Goal: Information Seeking & Learning: Learn about a topic

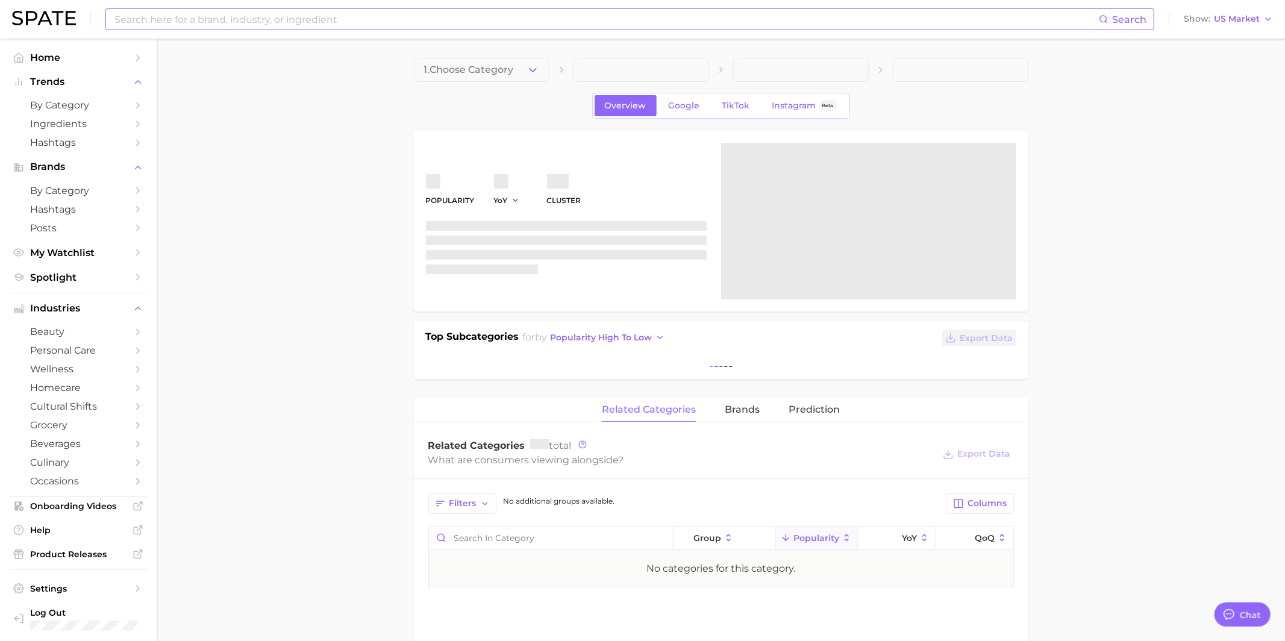
scroll to position [1167, 0]
click at [186, 24] on input at bounding box center [605, 19] width 985 height 20
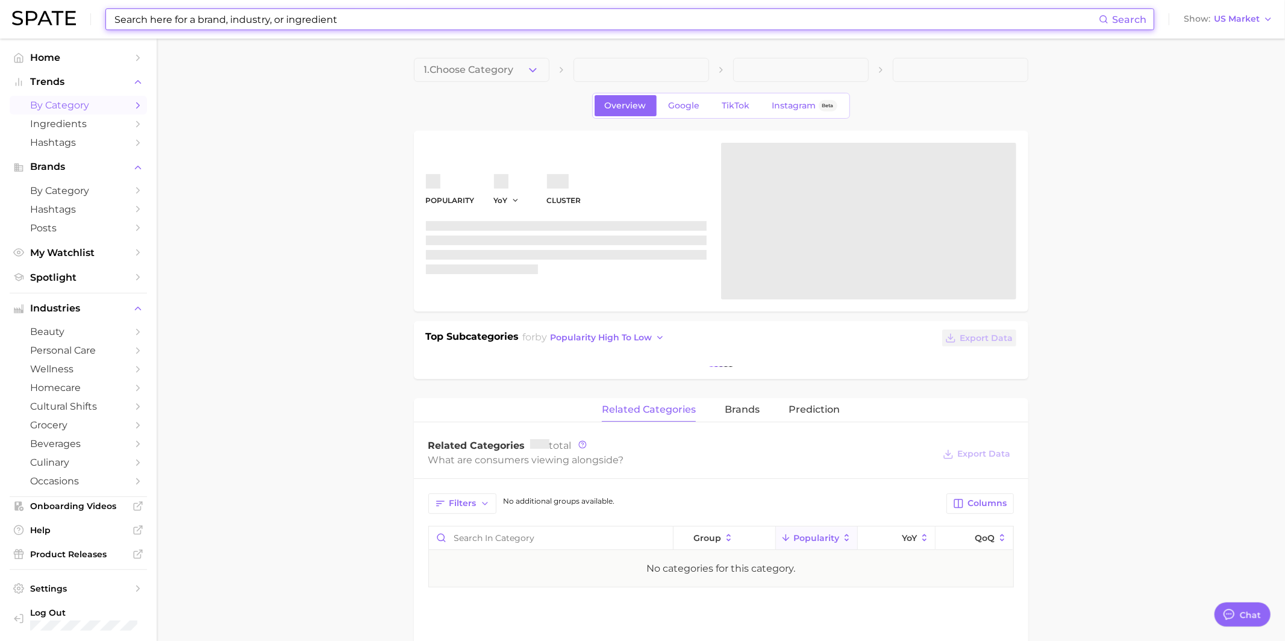
click at [86, 108] on span "by Category" at bounding box center [78, 104] width 96 height 11
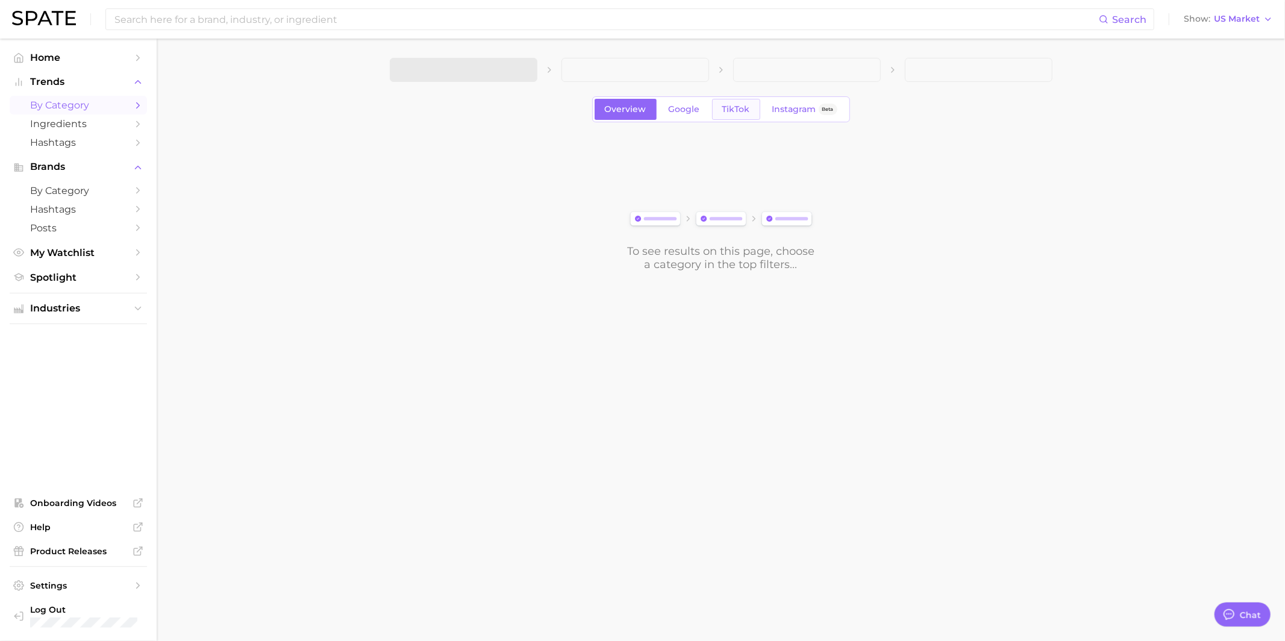
click at [734, 113] on span "TikTok" at bounding box center [736, 109] width 28 height 10
click at [1251, 18] on span "US Market" at bounding box center [1237, 19] width 46 height 7
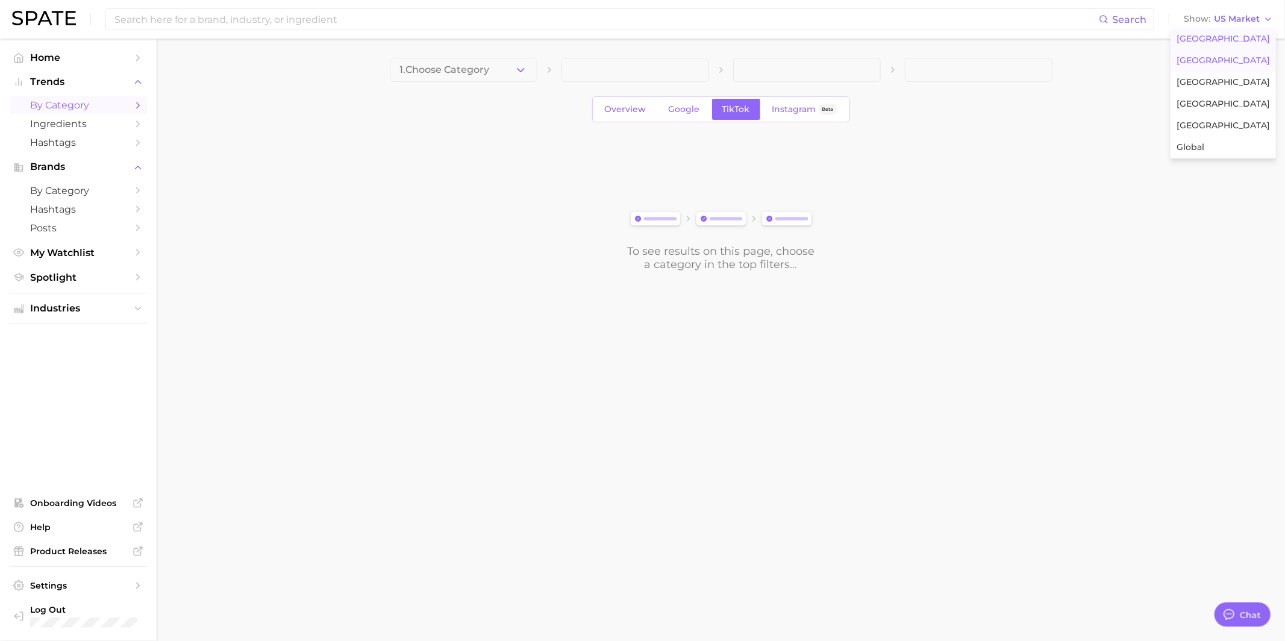
click at [1207, 64] on span "United Kingdom" at bounding box center [1222, 60] width 93 height 10
click at [466, 60] on button "1. Choose Category" at bounding box center [464, 70] width 148 height 24
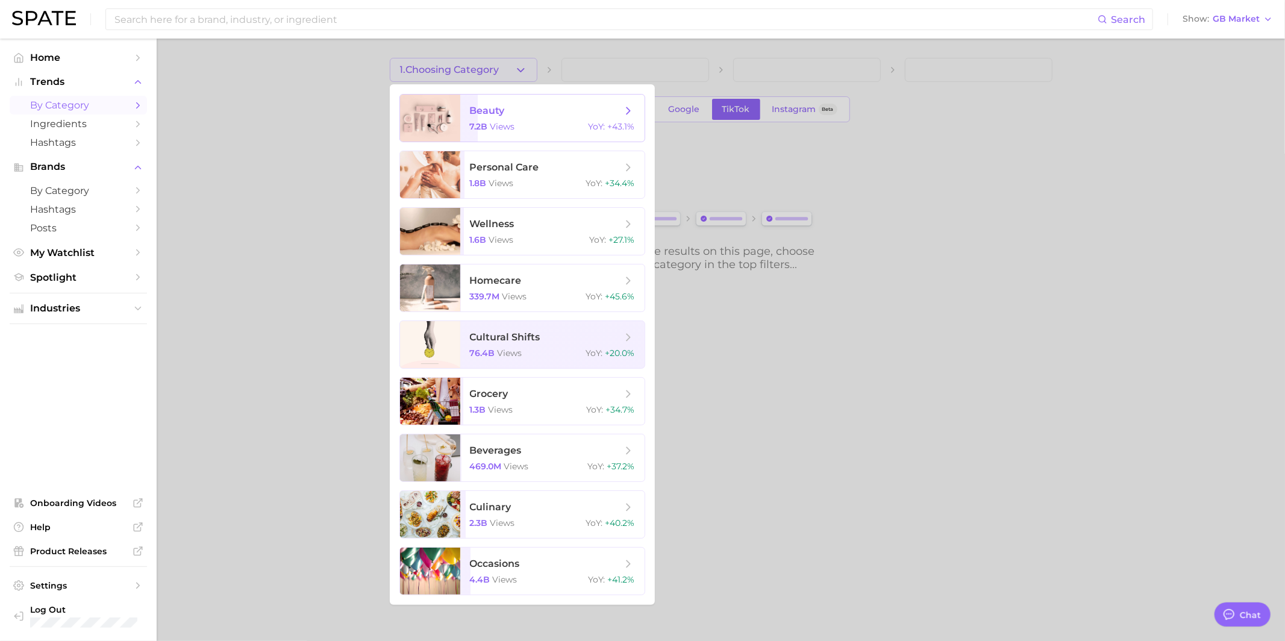
click at [476, 108] on span "beauty" at bounding box center [487, 110] width 35 height 11
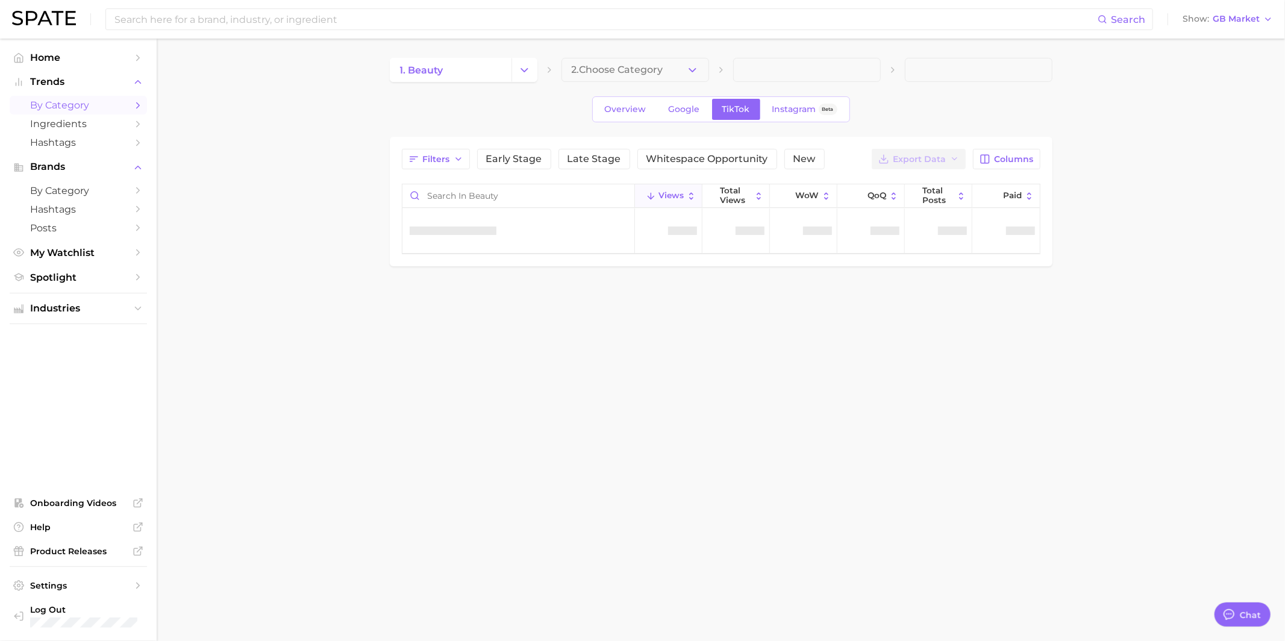
click at [605, 73] on span "2. Choose Category" at bounding box center [618, 69] width 92 height 11
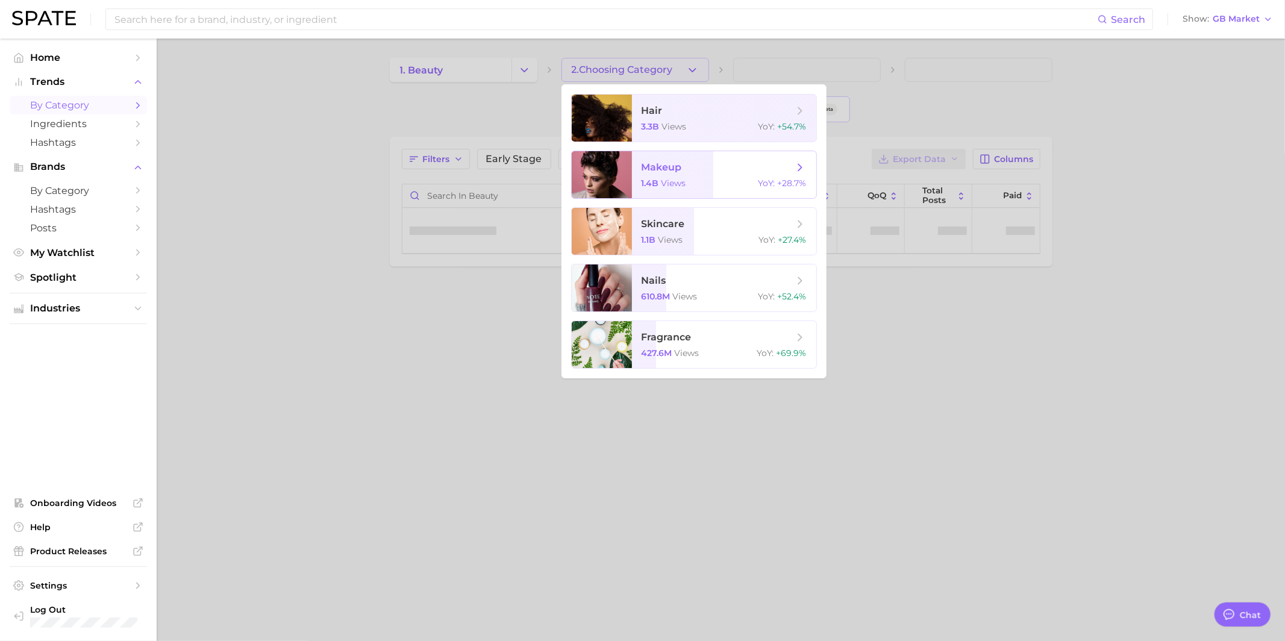
click at [664, 166] on span "makeup" at bounding box center [662, 166] width 40 height 11
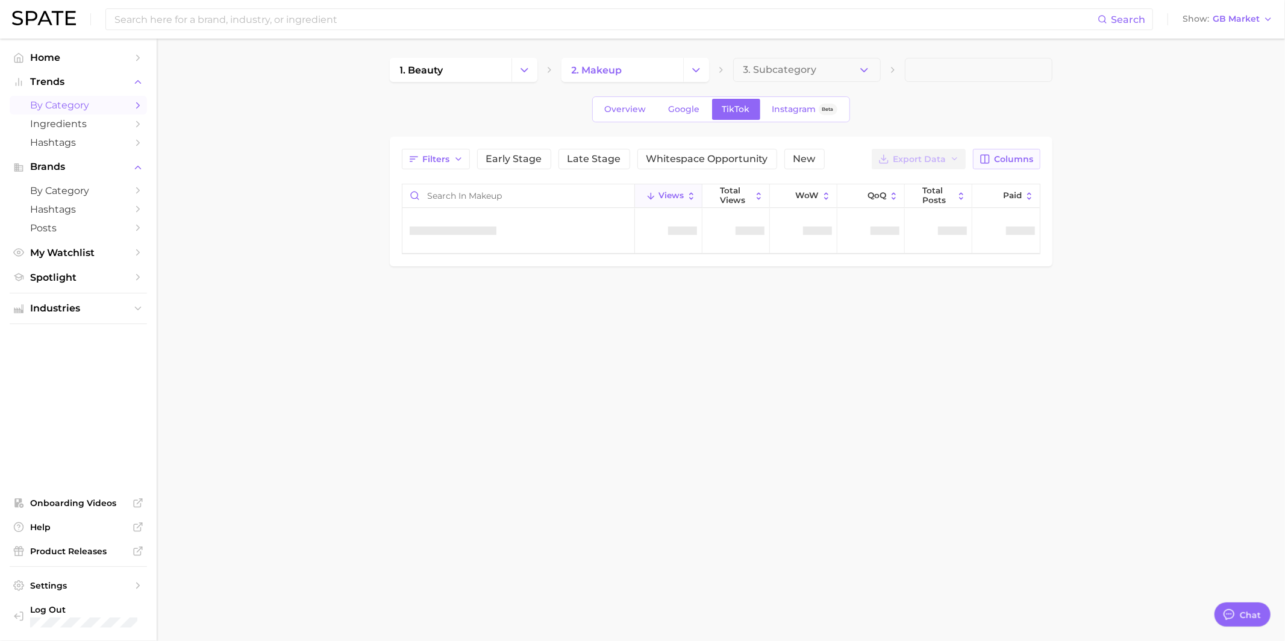
click at [1006, 154] on span "Columns" at bounding box center [1014, 159] width 39 height 10
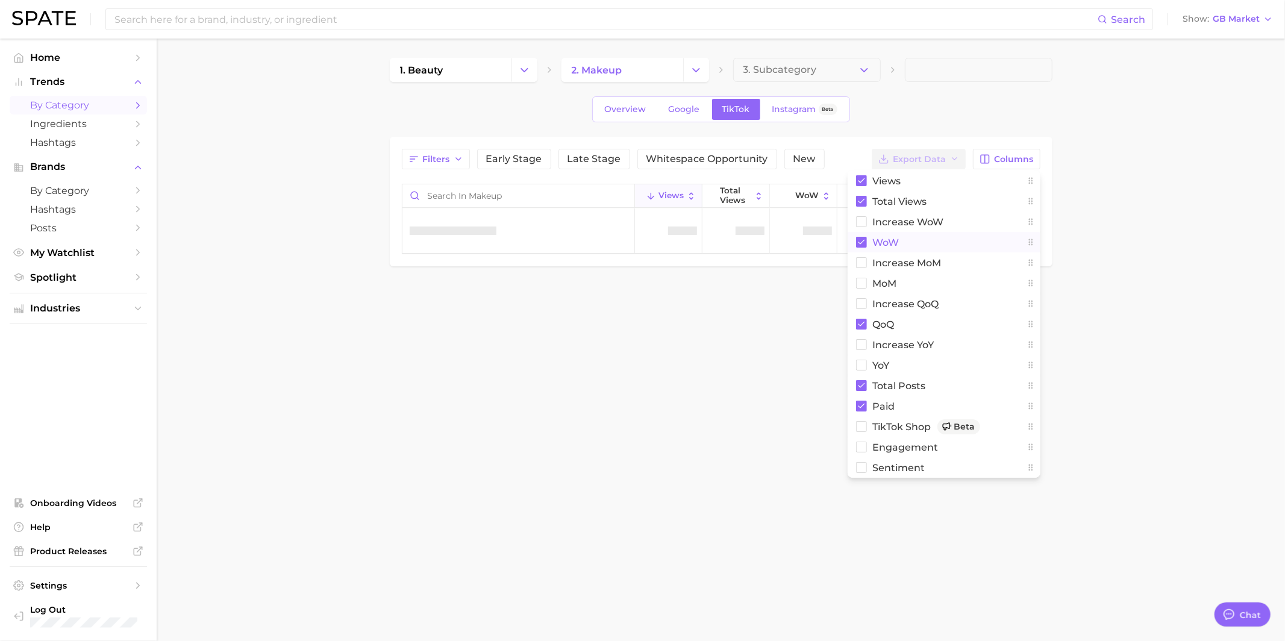
click at [881, 242] on span "WoW" at bounding box center [886, 242] width 27 height 10
click at [882, 320] on span "QoQ" at bounding box center [884, 324] width 22 height 10
click at [887, 199] on span "Total Views" at bounding box center [900, 201] width 54 height 10
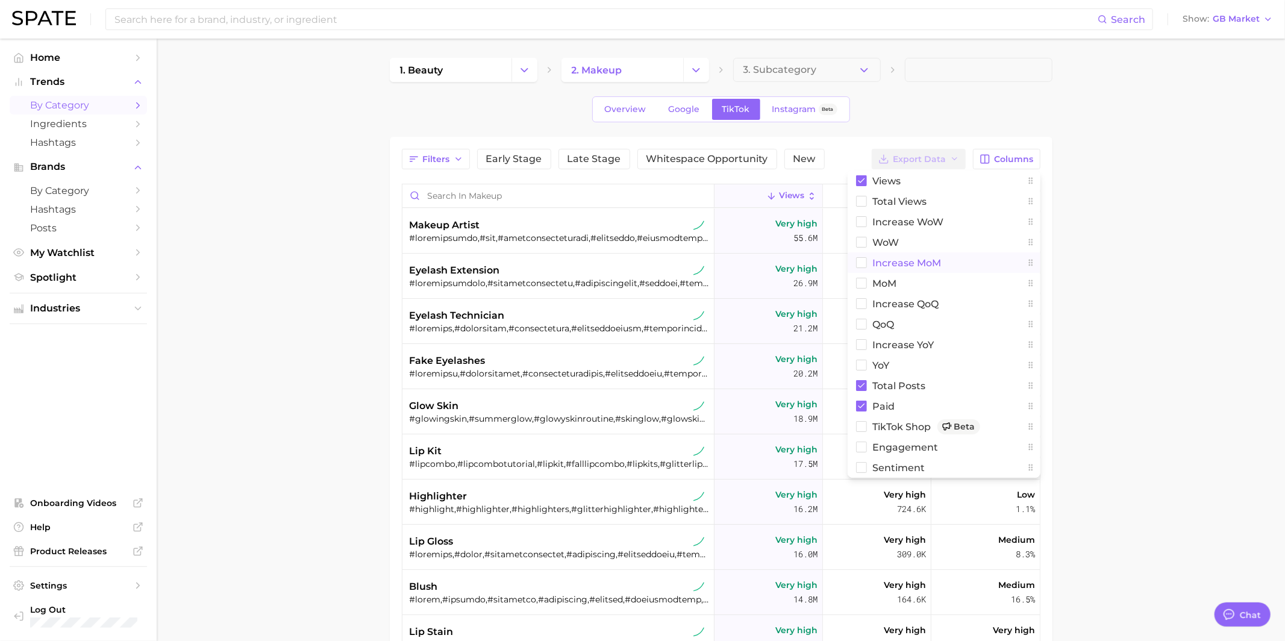
type textarea "x"
click at [893, 346] on span "increase YoY" at bounding box center [903, 345] width 61 height 10
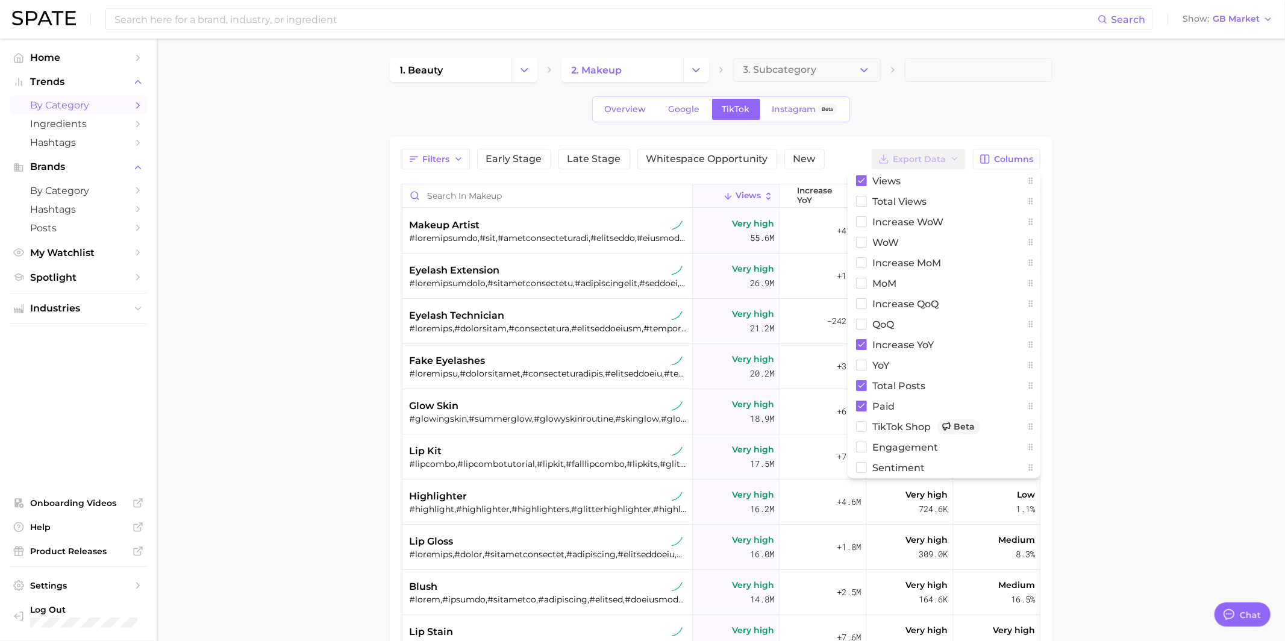
click at [1158, 225] on main "1. beauty 2. makeup 3. Subcategory Overview Google TikTok Instagram Beta Filter…" at bounding box center [721, 468] width 1128 height 858
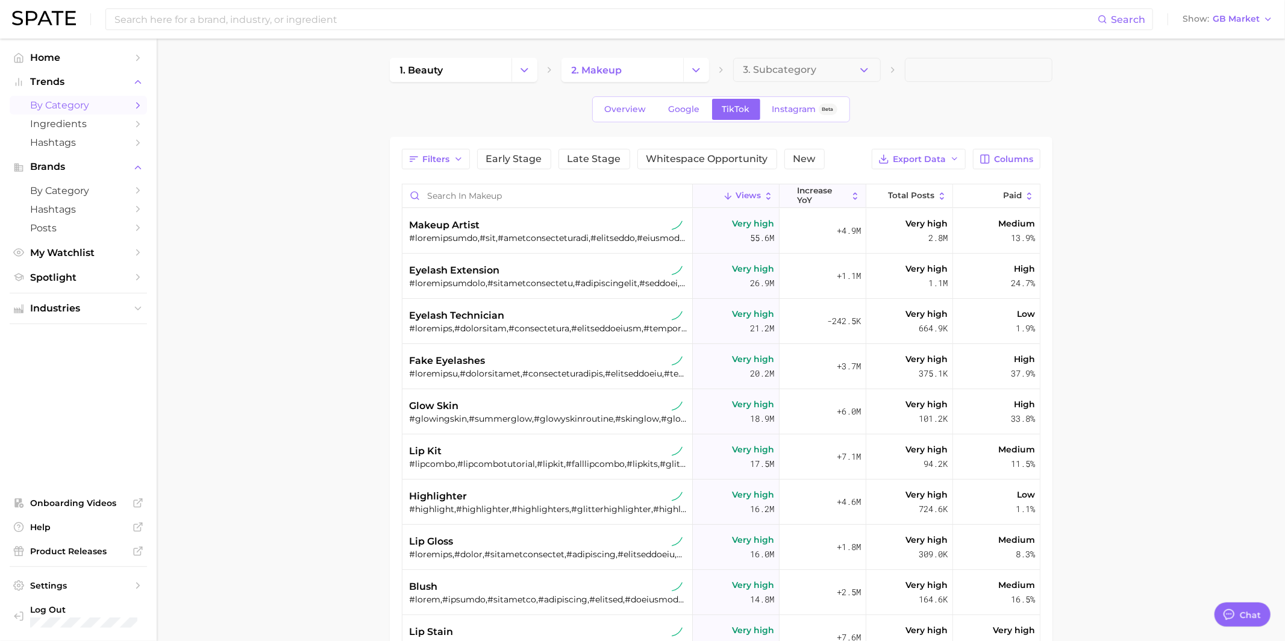
click at [810, 190] on span "increase YoY" at bounding box center [822, 195] width 51 height 19
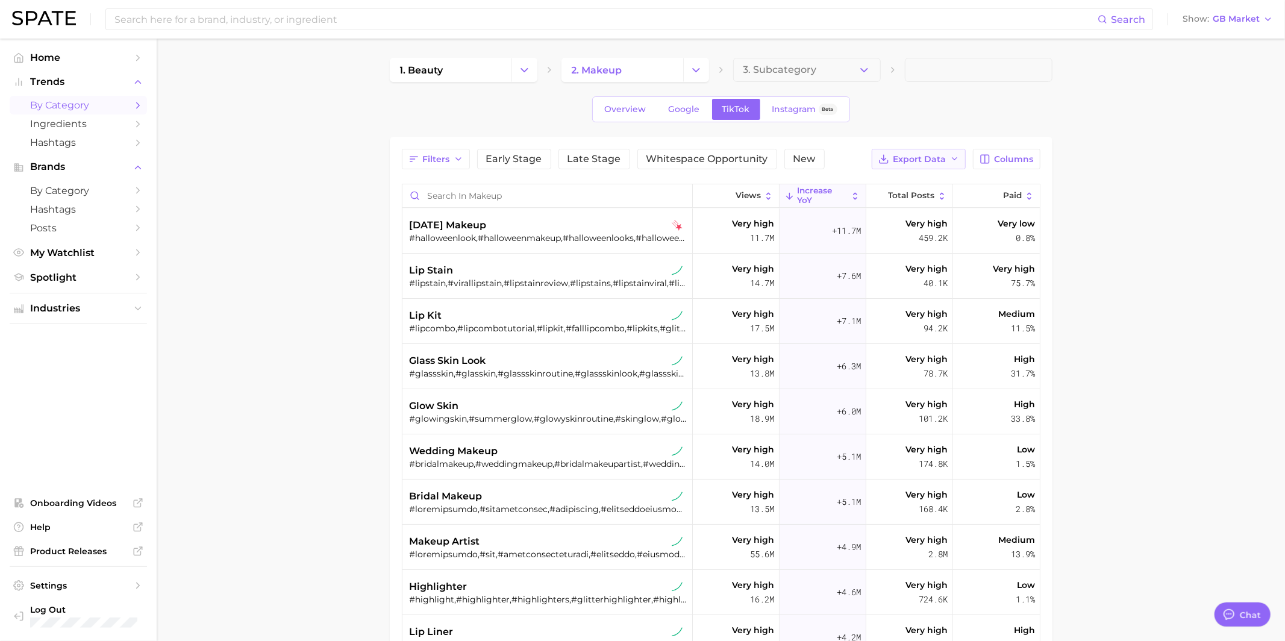
click at [931, 155] on span "Export Data" at bounding box center [919, 159] width 53 height 10
click at [999, 164] on button "Columns" at bounding box center [1006, 159] width 67 height 20
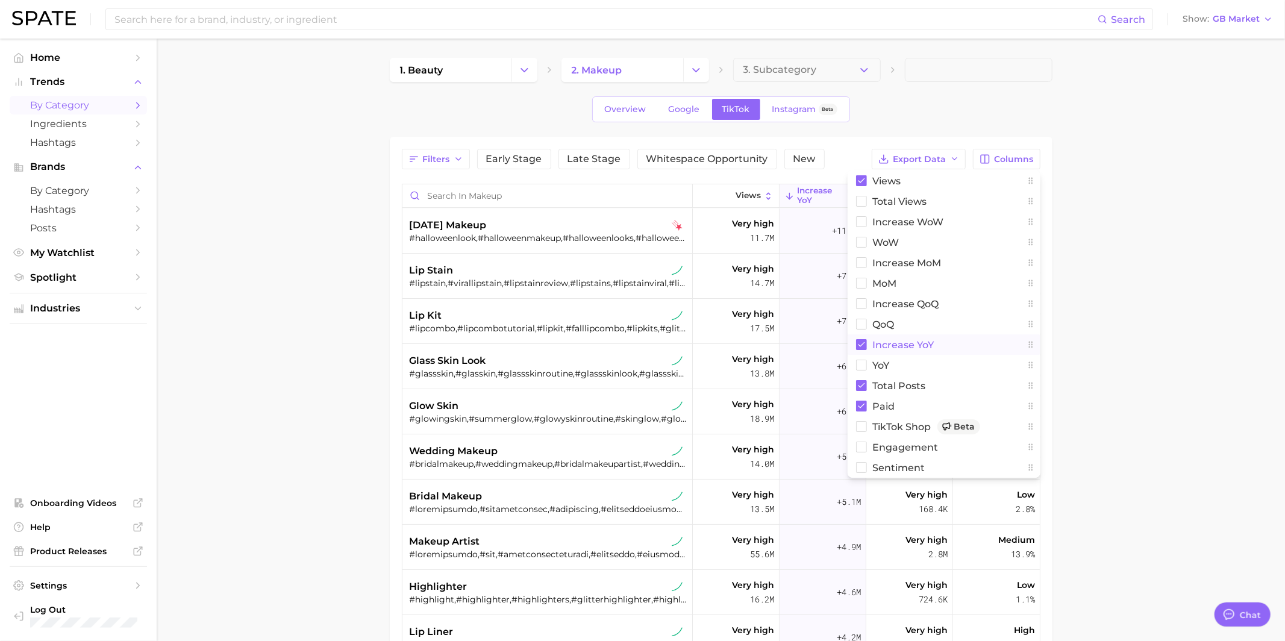
click at [904, 342] on span "increase YoY" at bounding box center [903, 345] width 61 height 10
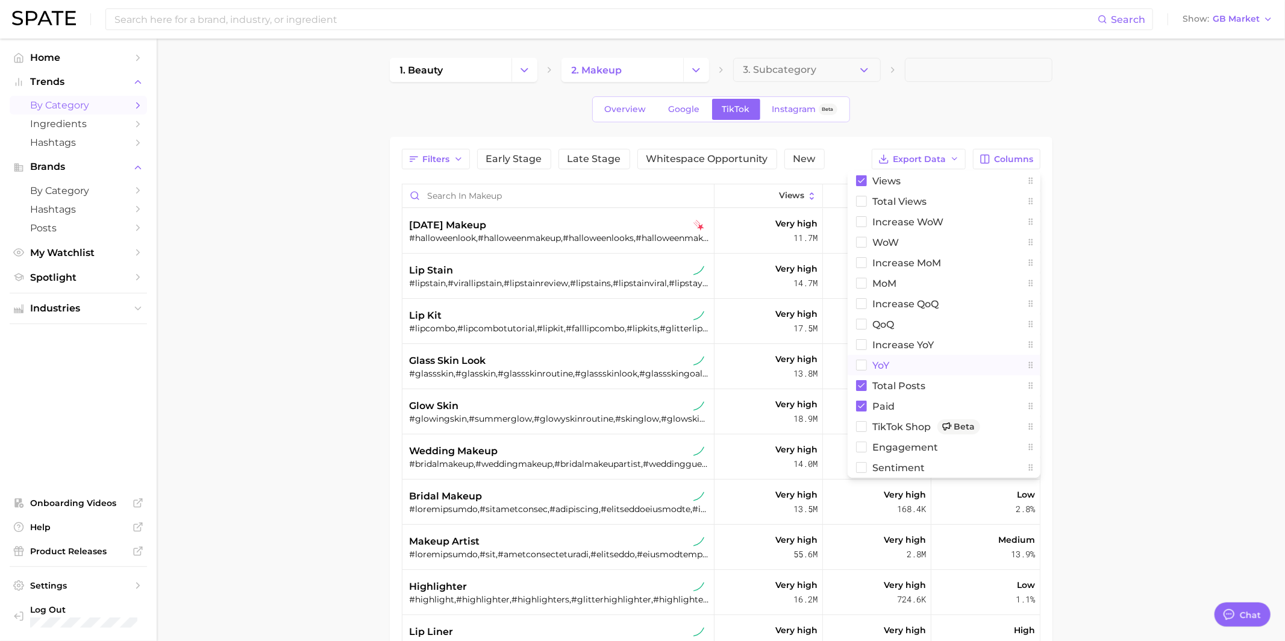
click at [901, 355] on button "YoY" at bounding box center [944, 365] width 193 height 20
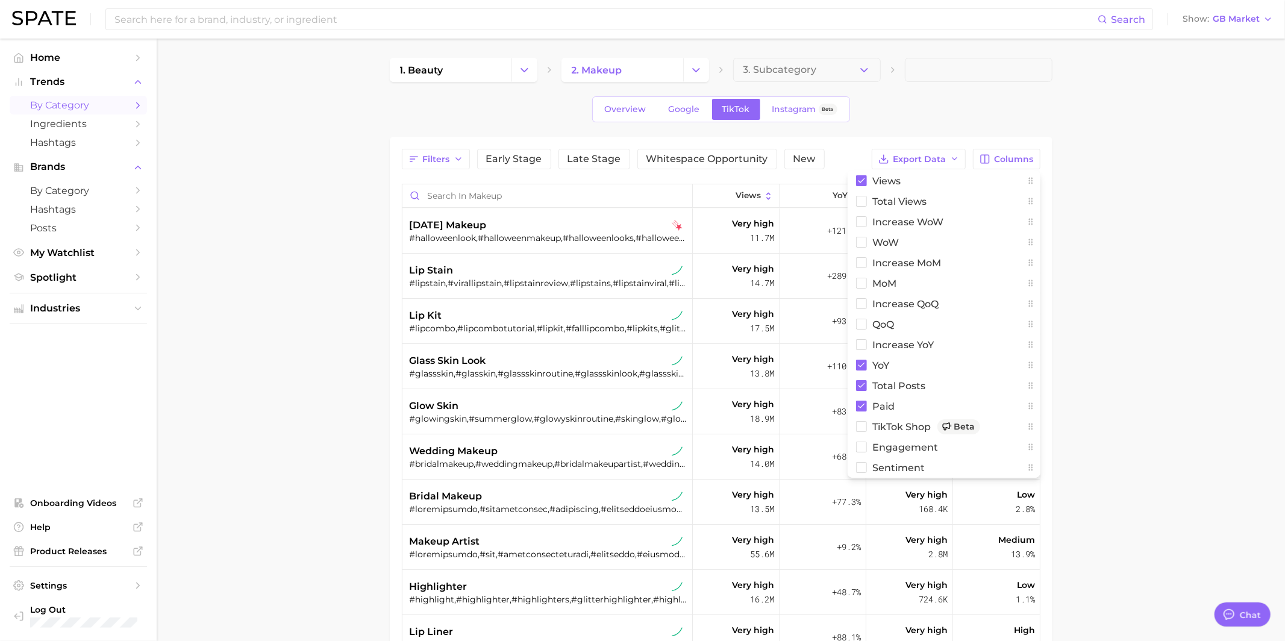
click at [1104, 281] on main "1. beauty 2. makeup 3. Subcategory Overview Google TikTok Instagram Beta Filter…" at bounding box center [721, 468] width 1128 height 858
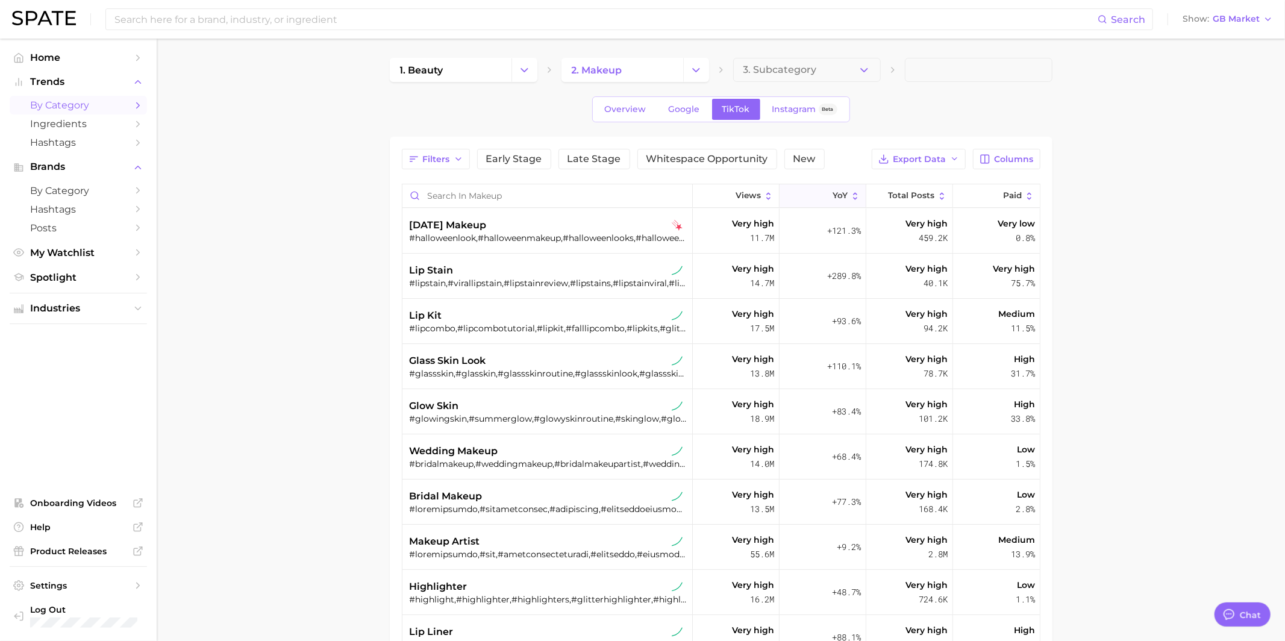
click at [833, 189] on button "YoY" at bounding box center [822, 195] width 87 height 23
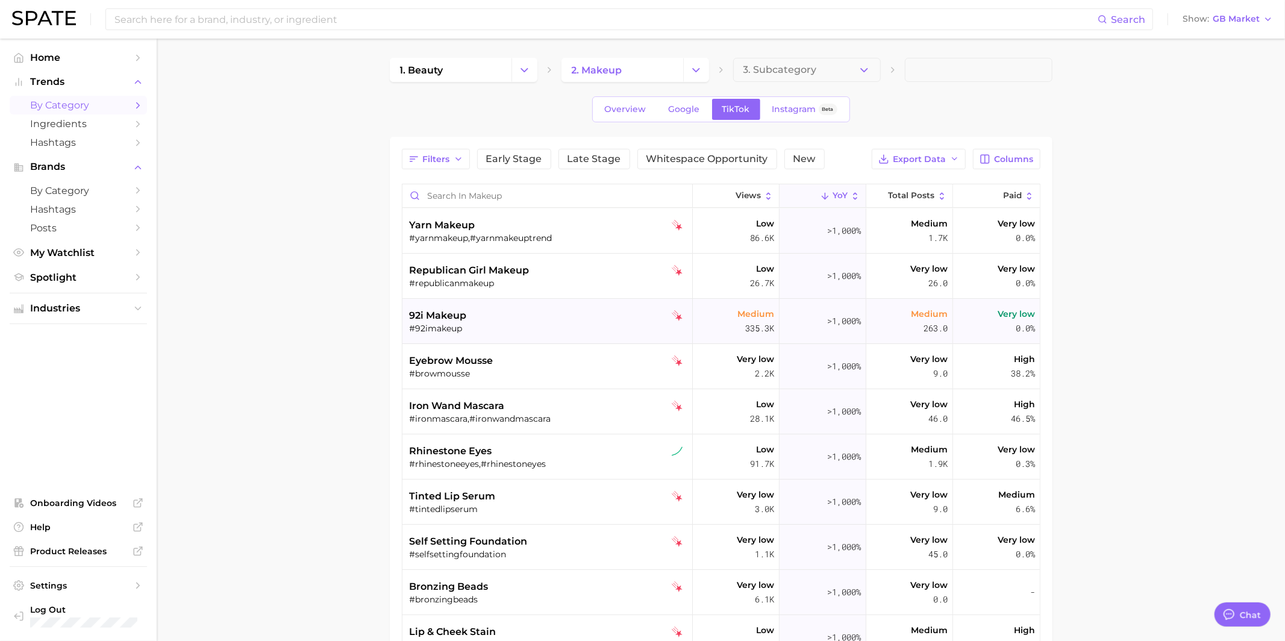
click at [489, 320] on div "92i makeup" at bounding box center [549, 315] width 278 height 14
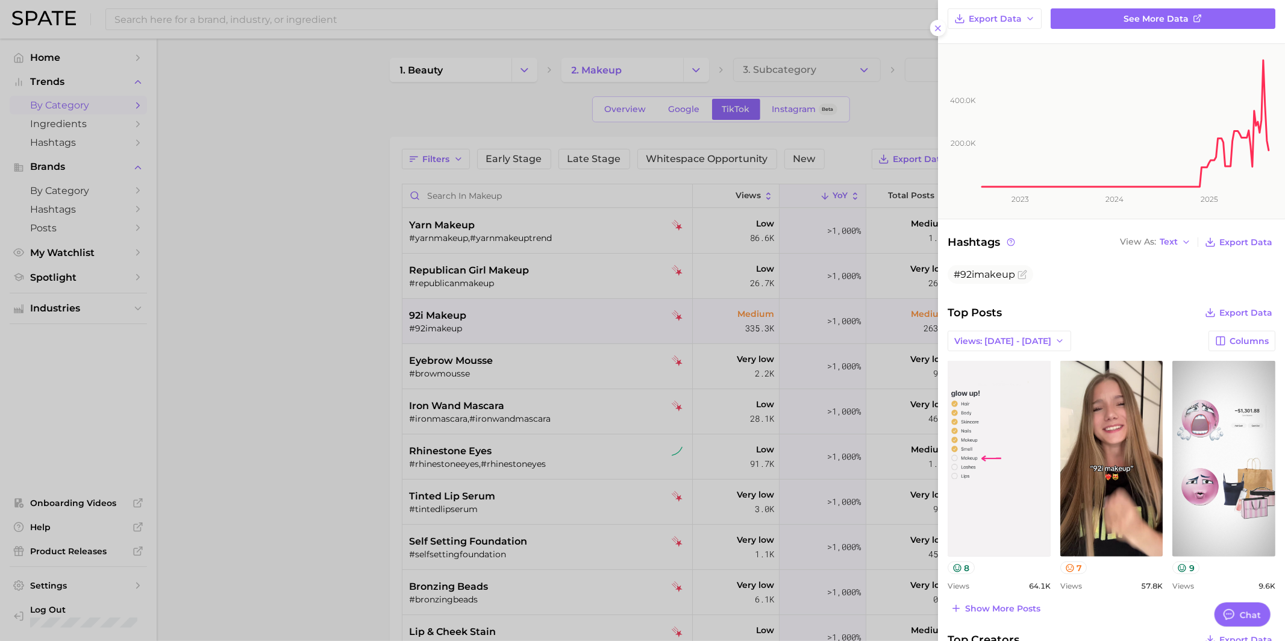
scroll to position [172, 0]
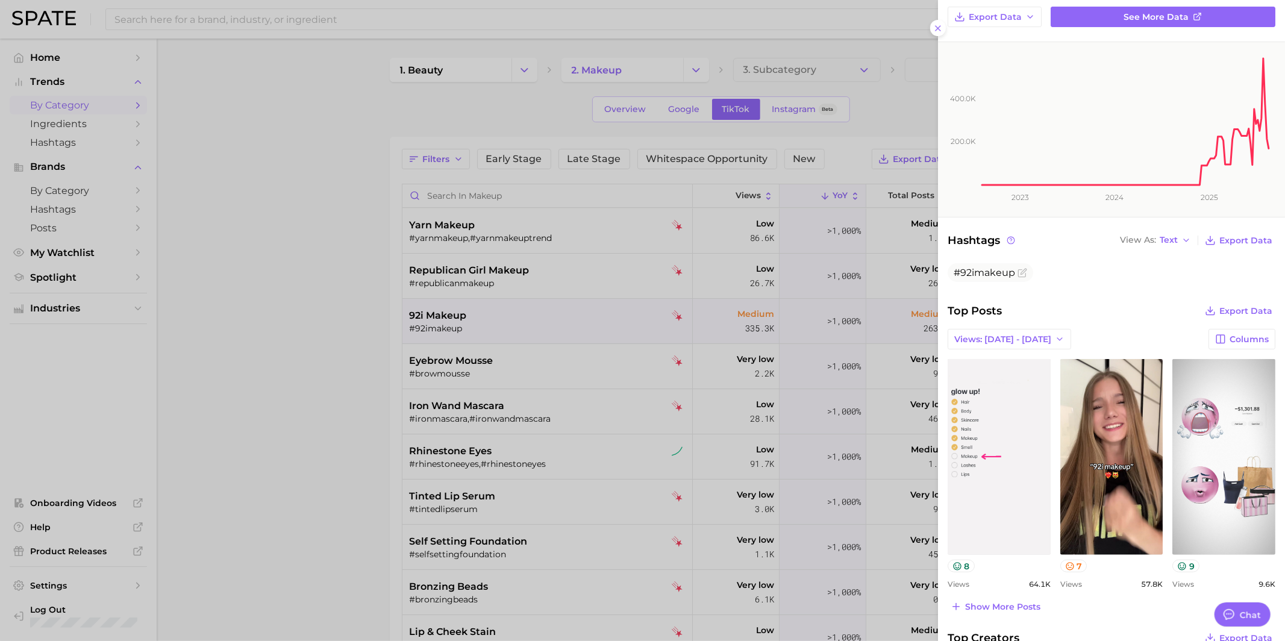
click at [575, 345] on div at bounding box center [642, 320] width 1285 height 641
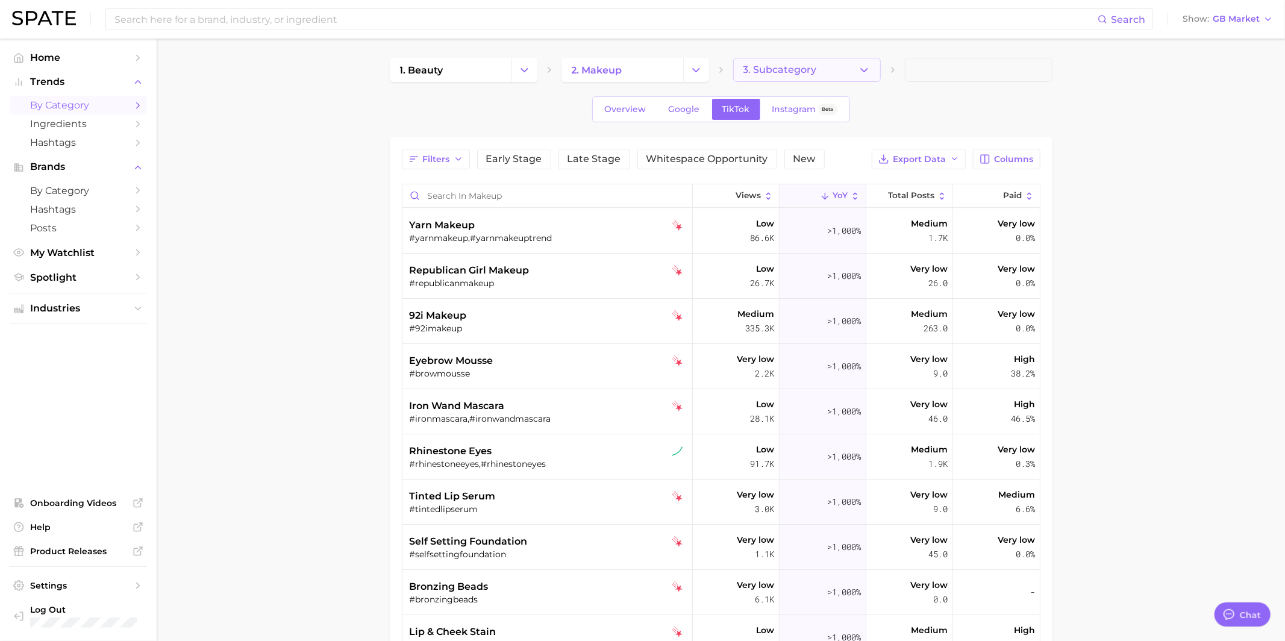
click at [794, 70] on span "3. Subcategory" at bounding box center [779, 69] width 73 height 11
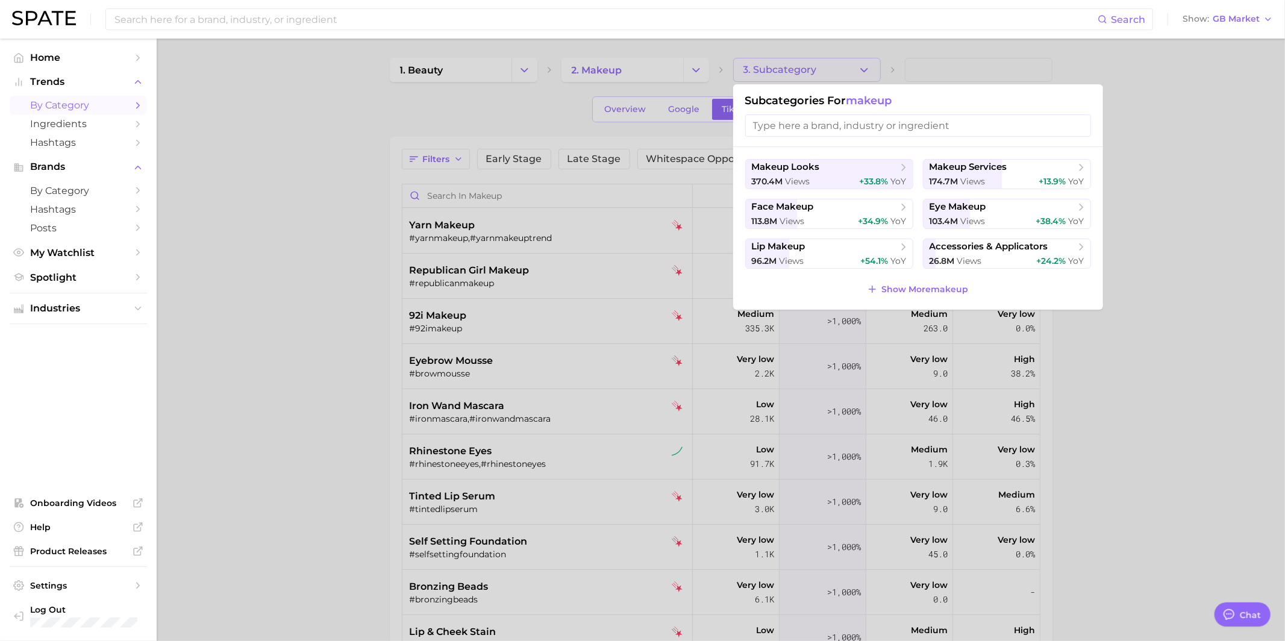
click at [793, 70] on div at bounding box center [642, 320] width 1285 height 641
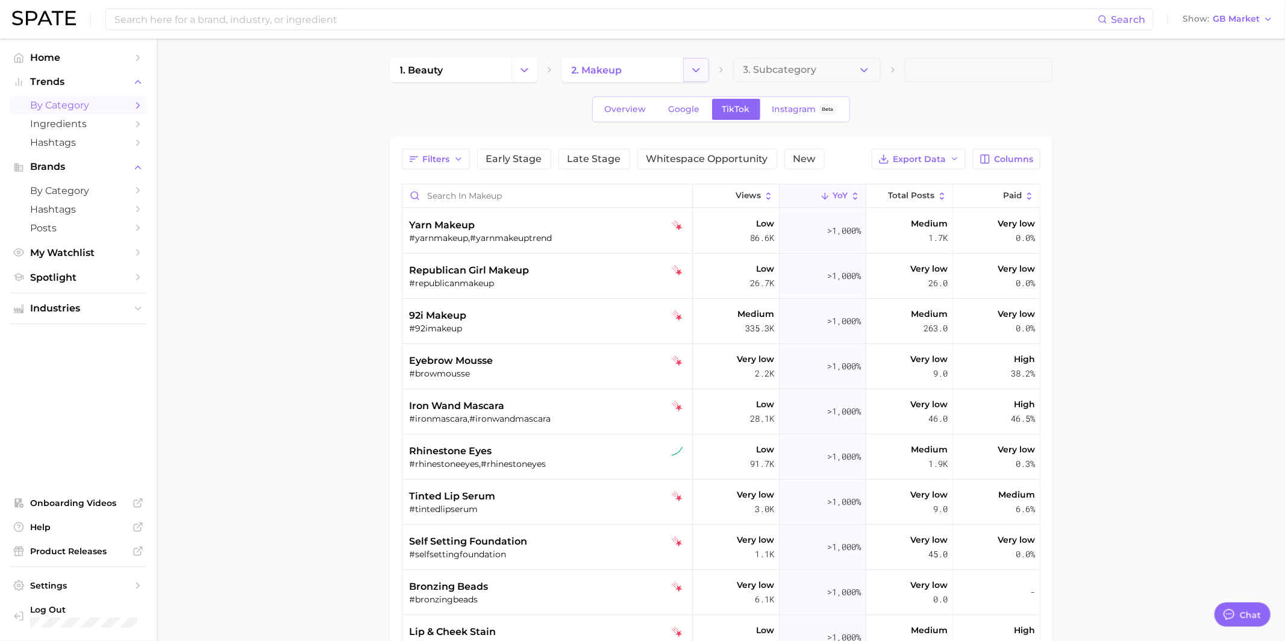
click at [698, 73] on icon "Change Category" at bounding box center [696, 70] width 13 height 13
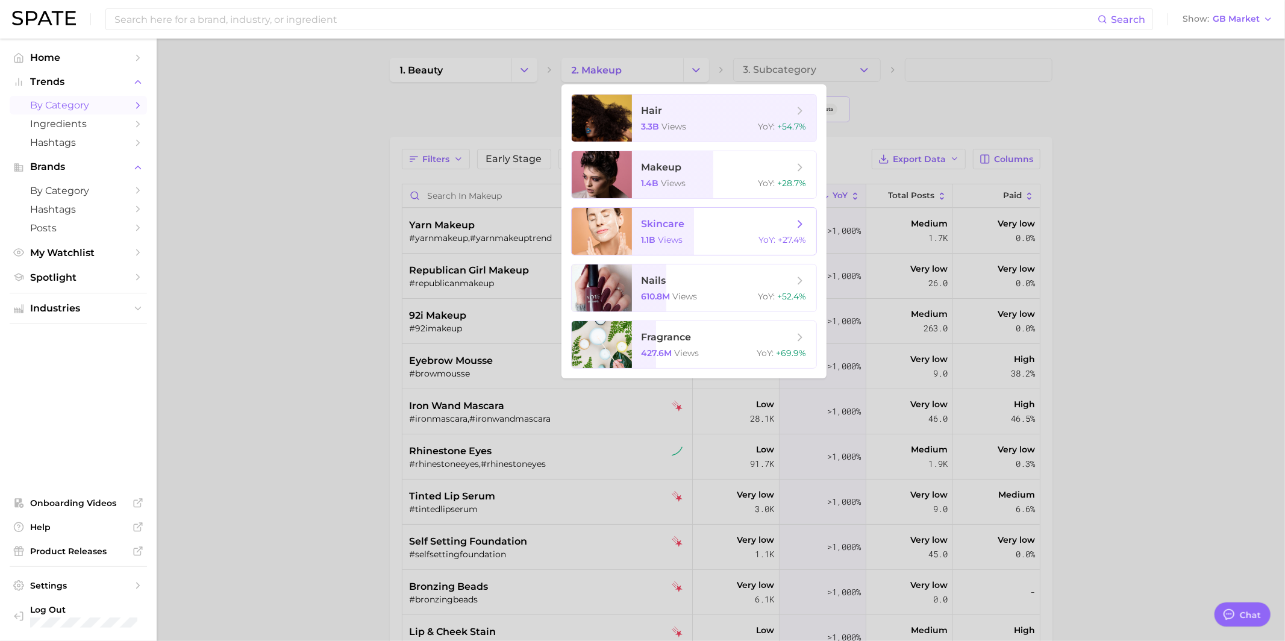
click at [689, 231] on span "skincare 1.1b views YoY : +27.4%" at bounding box center [724, 231] width 184 height 47
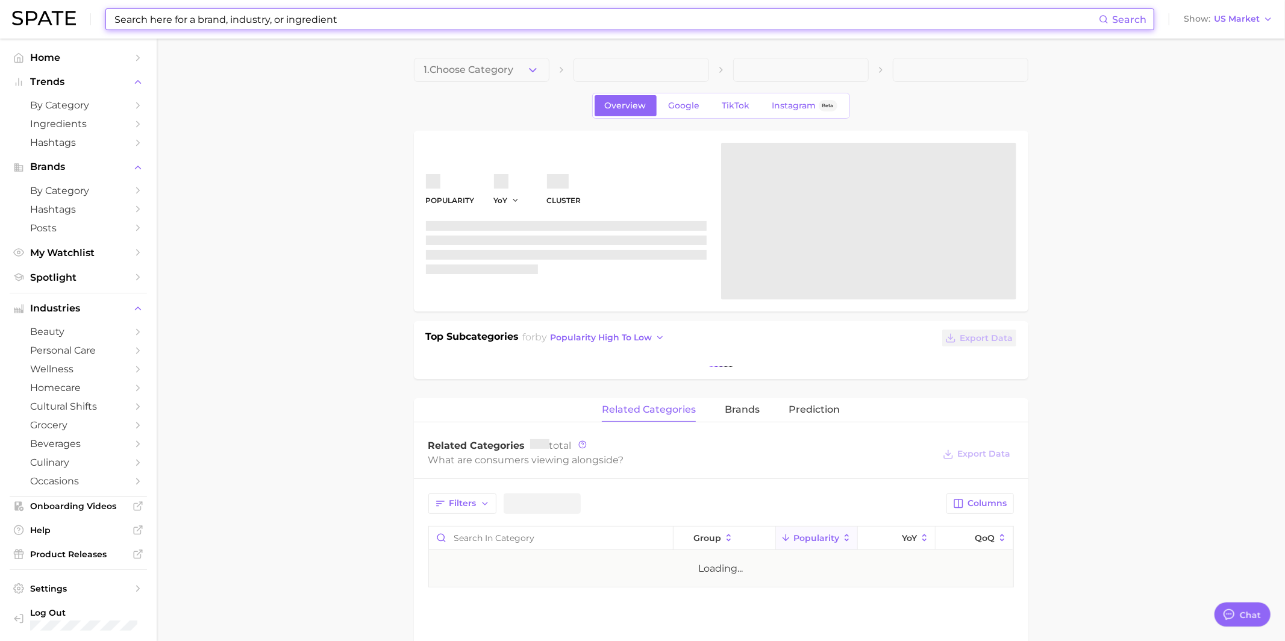
click at [171, 23] on input at bounding box center [605, 19] width 985 height 20
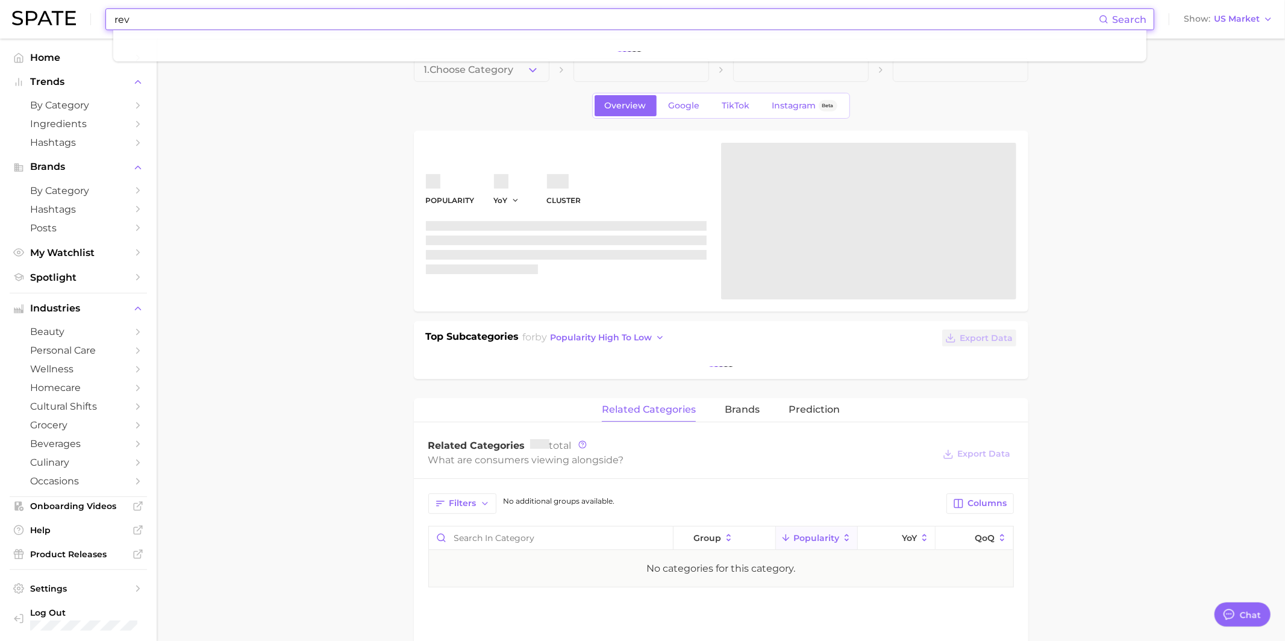
scroll to position [1167, 0]
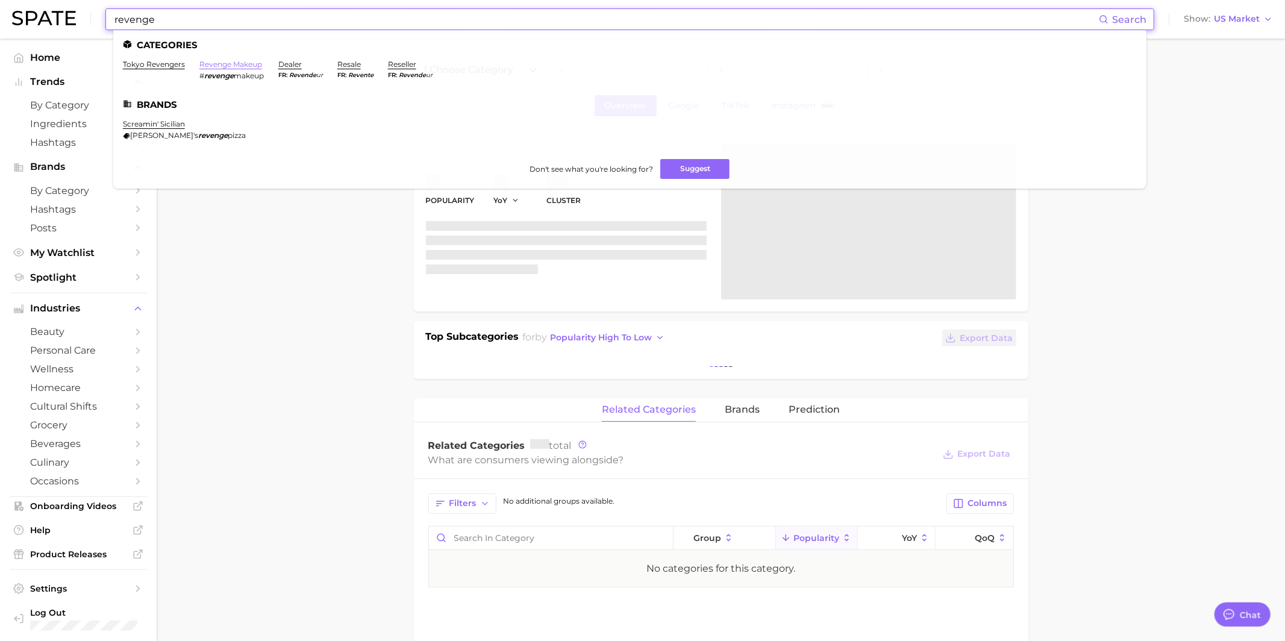
type input "revenge"
click at [235, 67] on link "revenge makeup" at bounding box center [230, 64] width 63 height 9
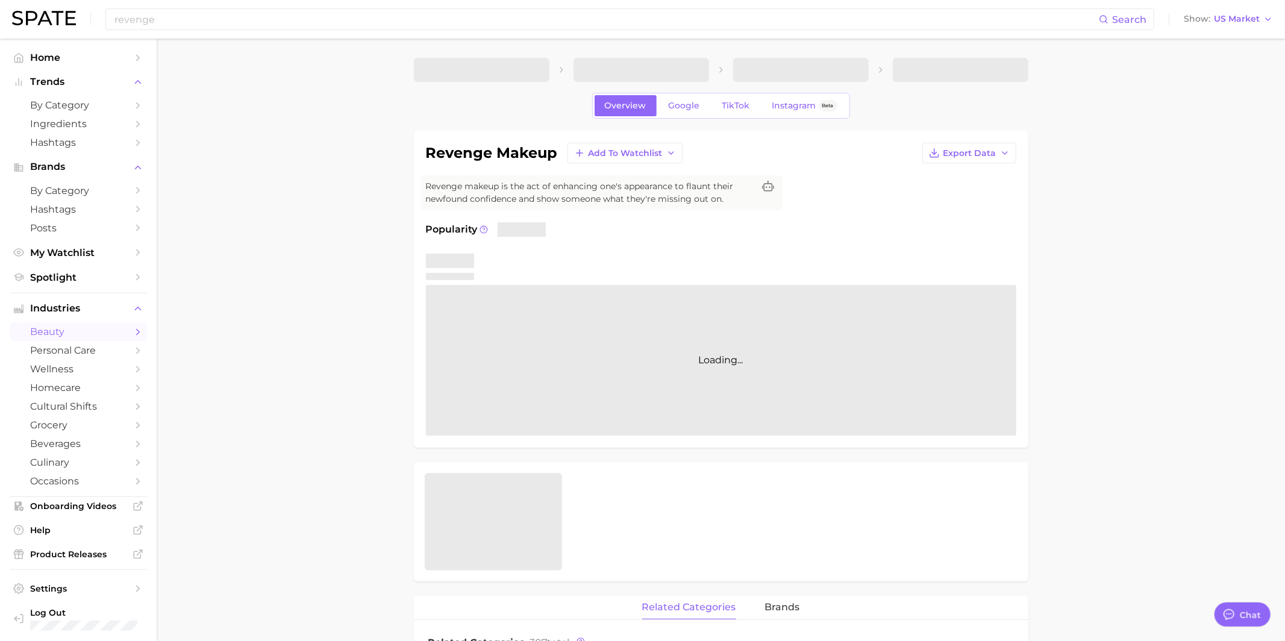
type textarea "x"
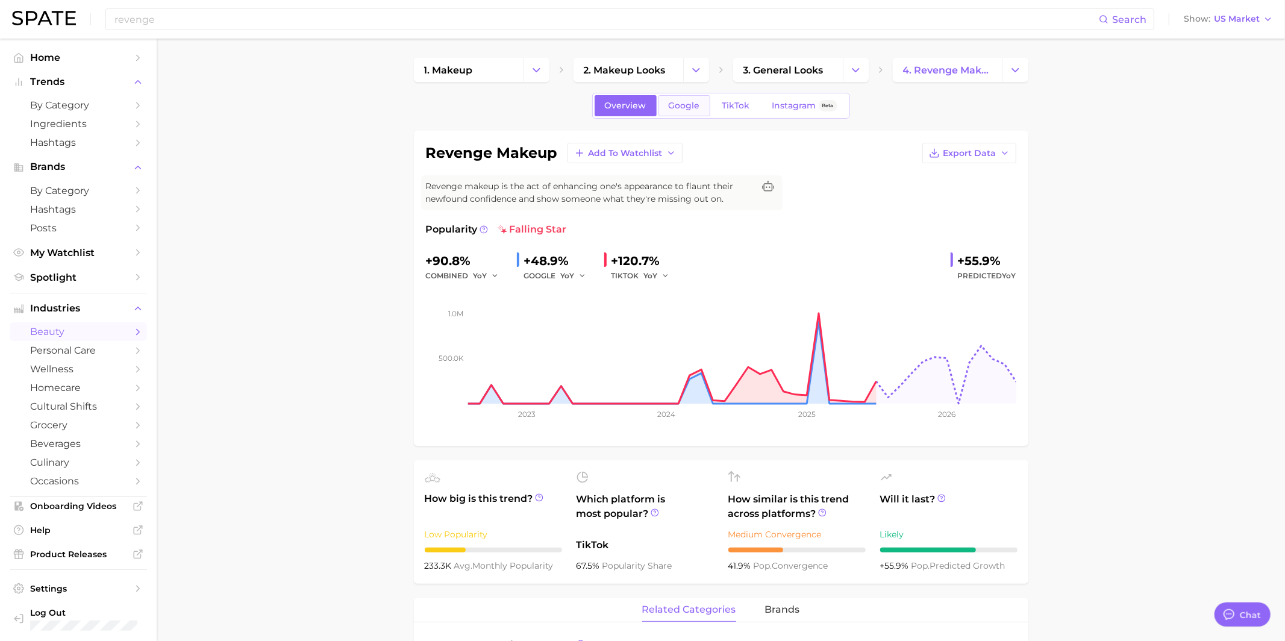
click at [684, 108] on span "Google" at bounding box center [684, 106] width 31 height 10
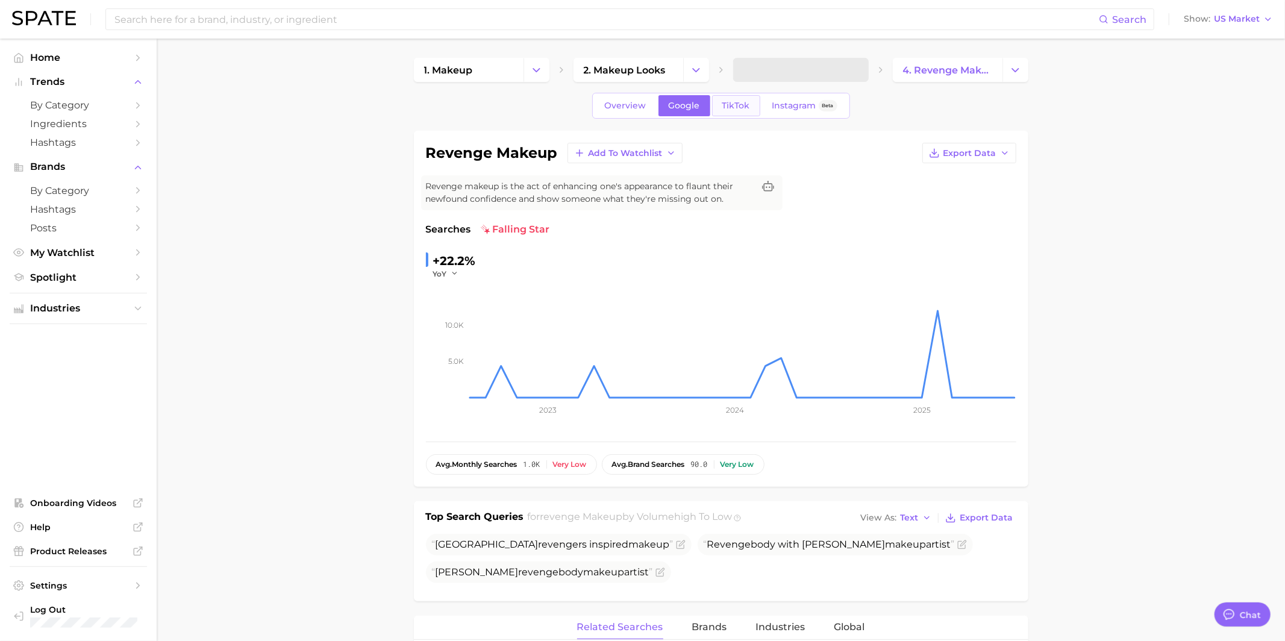
click at [723, 108] on span "TikTok" at bounding box center [736, 106] width 28 height 10
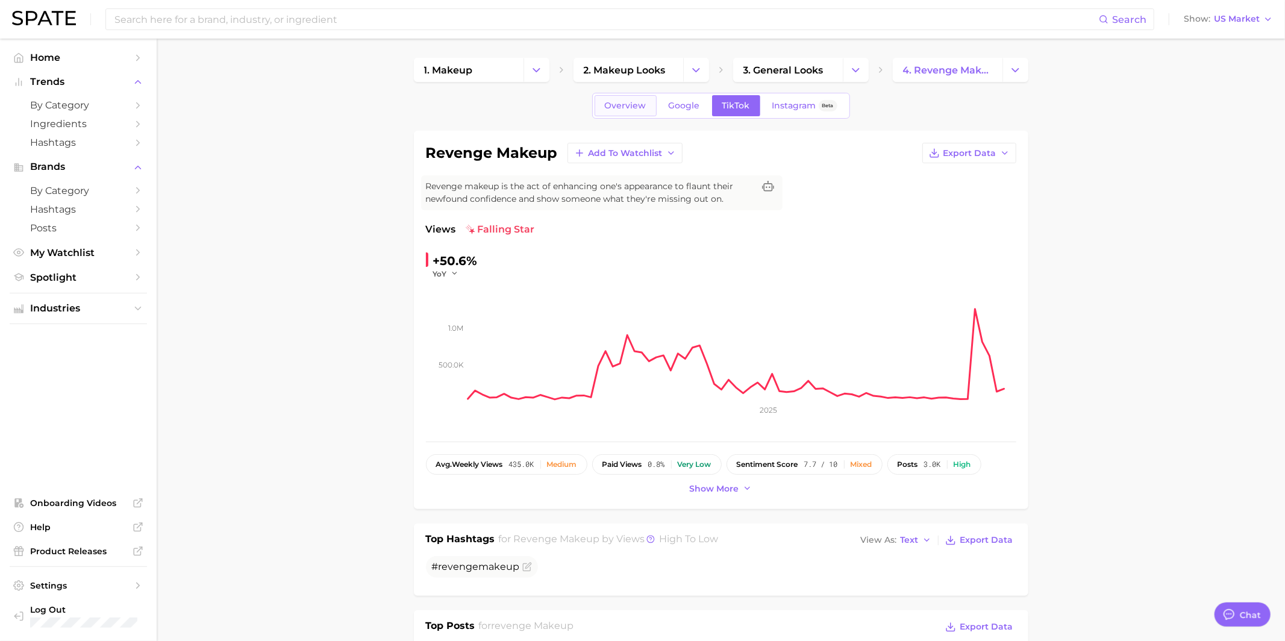
click at [615, 106] on span "Overview" at bounding box center [626, 106] width 42 height 10
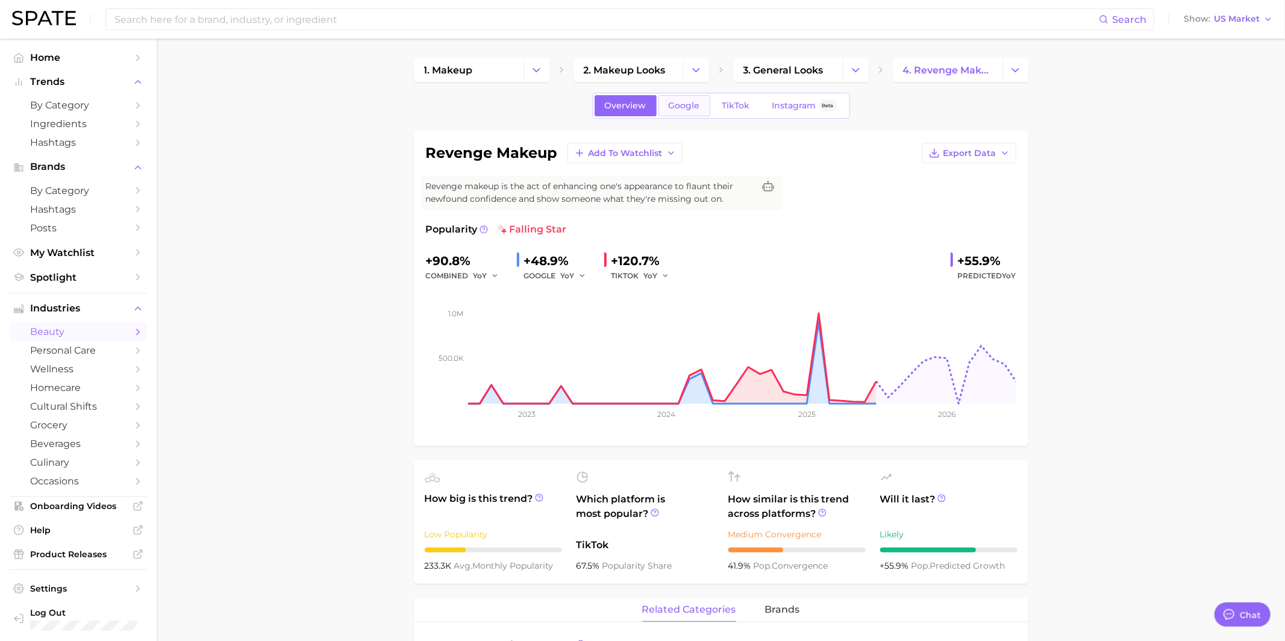
click at [687, 110] on link "Google" at bounding box center [684, 105] width 52 height 21
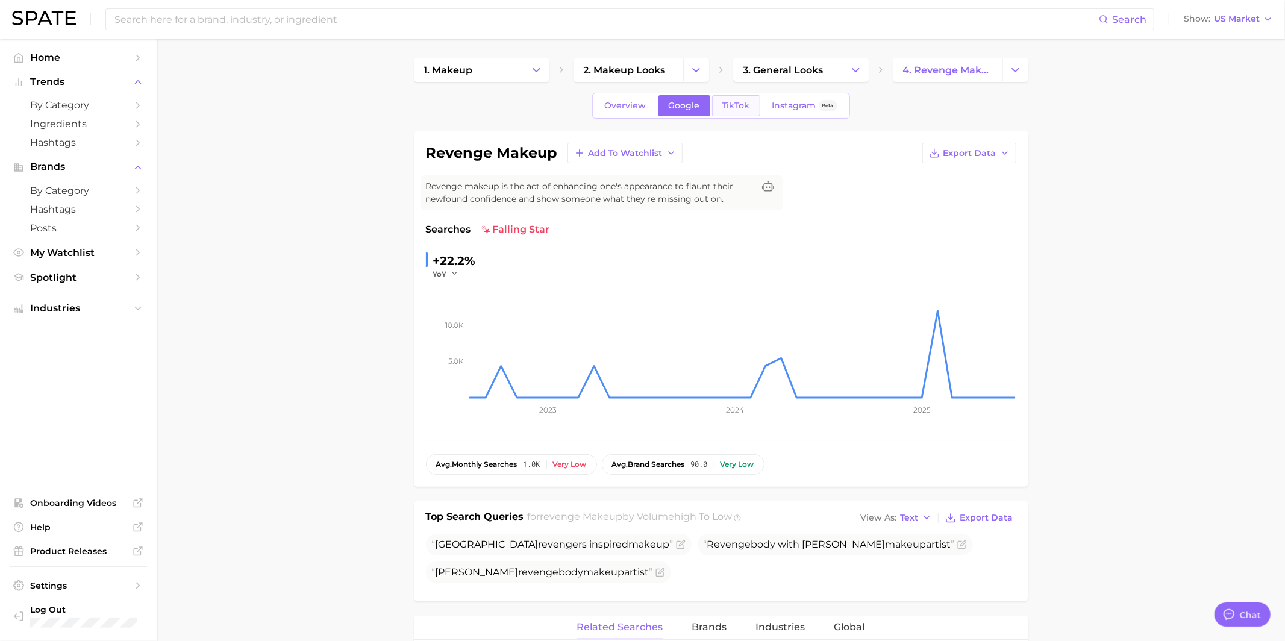
click at [732, 105] on span "TikTok" at bounding box center [736, 106] width 28 height 10
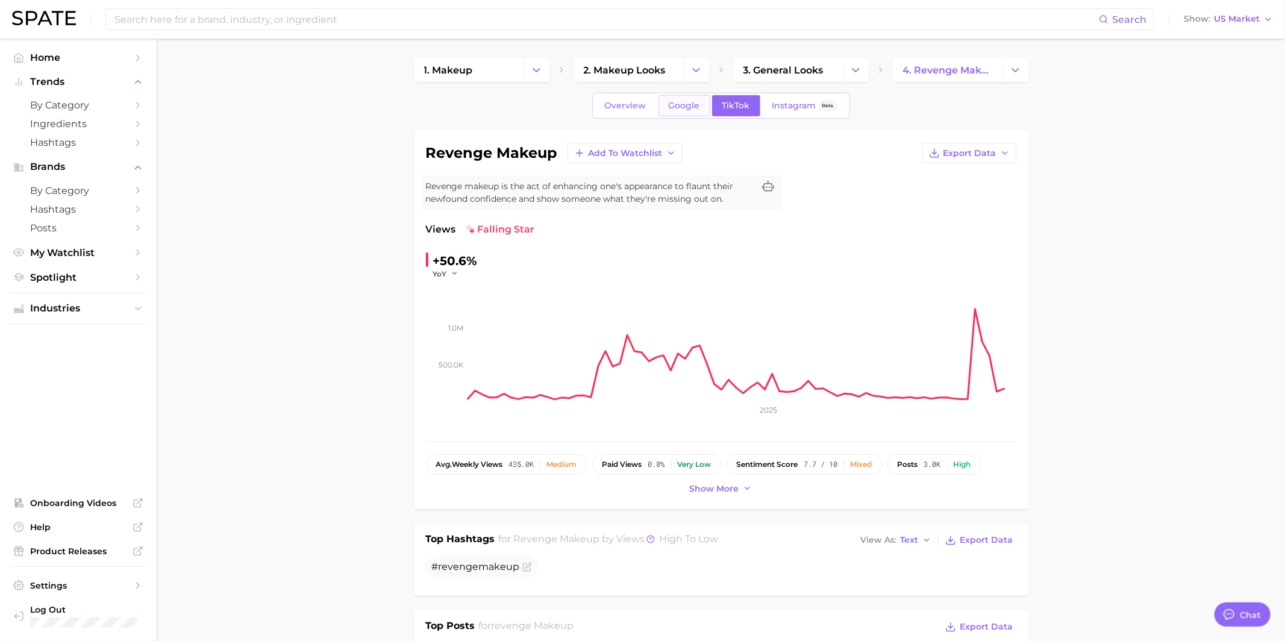
click at [681, 104] on span "Google" at bounding box center [684, 106] width 31 height 10
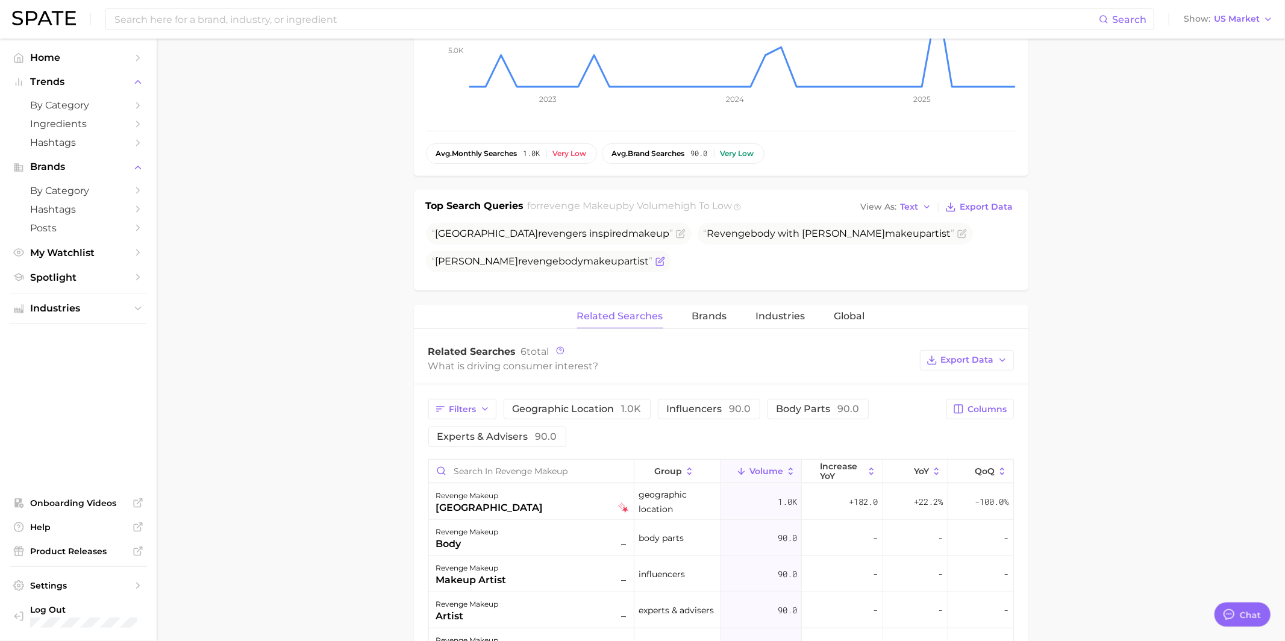
scroll to position [308, 0]
click at [676, 233] on icon "Flag as miscategorized or irrelevant" at bounding box center [681, 237] width 10 height 10
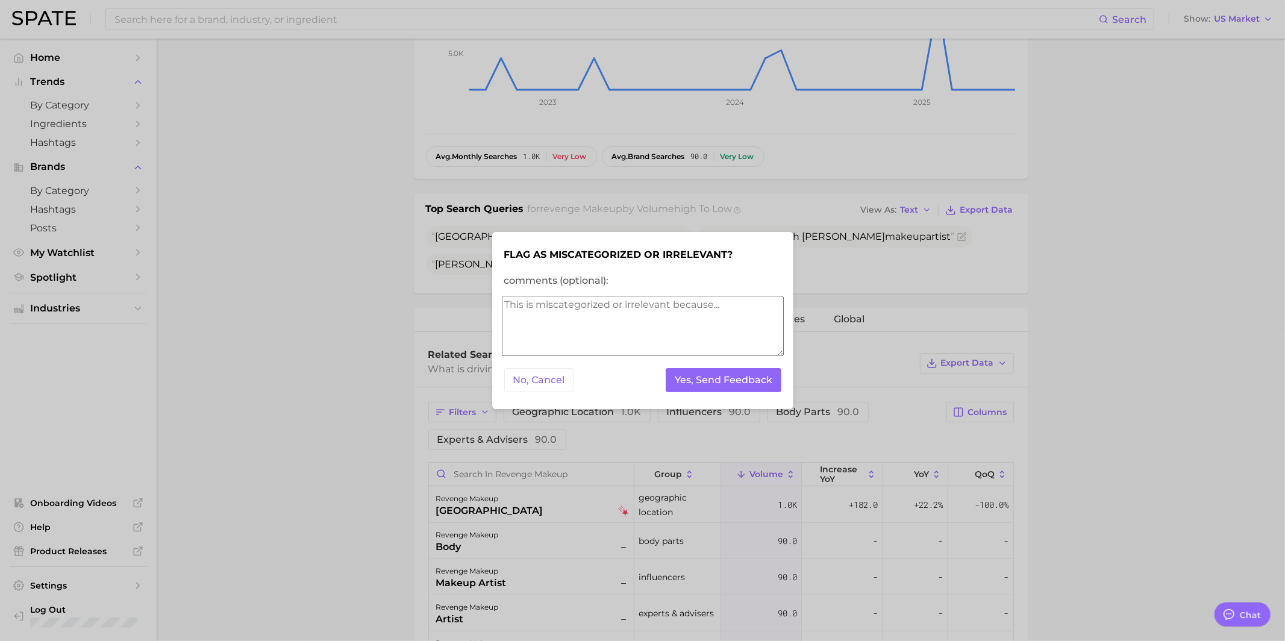
click at [591, 318] on textarea "comments (optional):" at bounding box center [643, 326] width 282 height 60
click at [522, 304] on textarea "irrelelant" at bounding box center [643, 326] width 282 height 60
click at [530, 304] on textarea "irrelelant" at bounding box center [643, 326] width 282 height 60
type textarea "irrelevant"
click at [714, 379] on button "Yes, Send Feedback" at bounding box center [724, 380] width 116 height 25
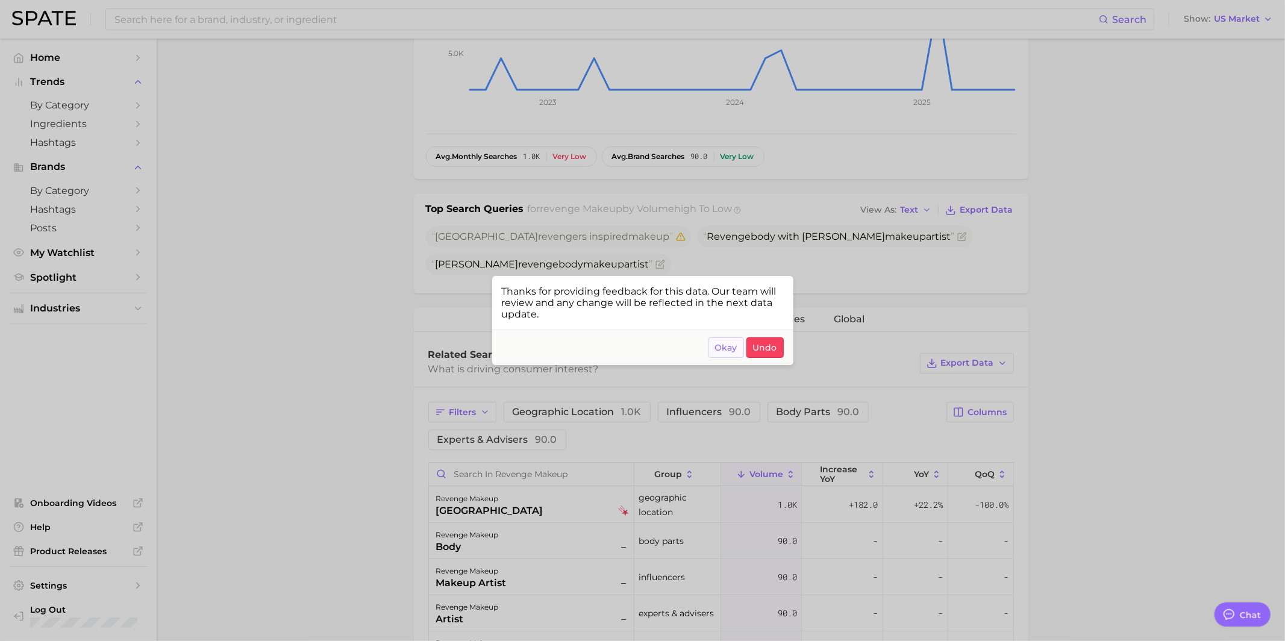
click at [722, 339] on button "Okay" at bounding box center [726, 347] width 36 height 20
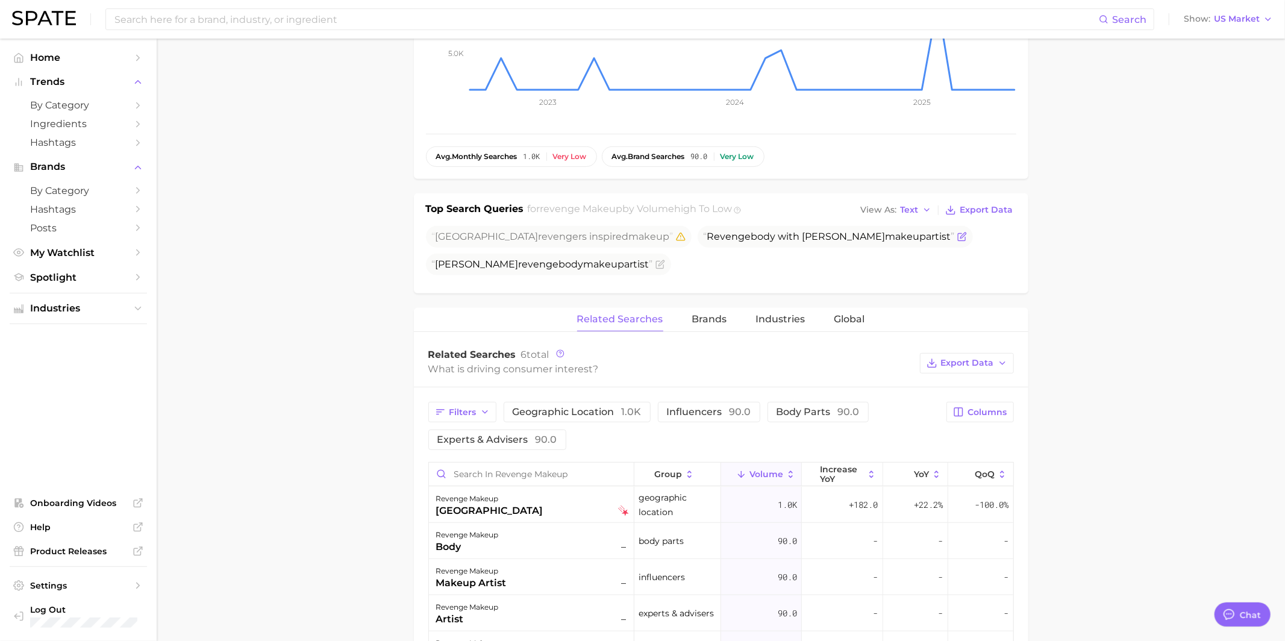
click at [719, 237] on span "Revenge body with khloé kardashian makeup artist" at bounding box center [829, 236] width 251 height 11
copy span "Revenge body with khloé kardashian makeup artist"
click at [957, 236] on icon "Flag as miscategorized or irrelevant" at bounding box center [962, 237] width 10 height 10
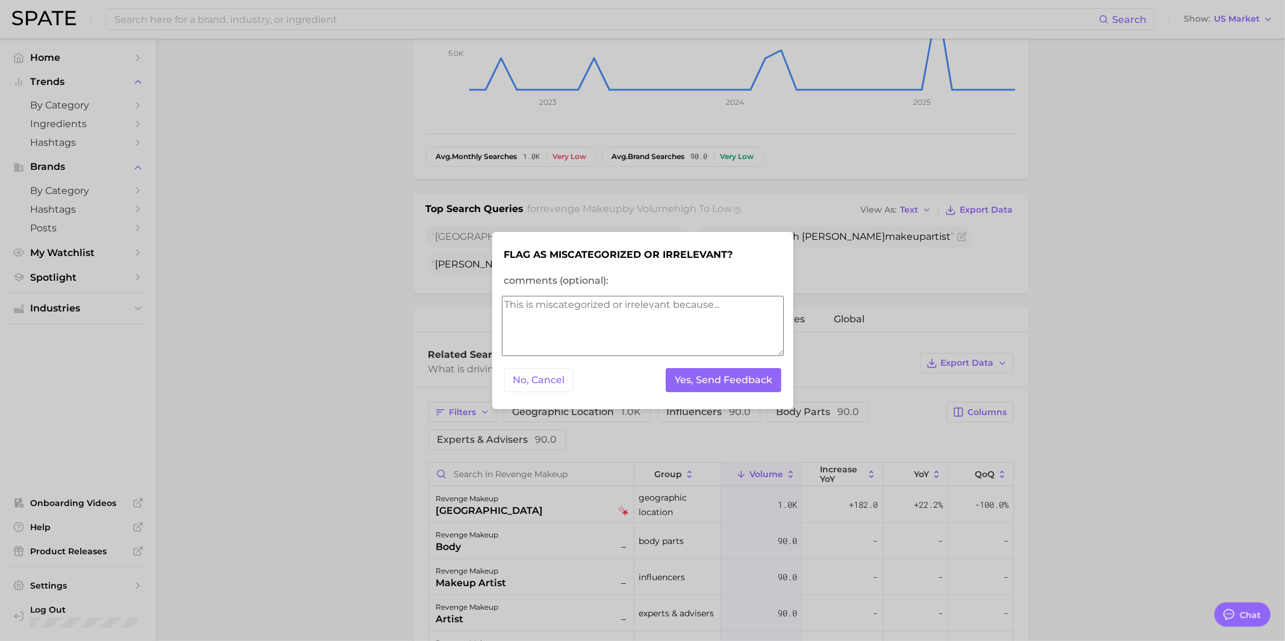
click at [629, 296] on textarea "comments (optional):" at bounding box center [643, 326] width 282 height 60
click at [629, 316] on textarea "comments (optional):" at bounding box center [643, 326] width 282 height 60
type textarea "irrelevant"
click at [732, 393] on div "No, Cancel Yes, Send Feedback" at bounding box center [643, 381] width 282 height 30
click at [731, 382] on button "Yes, Send Feedback" at bounding box center [724, 380] width 116 height 25
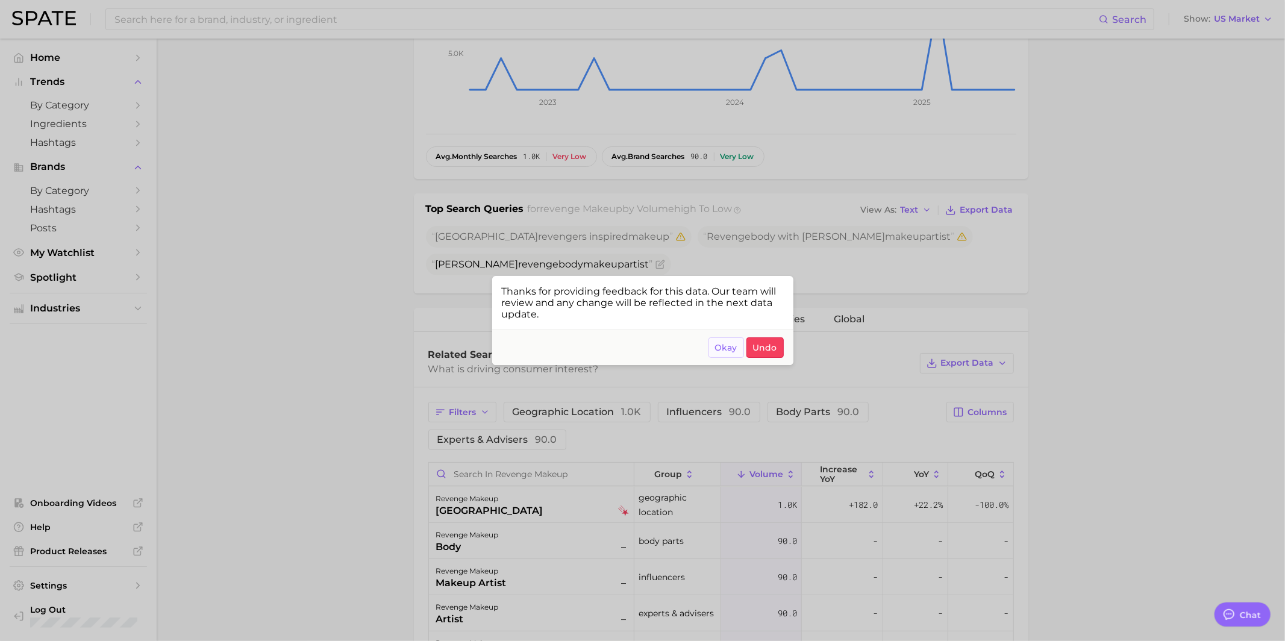
click at [732, 342] on button "Okay" at bounding box center [726, 347] width 36 height 20
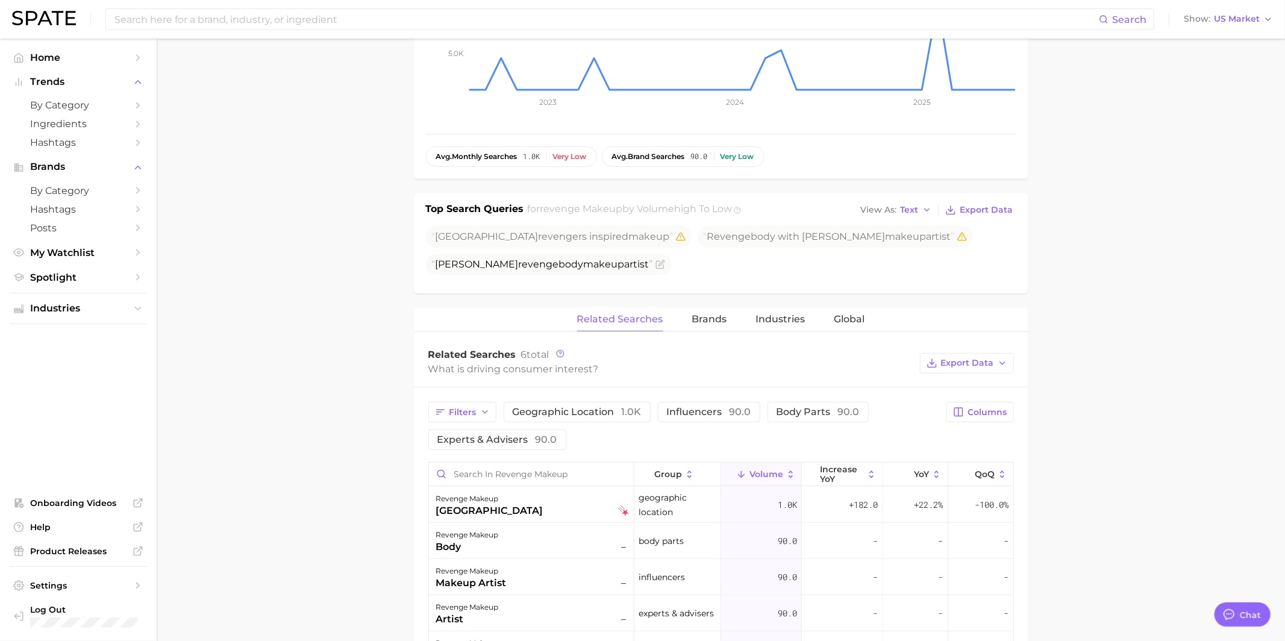
click at [629, 237] on span "makeup" at bounding box center [649, 236] width 41 height 11
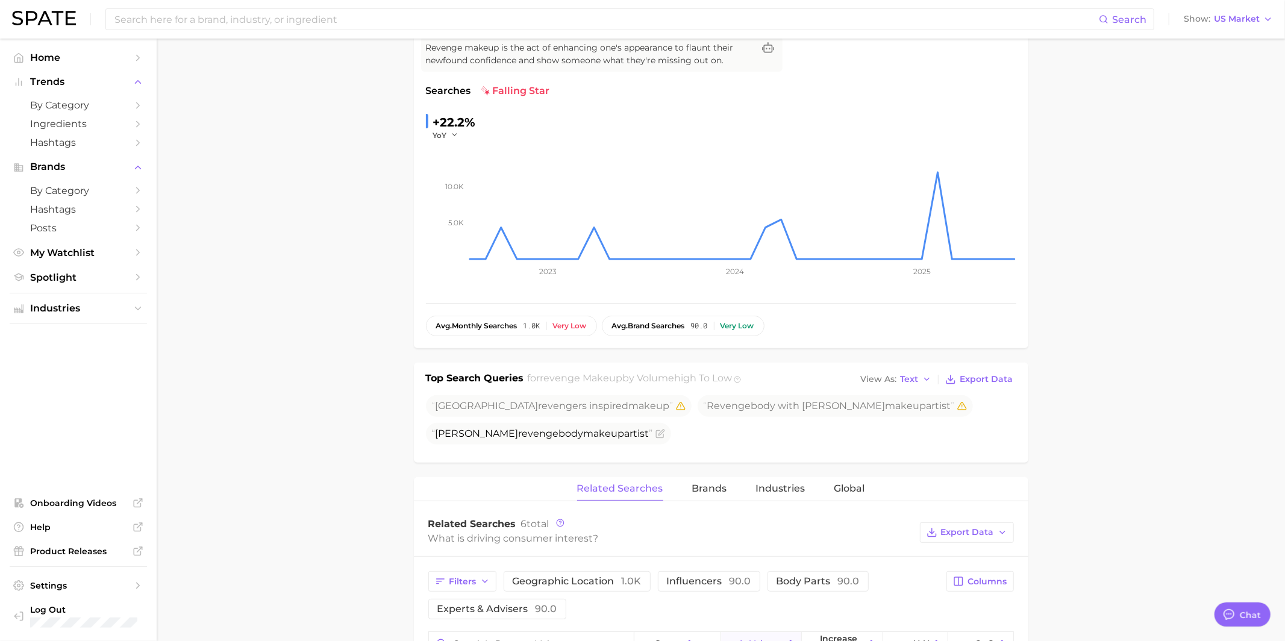
scroll to position [0, 0]
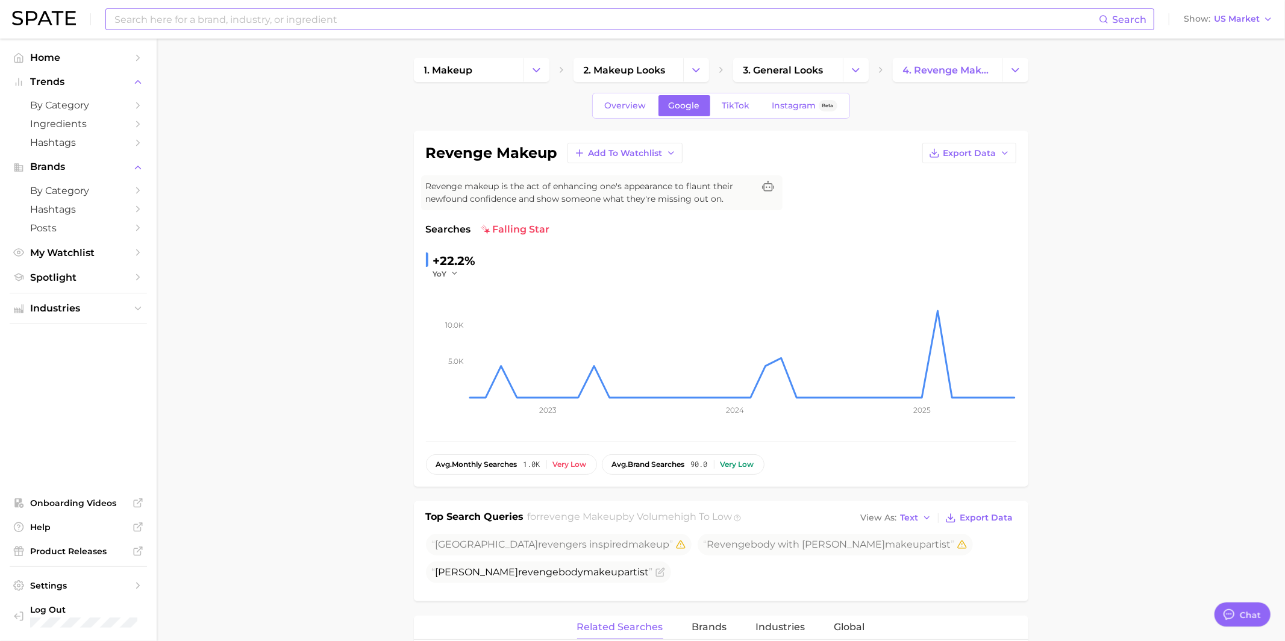
click at [453, 17] on input at bounding box center [605, 19] width 985 height 20
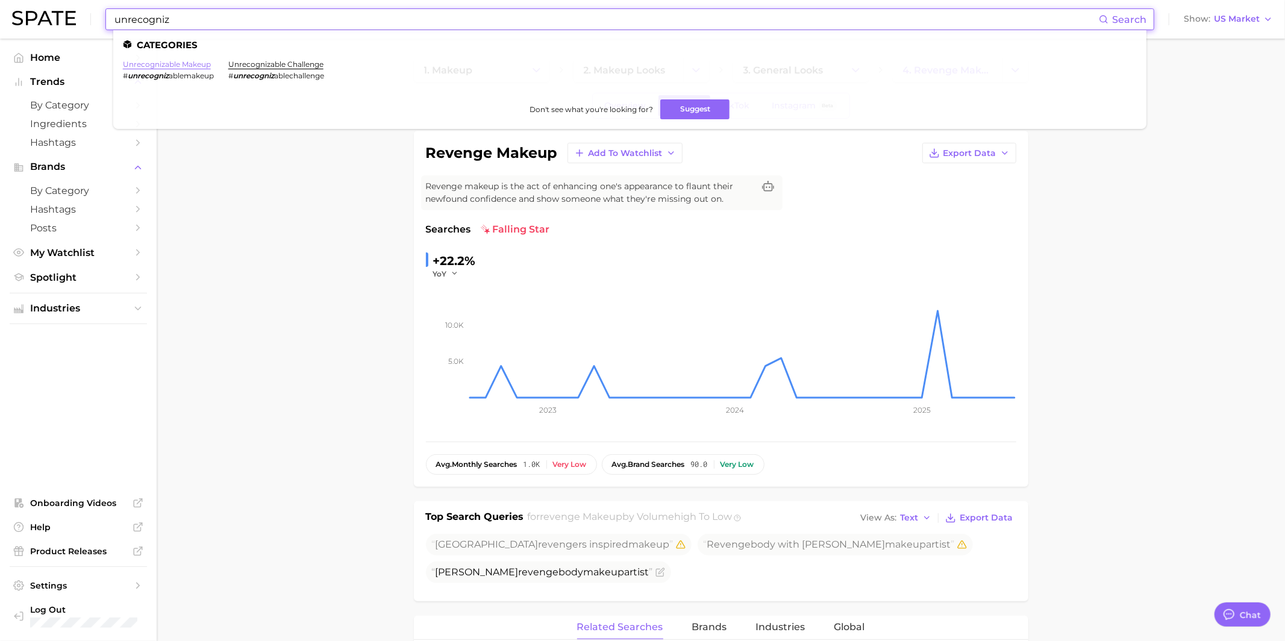
type input "unrecogniz"
click at [180, 66] on link "unrecognizable makeup" at bounding box center [167, 64] width 88 height 9
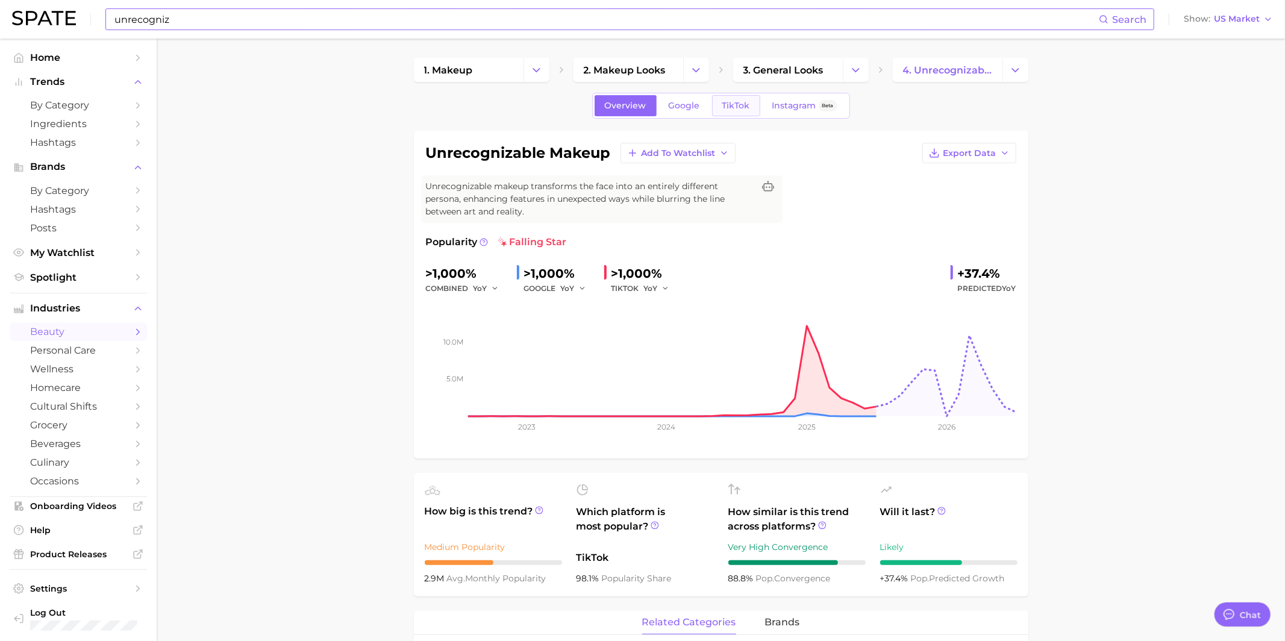
click at [743, 110] on link "TikTok" at bounding box center [736, 105] width 48 height 21
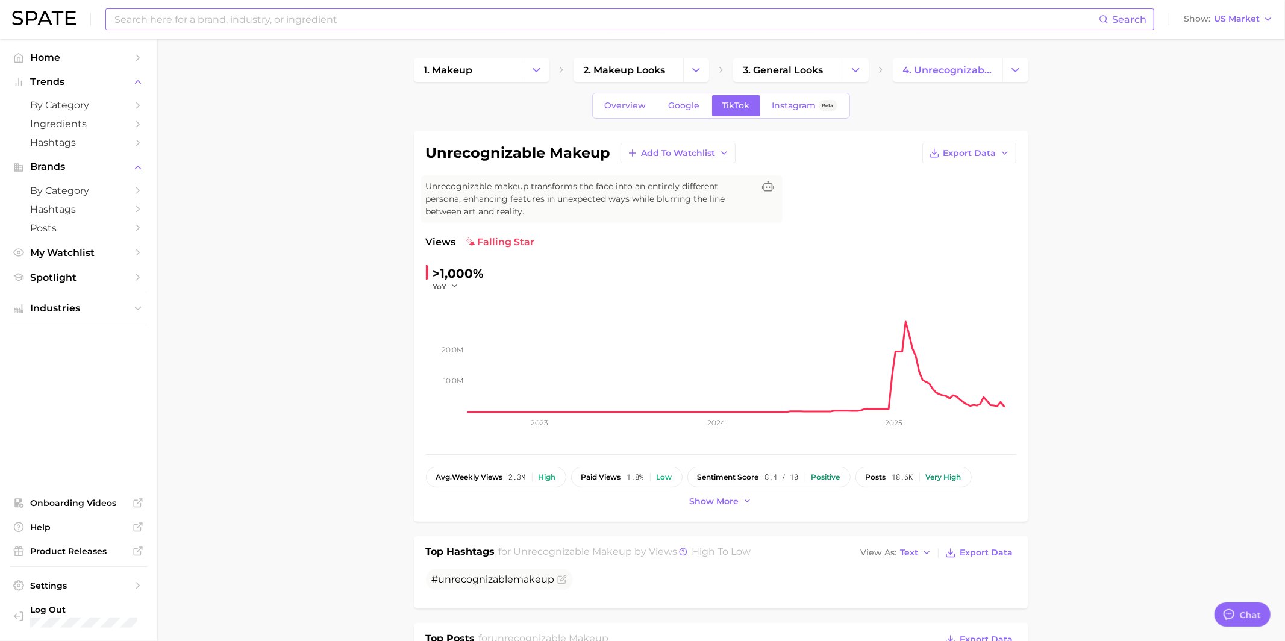
type textarea "x"
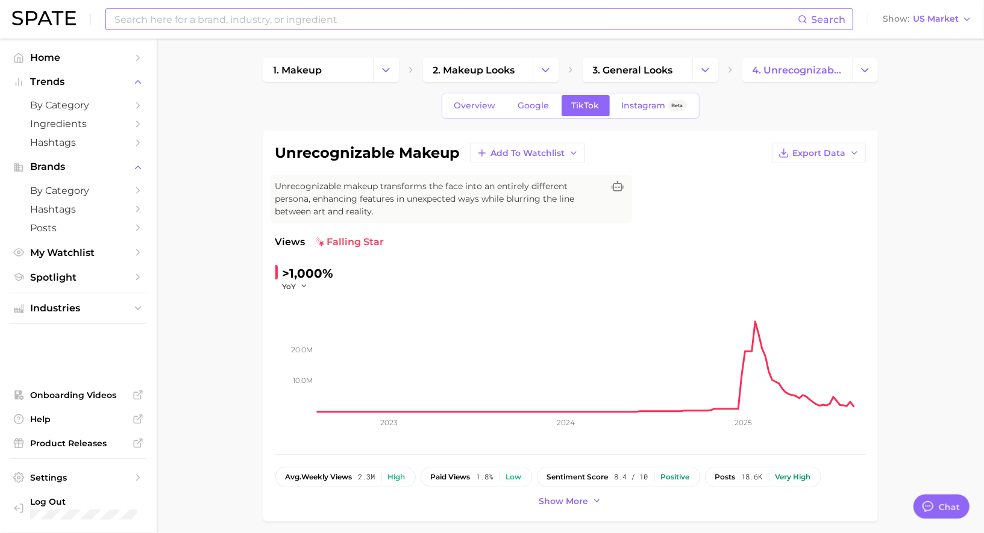
scroll to position [1167, 0]
click at [90, 322] on ul "Industries" at bounding box center [78, 308] width 137 height 31
click at [90, 311] on span "Industries" at bounding box center [78, 308] width 96 height 11
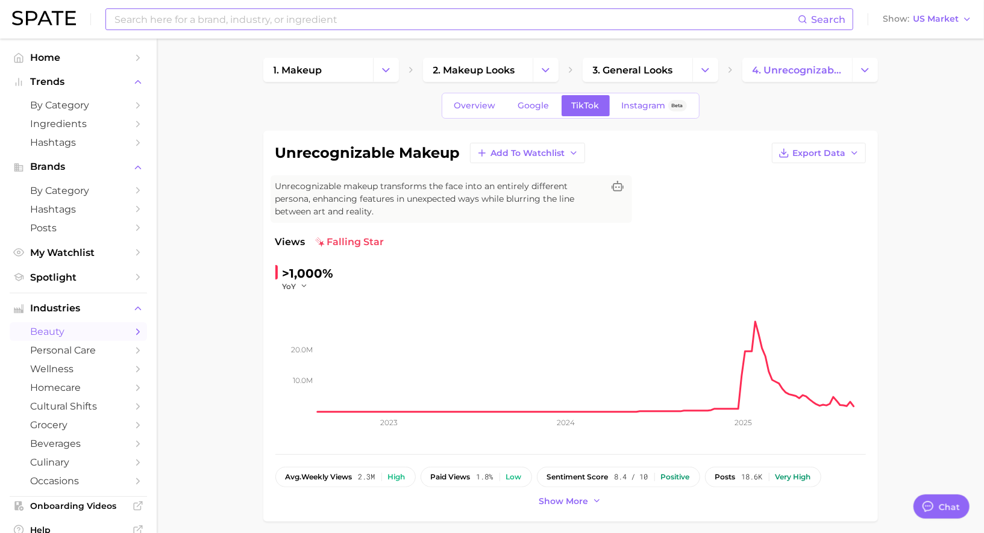
click at [99, 331] on span "beauty" at bounding box center [78, 331] width 96 height 11
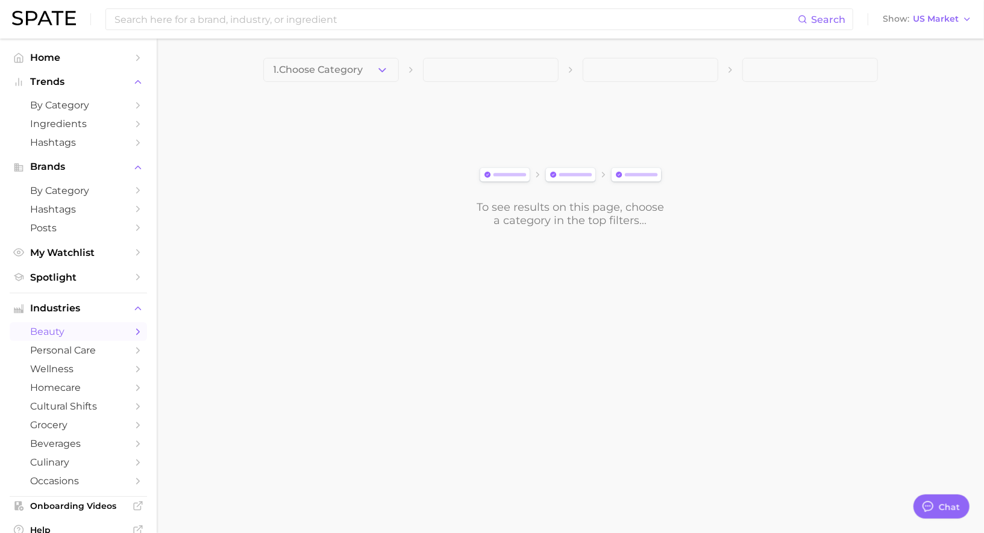
click at [378, 74] on icon "button" at bounding box center [382, 70] width 13 height 13
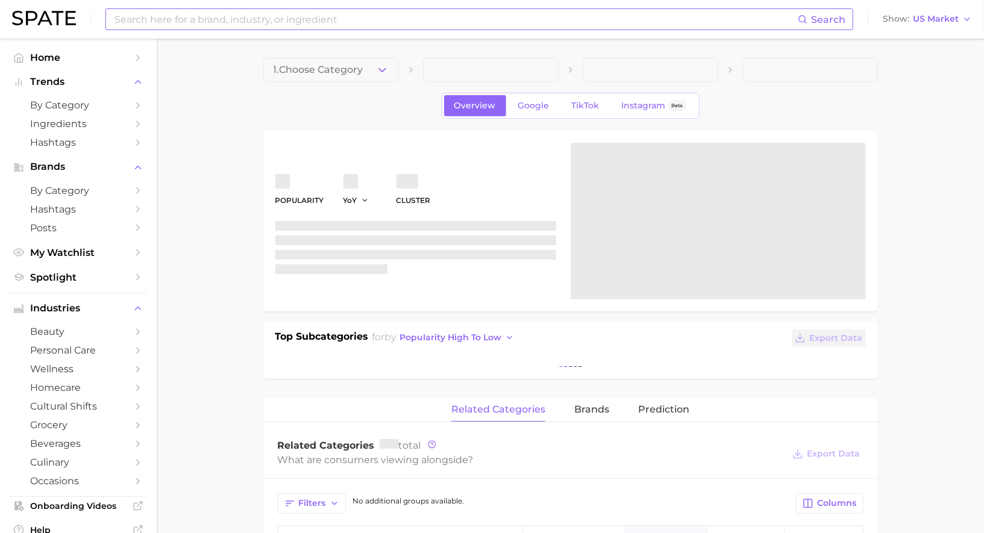
click at [156, 19] on input at bounding box center [455, 19] width 684 height 20
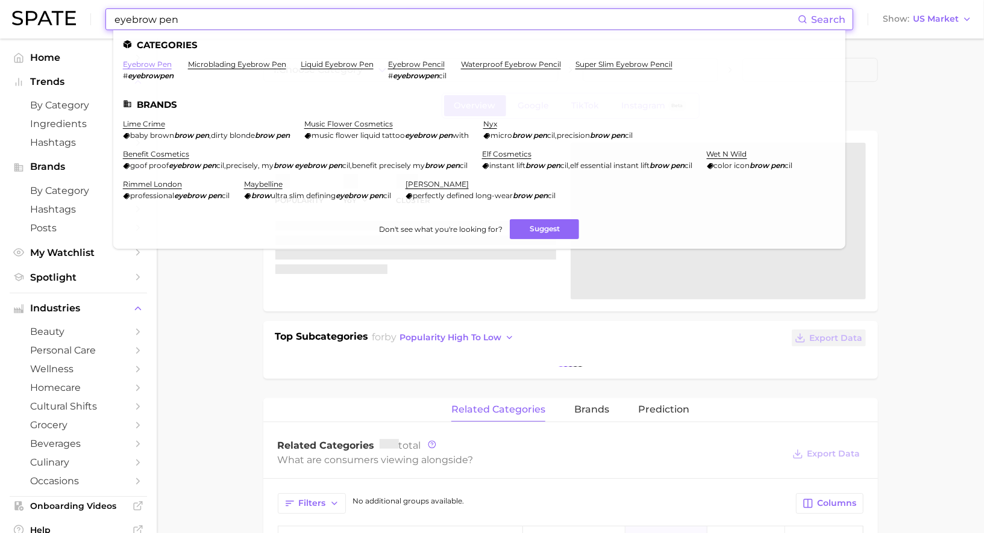
type input "eyebrow pen"
click at [154, 64] on link "eyebrow pen" at bounding box center [147, 64] width 49 height 9
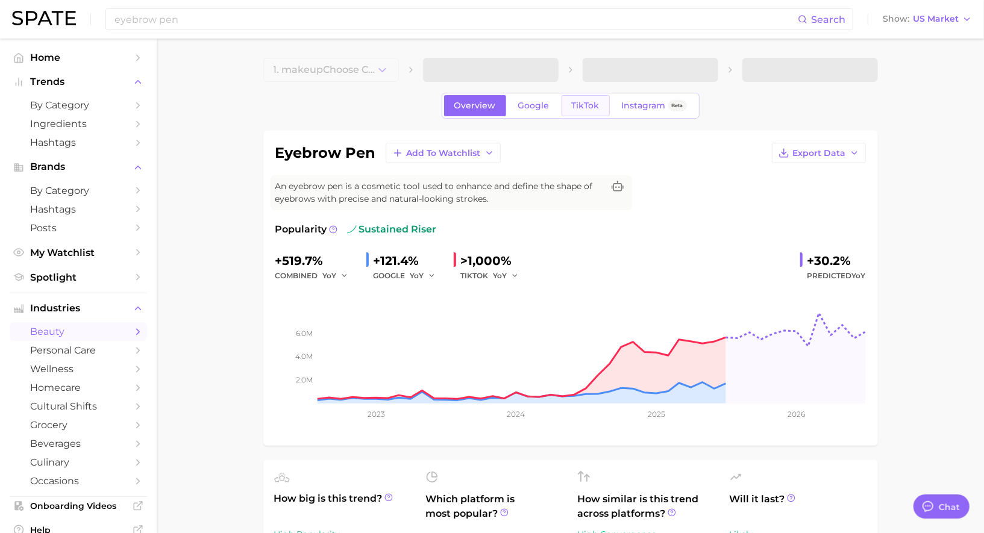
type textarea "x"
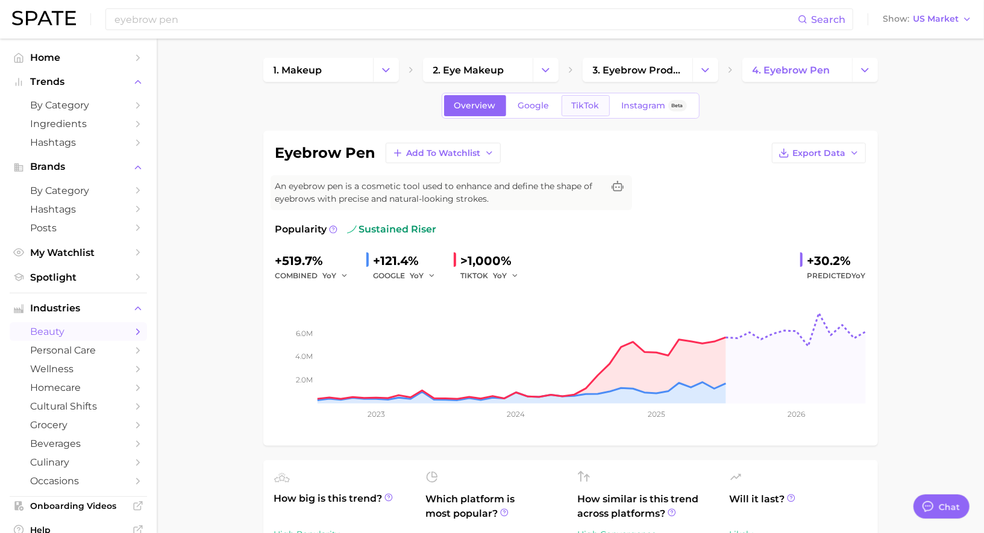
scroll to position [1175, 0]
click at [520, 111] on link "Google" at bounding box center [534, 105] width 52 height 21
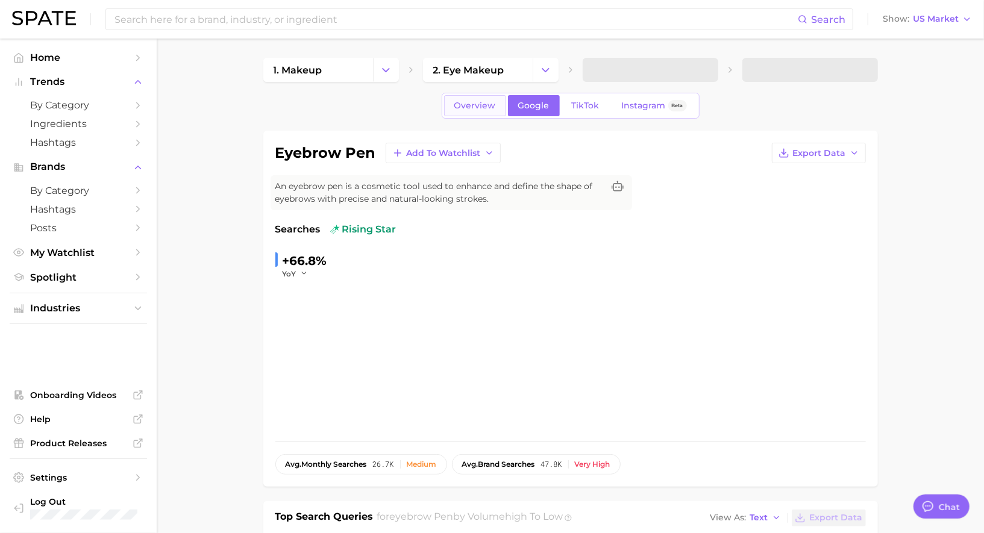
click at [493, 107] on span "Overview" at bounding box center [475, 106] width 42 height 10
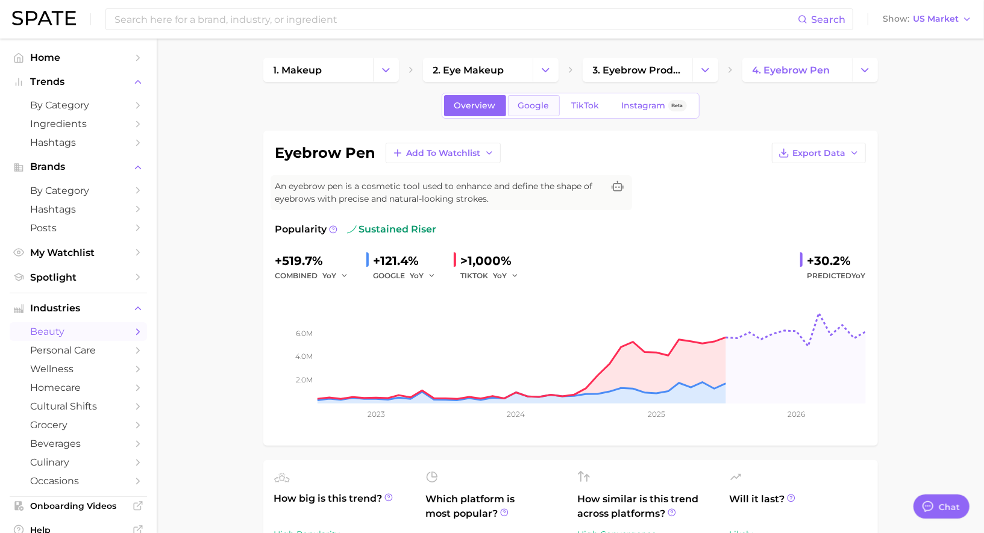
click at [529, 111] on link "Google" at bounding box center [534, 105] width 52 height 21
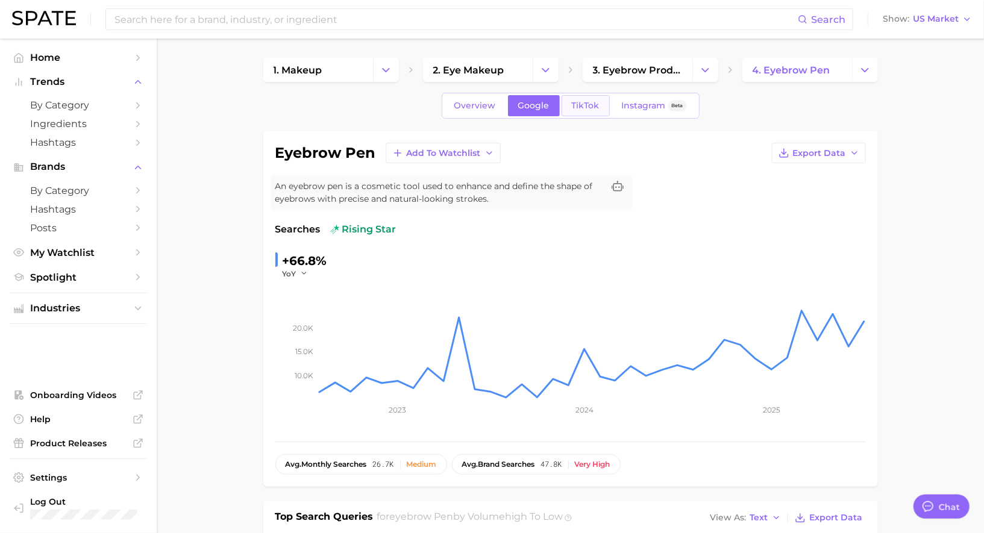
click at [579, 111] on link "TikTok" at bounding box center [585, 105] width 48 height 21
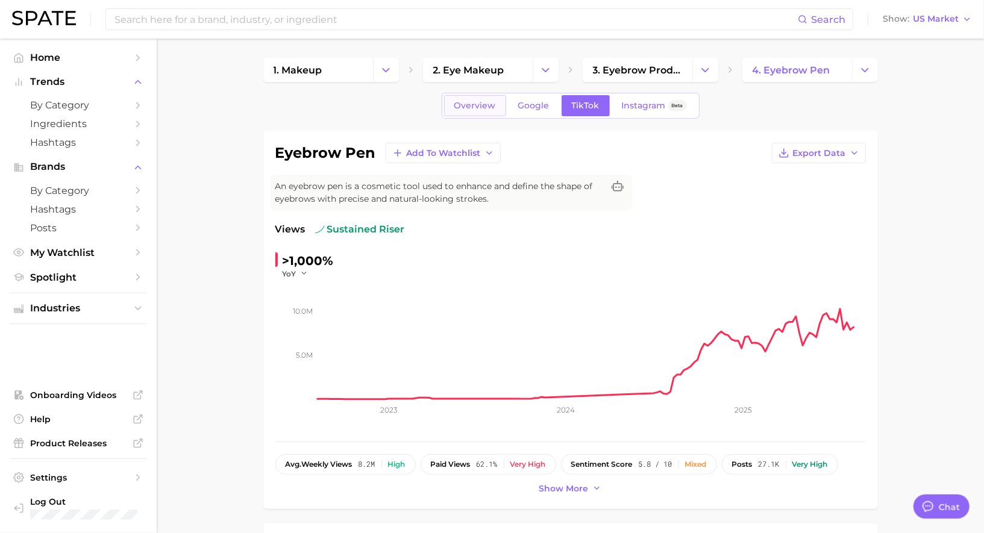
click at [478, 112] on link "Overview" at bounding box center [475, 105] width 62 height 21
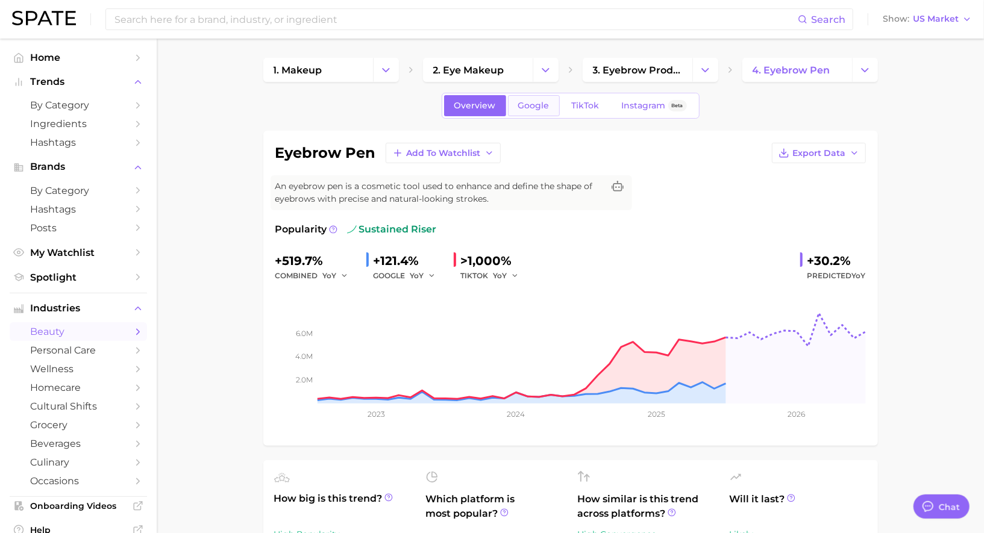
click at [533, 104] on span "Google" at bounding box center [533, 106] width 31 height 10
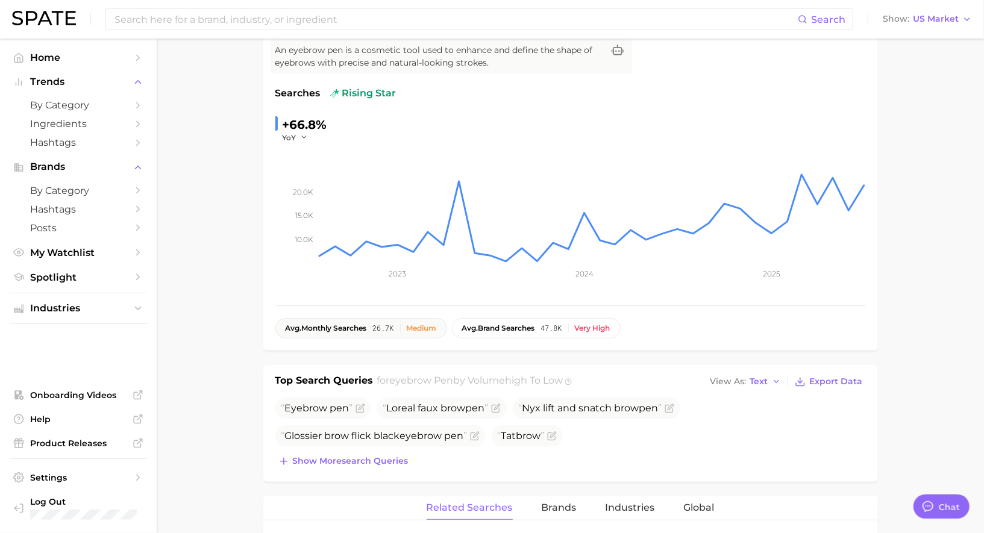
scroll to position [201, 0]
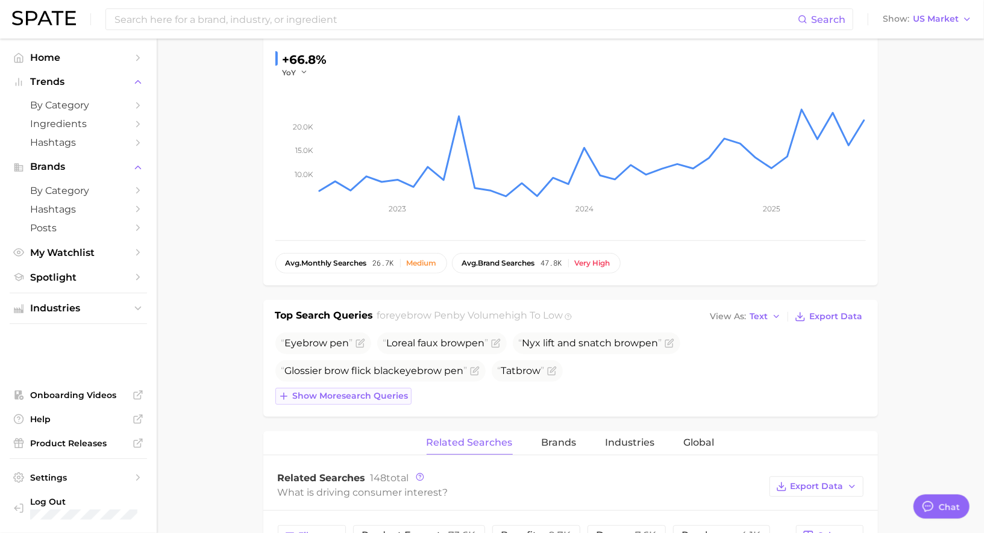
click at [328, 392] on span "Show more search queries" at bounding box center [351, 396] width 116 height 10
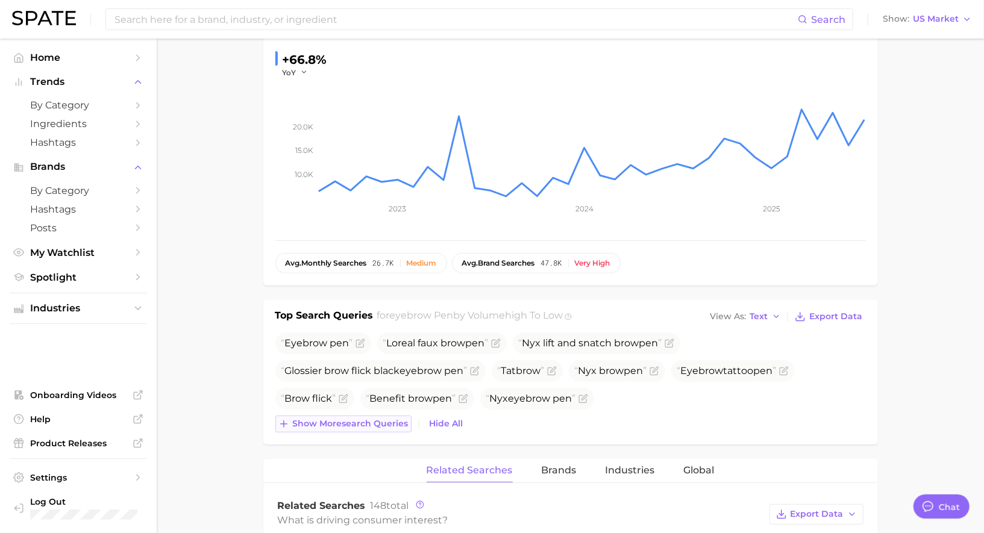
click at [326, 420] on span "Show more search queries" at bounding box center [351, 424] width 116 height 10
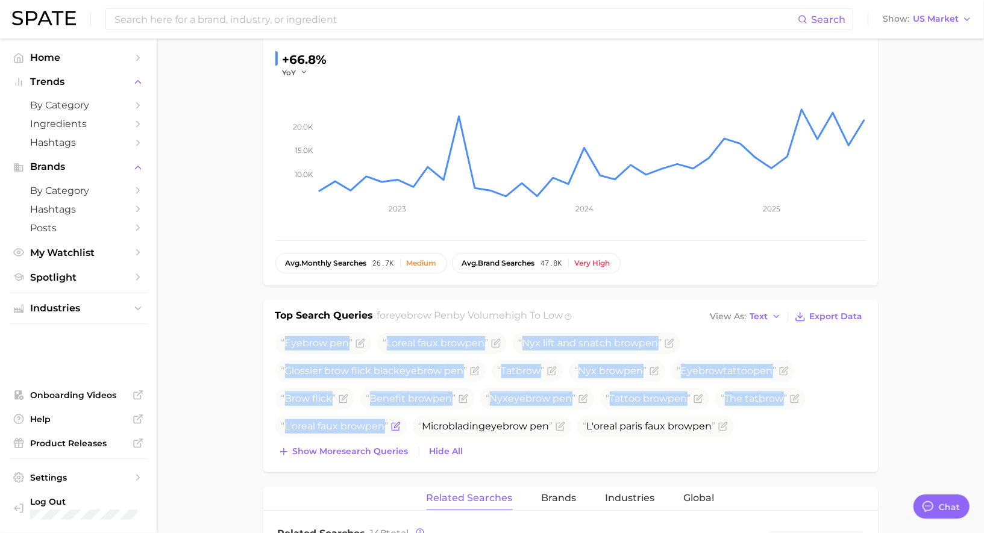
drag, startPoint x: 289, startPoint y: 341, endPoint x: 398, endPoint y: 424, distance: 137.1
click at [398, 424] on ul "Eyebrow pen Loreal faux brow pen Nyx lift and snatch brow pen Glossier brow fli…" at bounding box center [570, 385] width 590 height 105
copy ul "Eyebrow pen Loreal faux brow pen Nyx lift and snatch brow pen Glossier brow fli…"
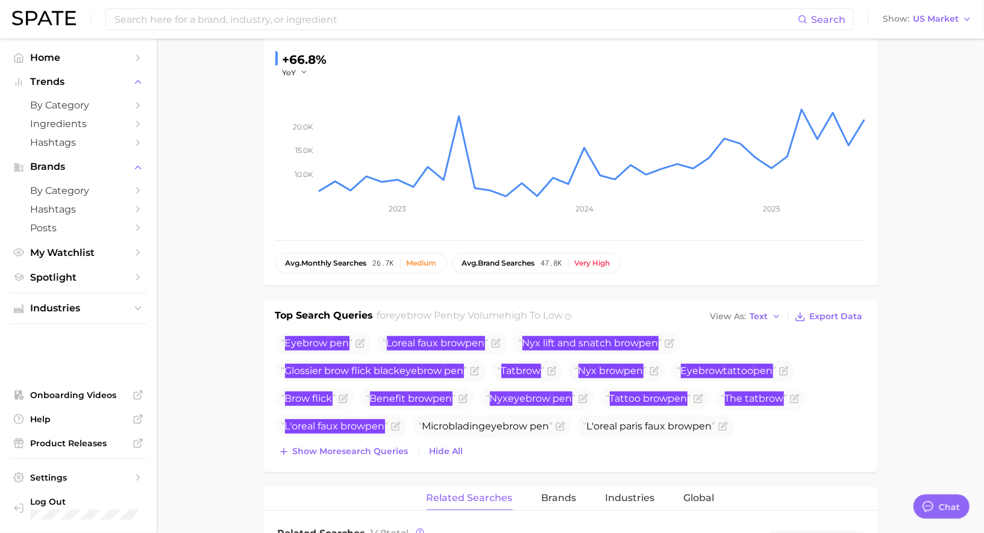
scroll to position [0, 0]
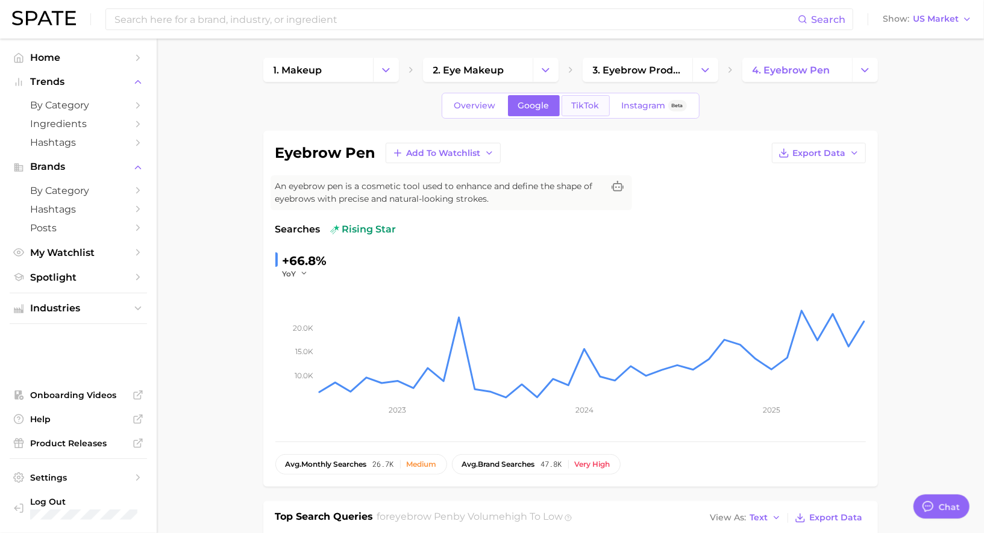
click at [599, 109] on link "TikTok" at bounding box center [585, 105] width 48 height 21
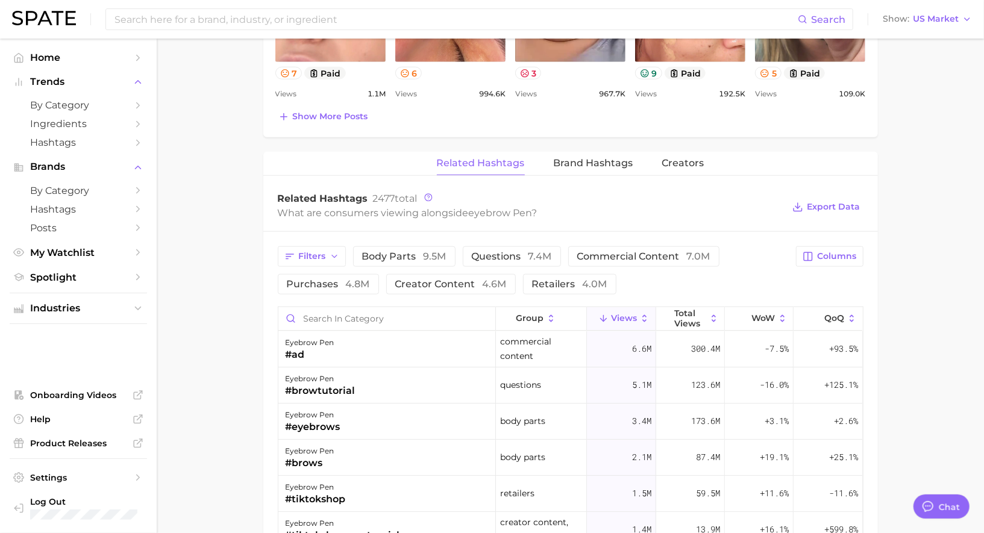
scroll to position [825, 0]
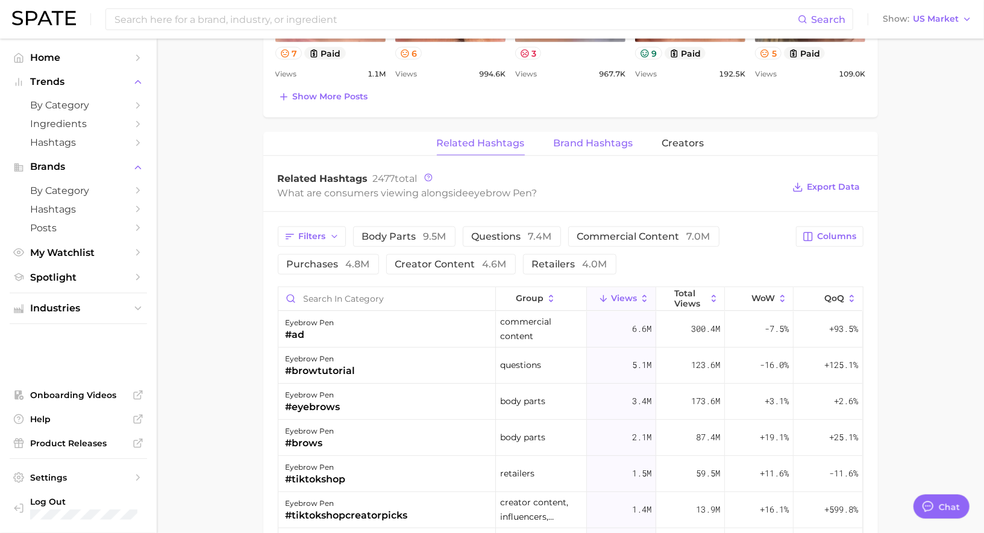
click at [610, 143] on span "Brand Hashtags" at bounding box center [594, 143] width 80 height 11
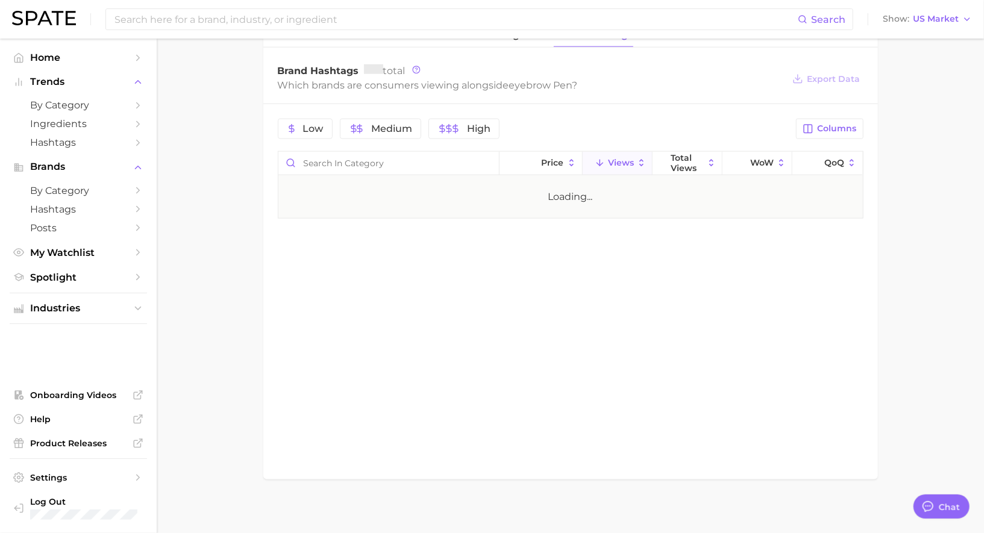
scroll to position [934, 0]
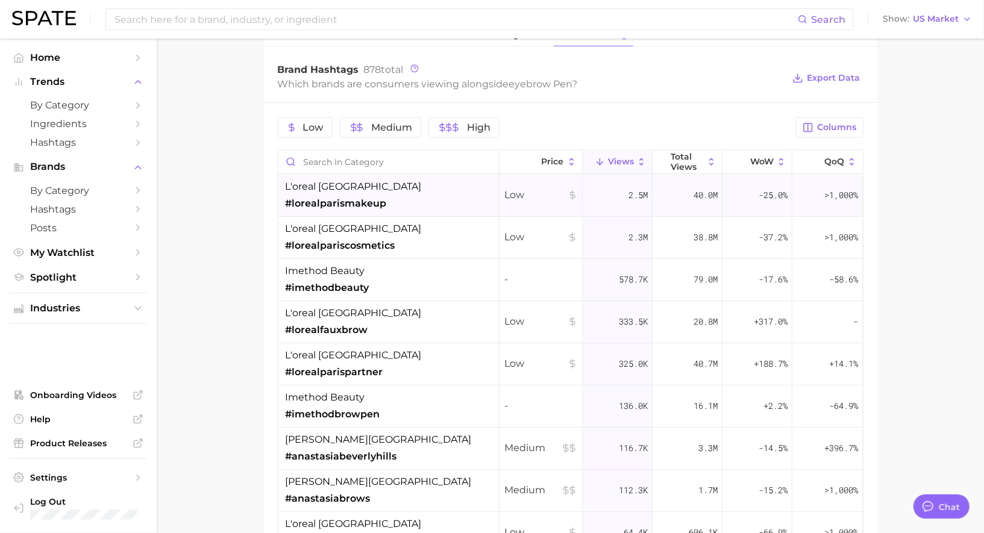
click at [393, 205] on div "l'oreal paris #lorealparismakeup" at bounding box center [388, 196] width 221 height 42
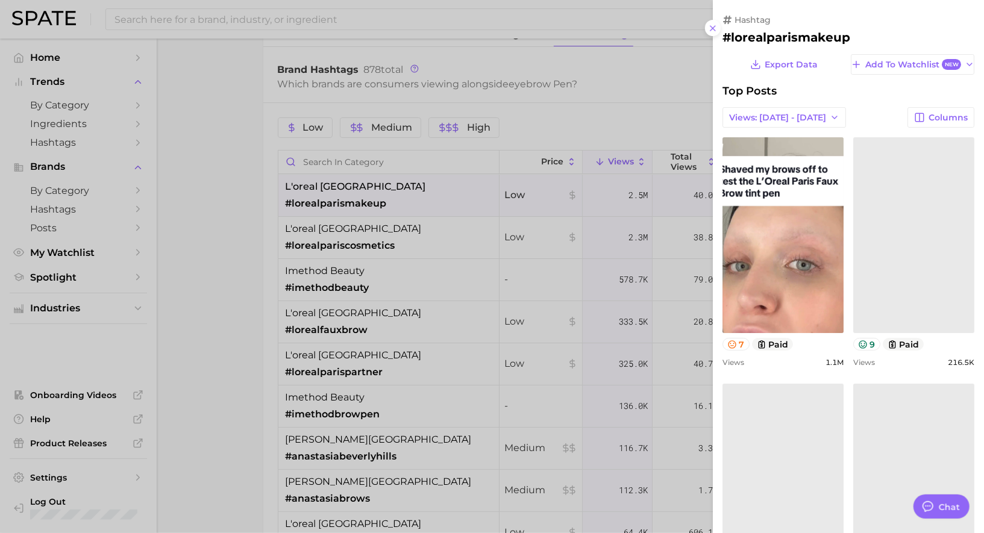
scroll to position [0, 0]
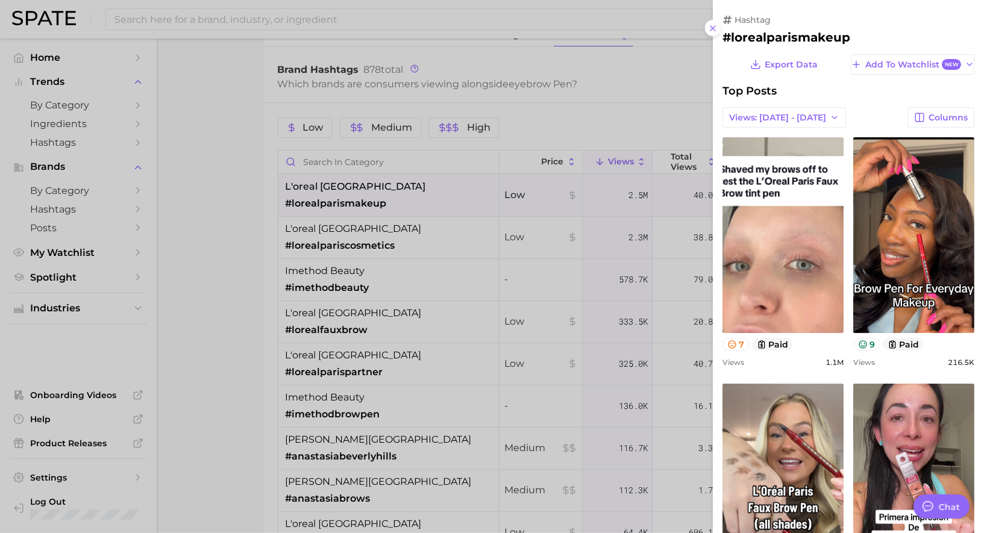
click at [769, 40] on h2 "#lorealparismakeup" at bounding box center [848, 37] width 252 height 14
copy h2 "lorealparismakeup"
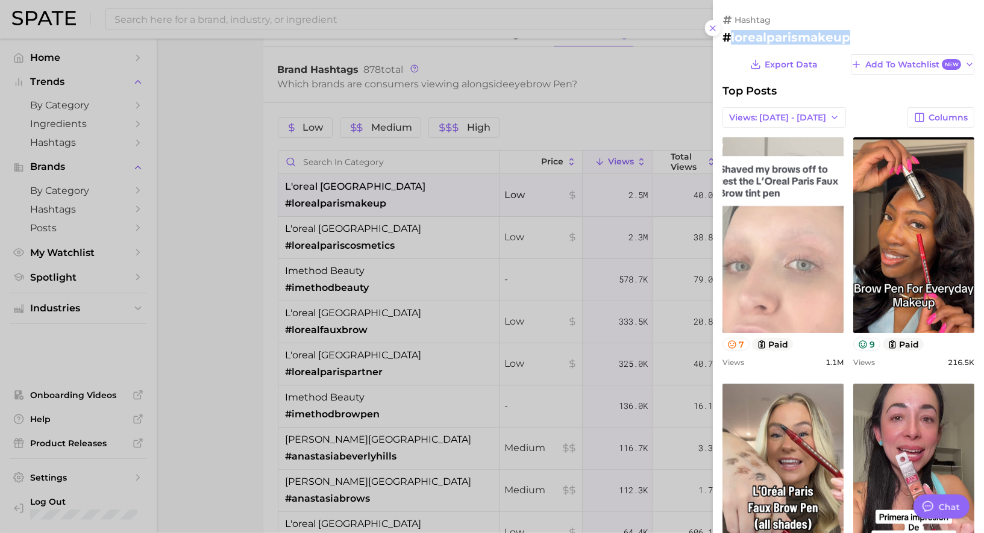
click at [796, 249] on link "view post on TikTok" at bounding box center [782, 235] width 121 height 196
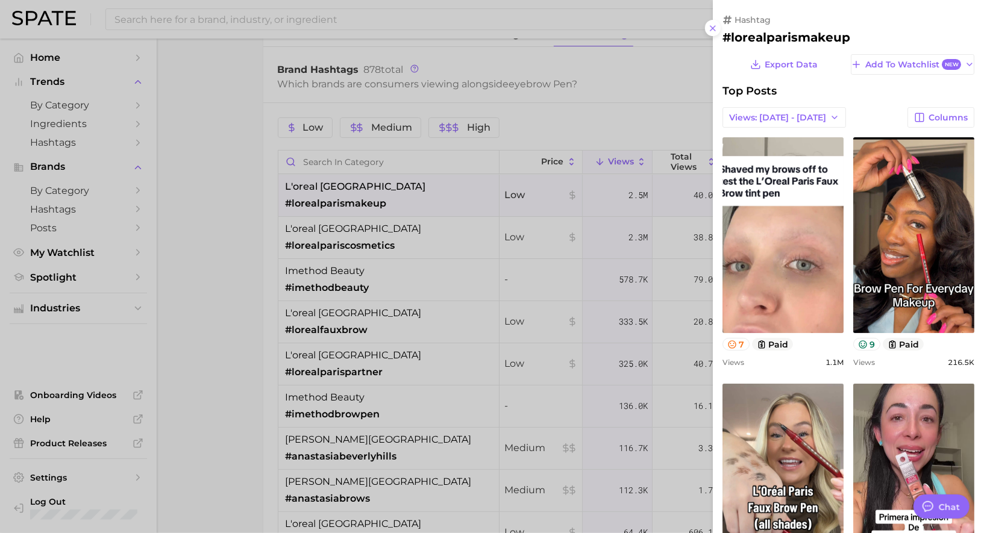
click at [868, 111] on div "Views: [DATE] - [DATE] Columns" at bounding box center [848, 117] width 252 height 20
click at [391, 270] on div at bounding box center [492, 266] width 984 height 533
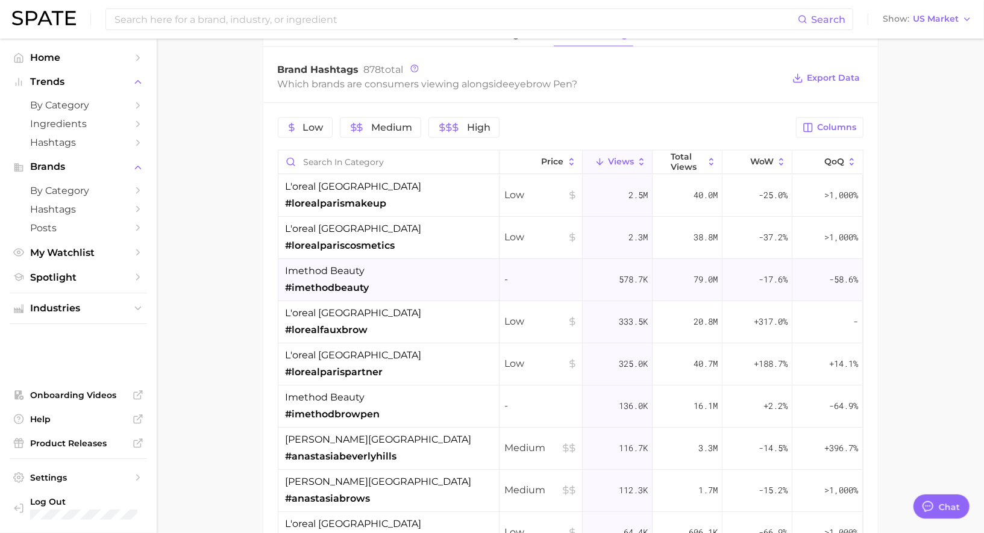
click at [390, 283] on div "imethod beauty #imethodbeauty" at bounding box center [388, 280] width 221 height 42
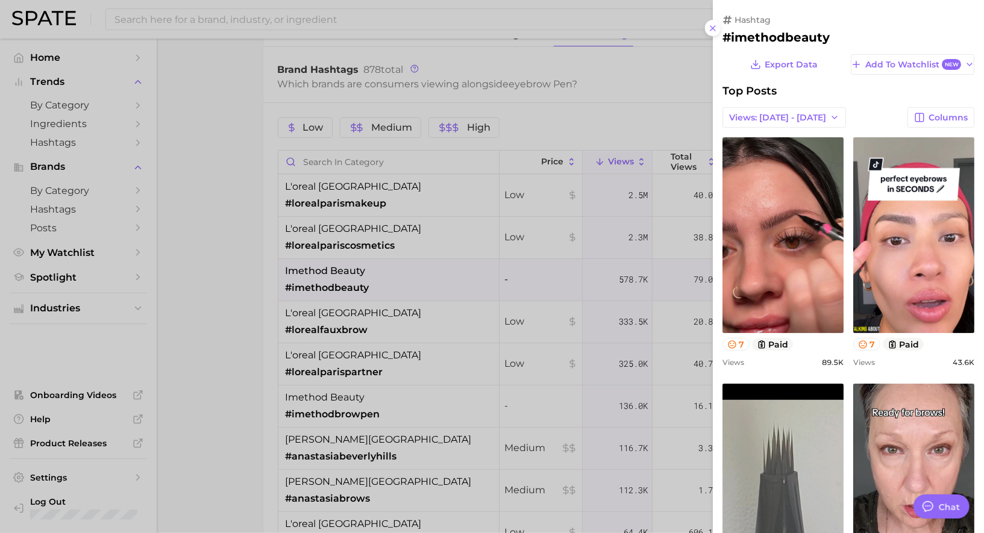
click at [757, 37] on h2 "#imethodbeauty" at bounding box center [848, 37] width 252 height 14
copy h2 "imethodbeauty"
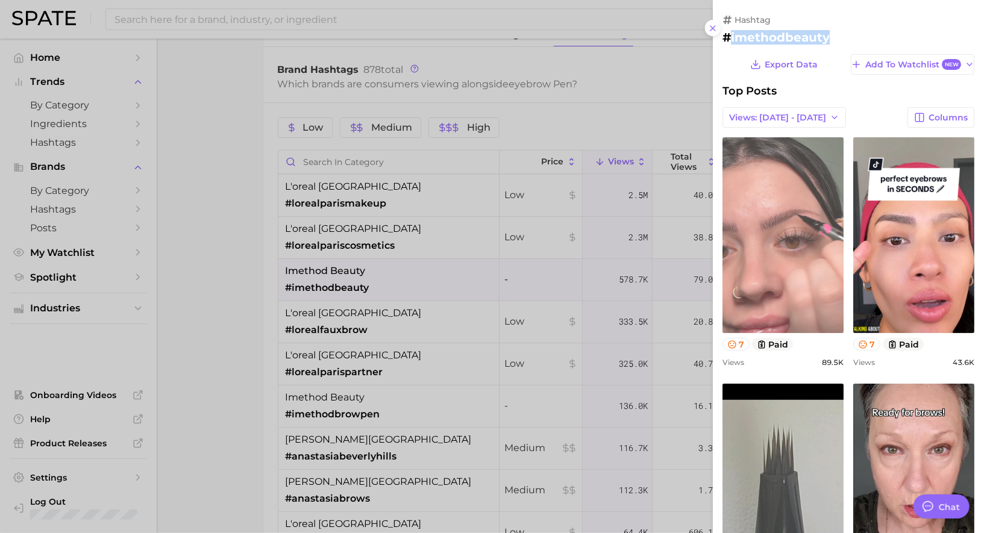
click at [775, 248] on link "view post on TikTok" at bounding box center [782, 235] width 121 height 196
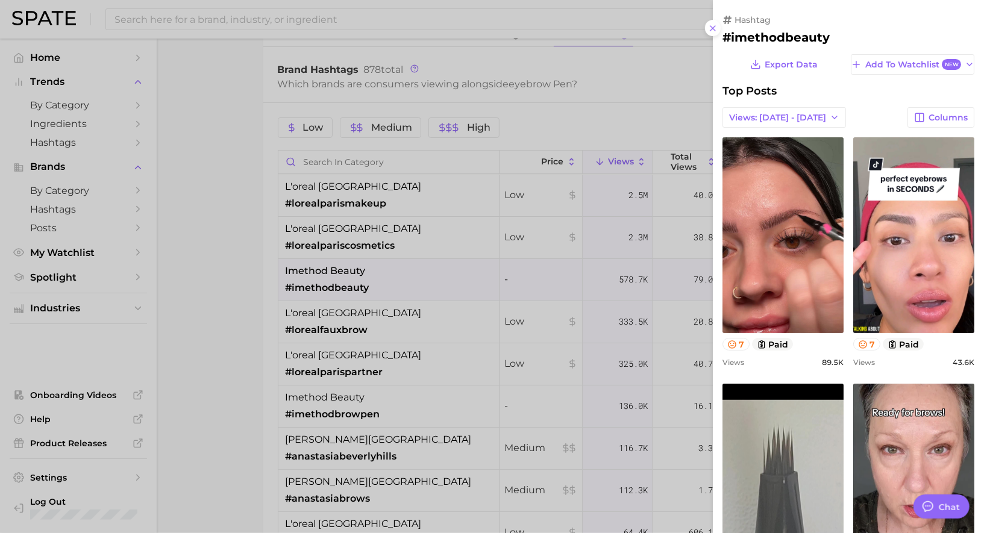
click at [355, 314] on div at bounding box center [492, 266] width 984 height 533
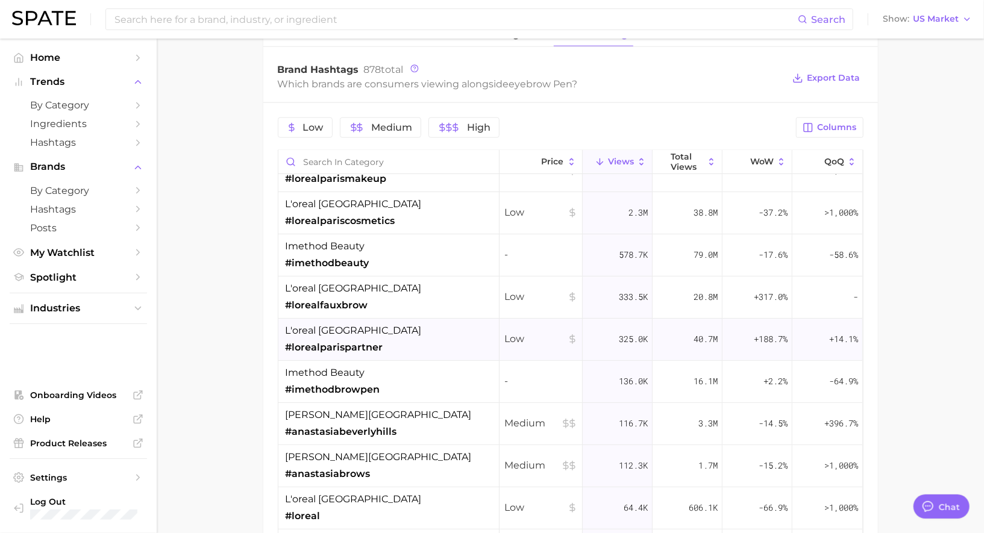
scroll to position [31, 0]
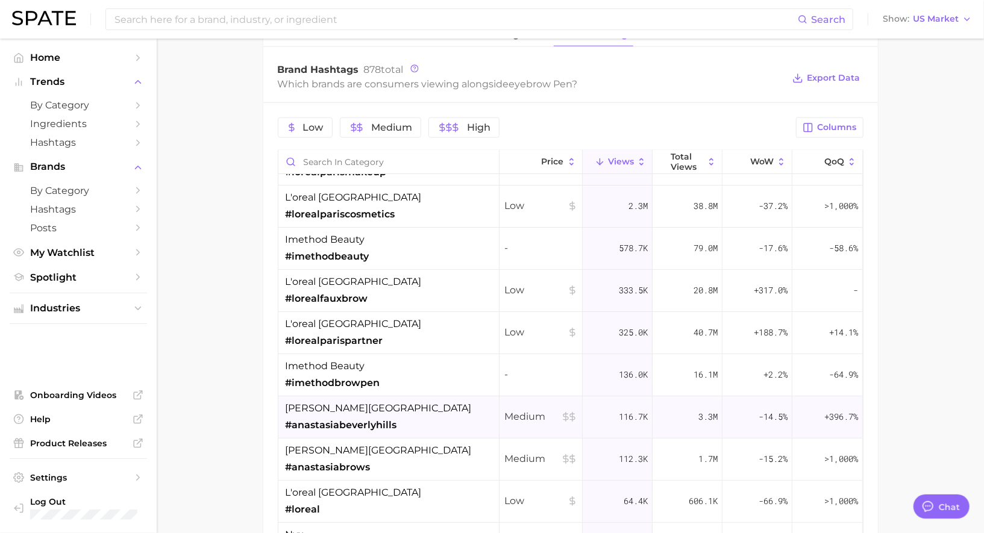
click at [365, 407] on span "[PERSON_NAME][GEOGRAPHIC_DATA]" at bounding box center [379, 408] width 186 height 14
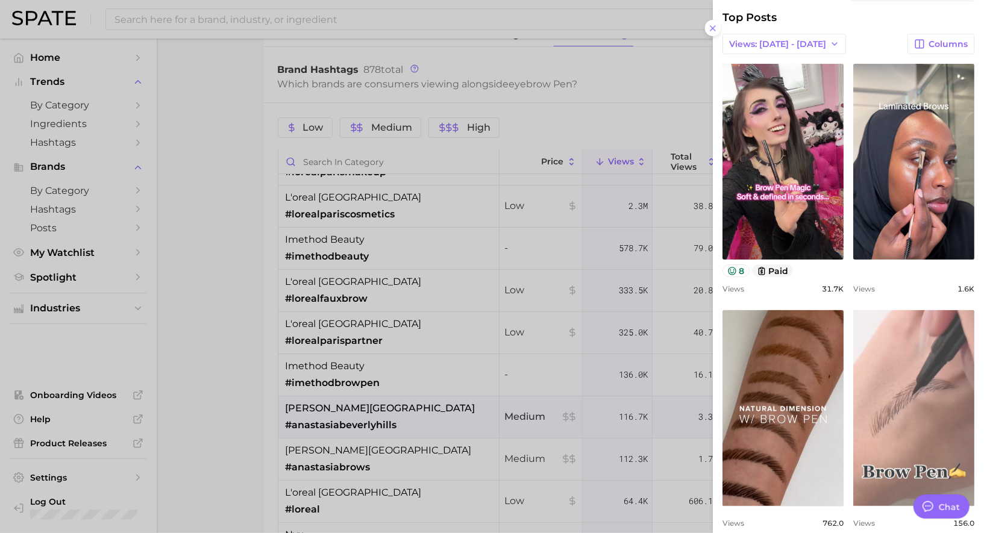
scroll to position [89, 0]
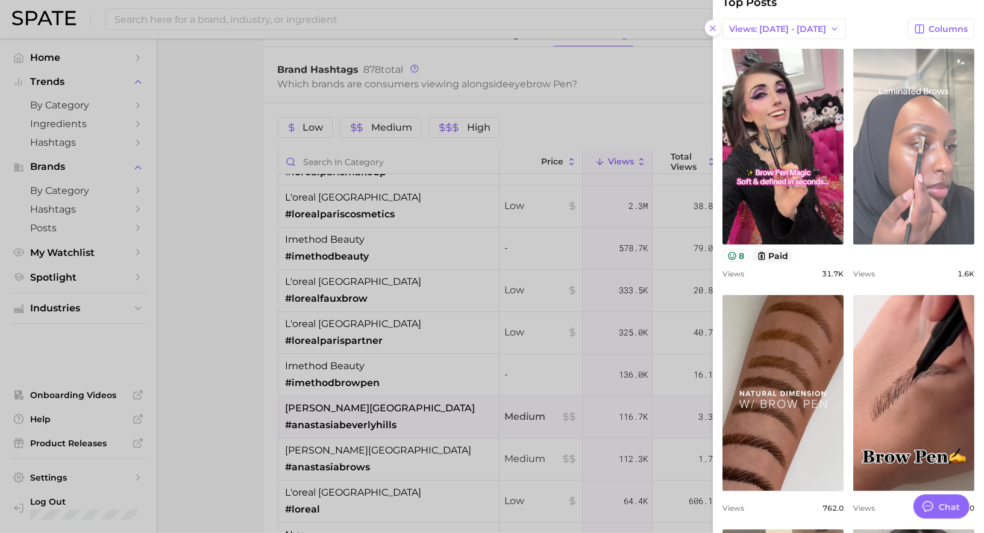
click at [907, 198] on link "view post on TikTok" at bounding box center [913, 147] width 121 height 196
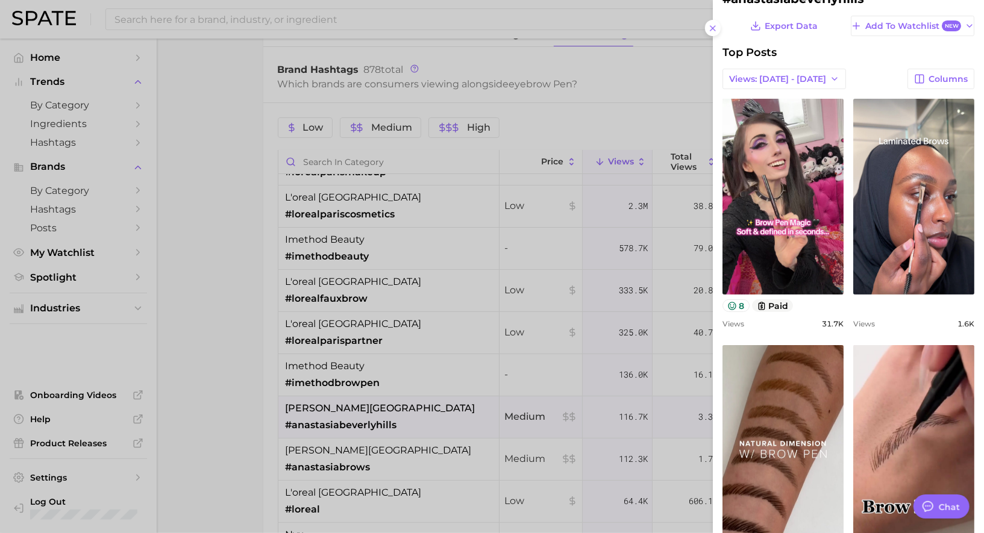
scroll to position [0, 0]
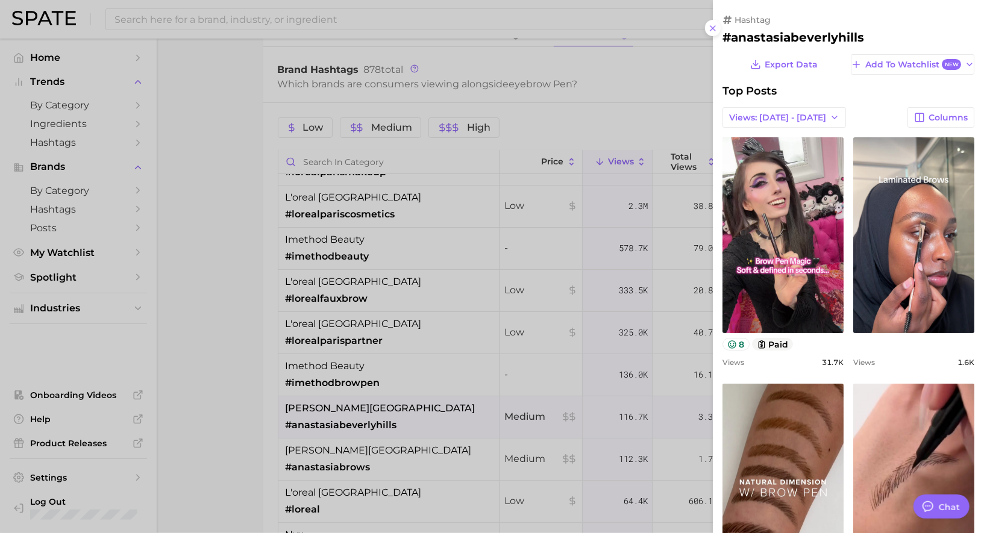
click at [783, 37] on h2 "#anastasiabeverlyhills" at bounding box center [848, 37] width 252 height 14
copy h2 "anastasiabeverlyhills"
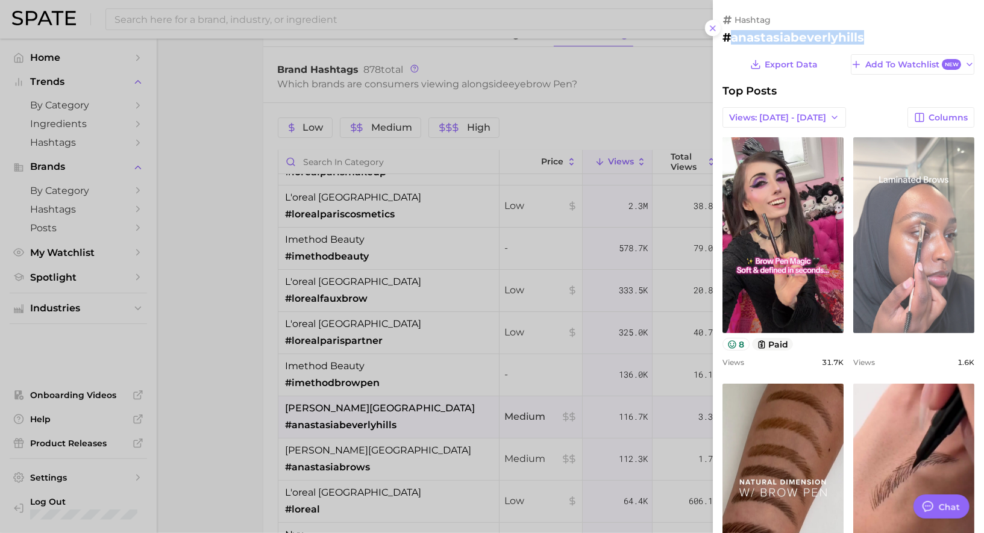
click at [905, 245] on link "view post on TikTok" at bounding box center [913, 235] width 121 height 196
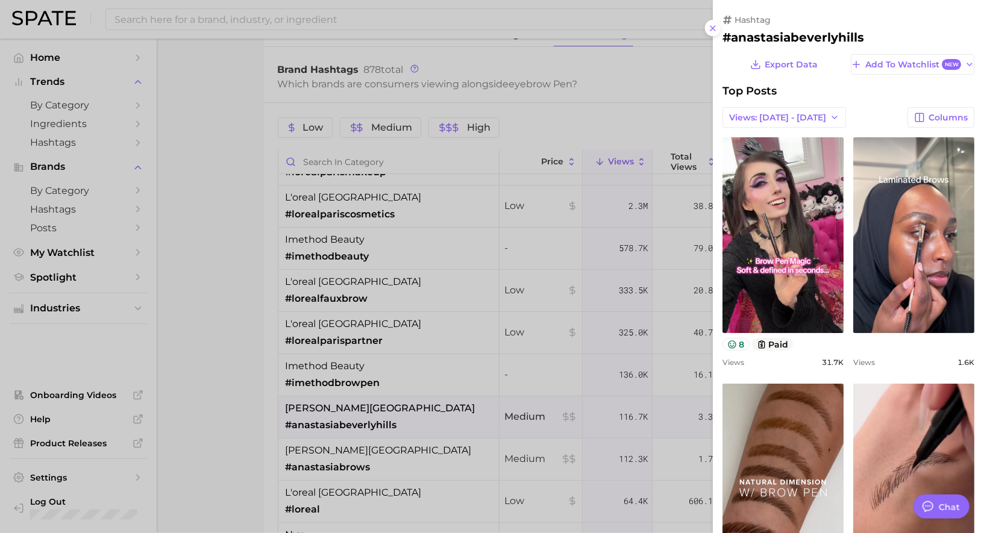
click at [415, 198] on div at bounding box center [492, 266] width 984 height 533
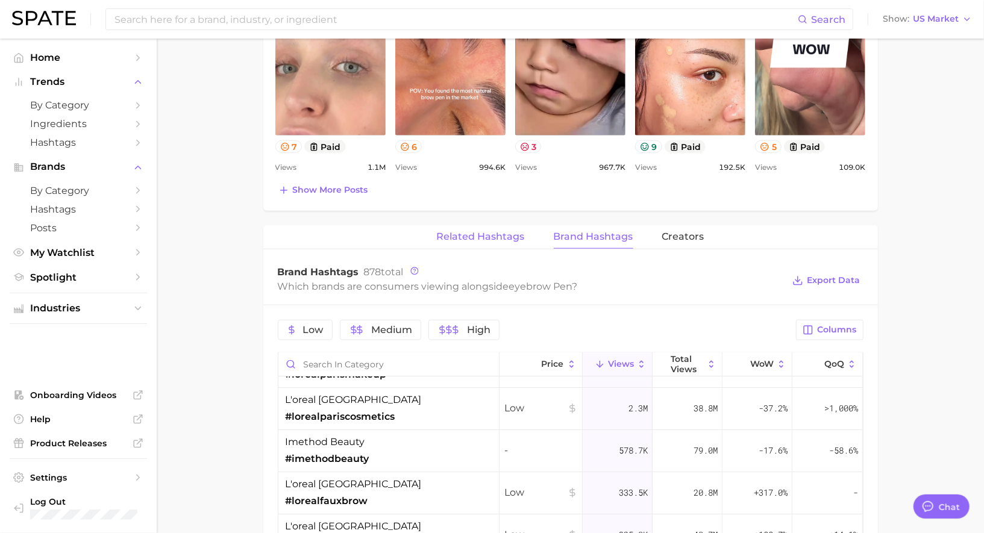
click at [503, 231] on span "Related Hashtags" at bounding box center [481, 236] width 88 height 11
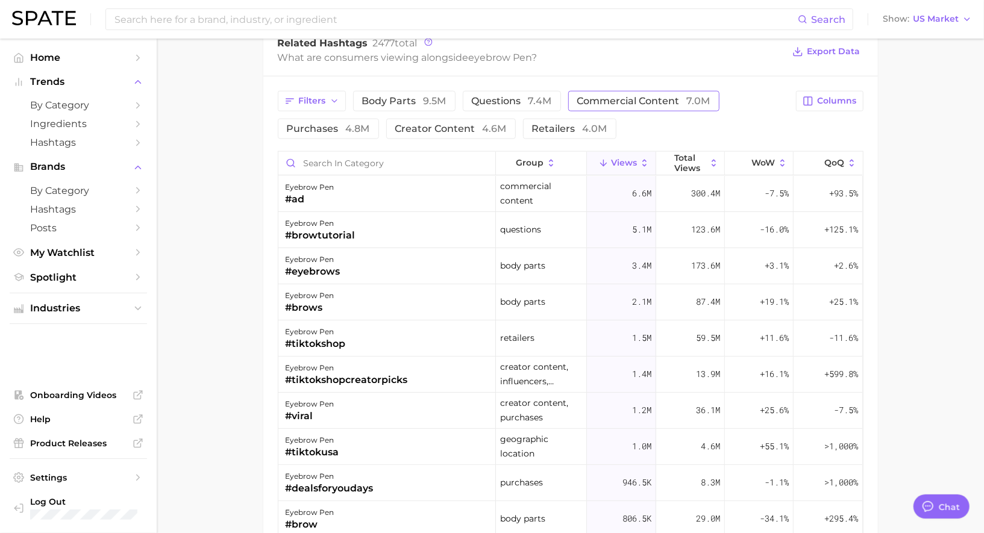
scroll to position [964, 0]
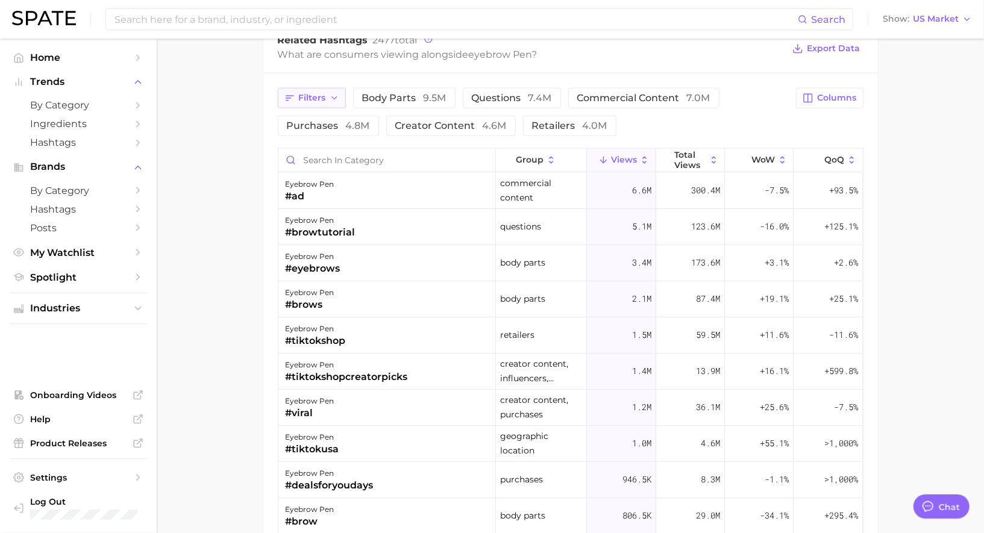
click at [322, 93] on span "Filters" at bounding box center [312, 98] width 27 height 10
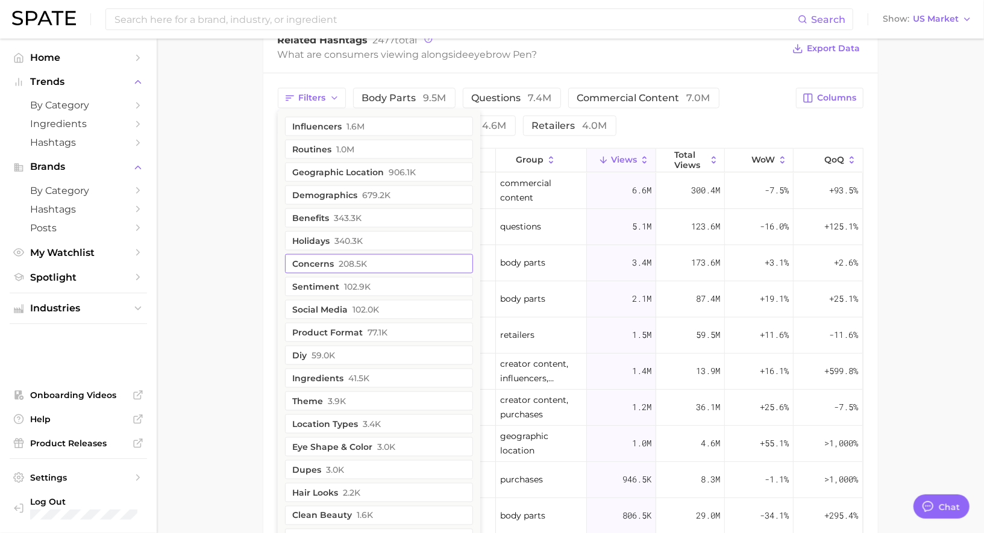
click at [355, 259] on span "208.5k" at bounding box center [353, 264] width 28 height 10
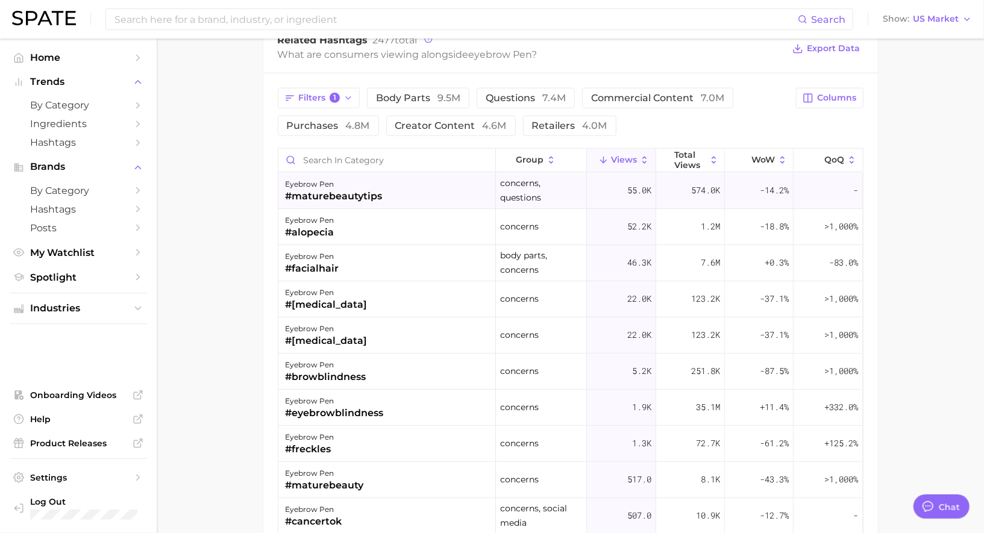
click at [358, 194] on div "#maturebeautytips" at bounding box center [334, 196] width 97 height 14
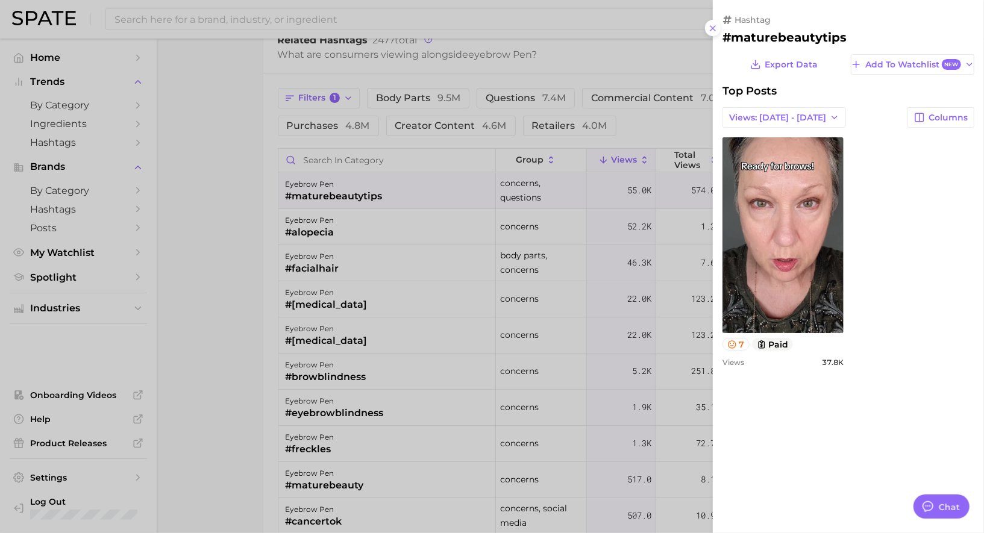
scroll to position [0, 0]
click at [358, 195] on div at bounding box center [492, 266] width 984 height 533
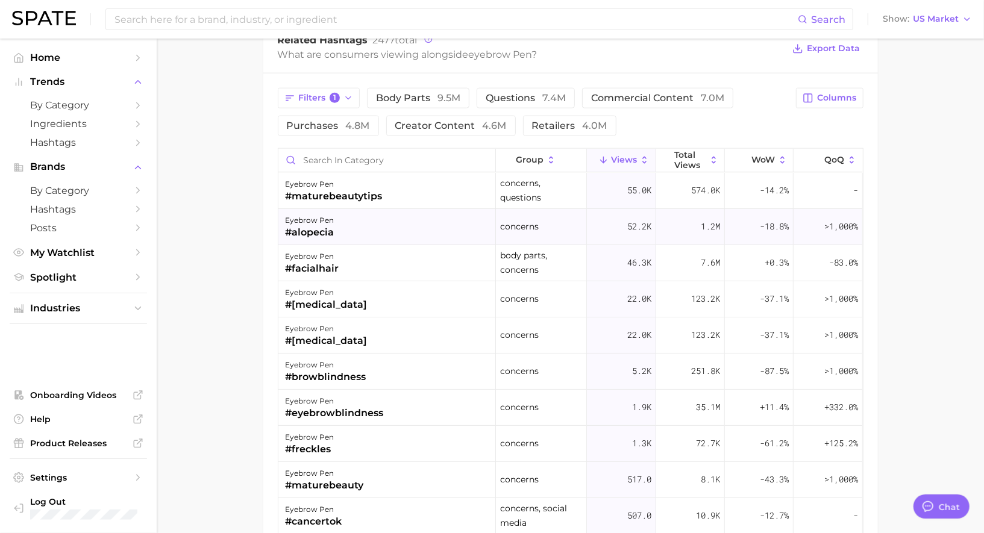
click at [358, 226] on div "eyebrow pen #alopecia" at bounding box center [386, 227] width 217 height 36
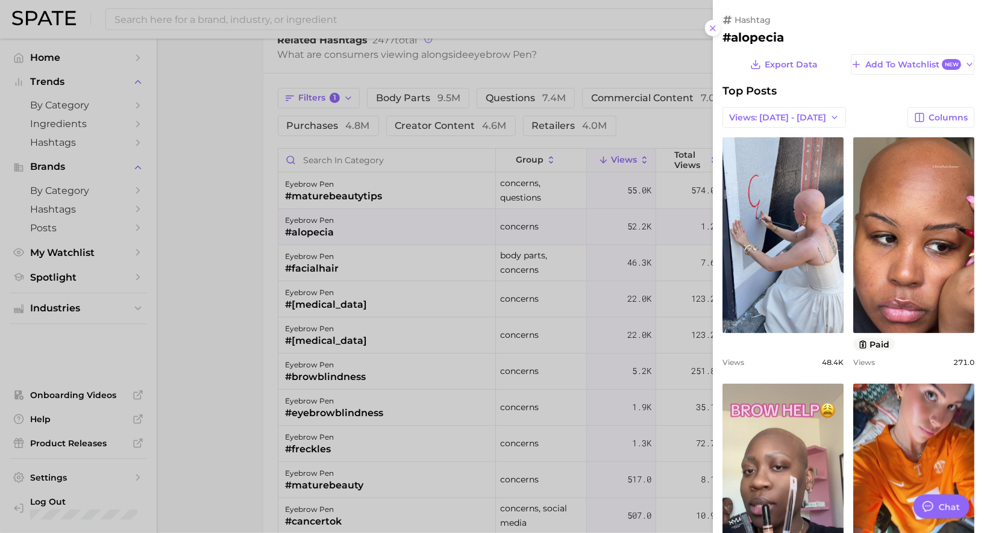
click at [357, 226] on div at bounding box center [492, 266] width 984 height 533
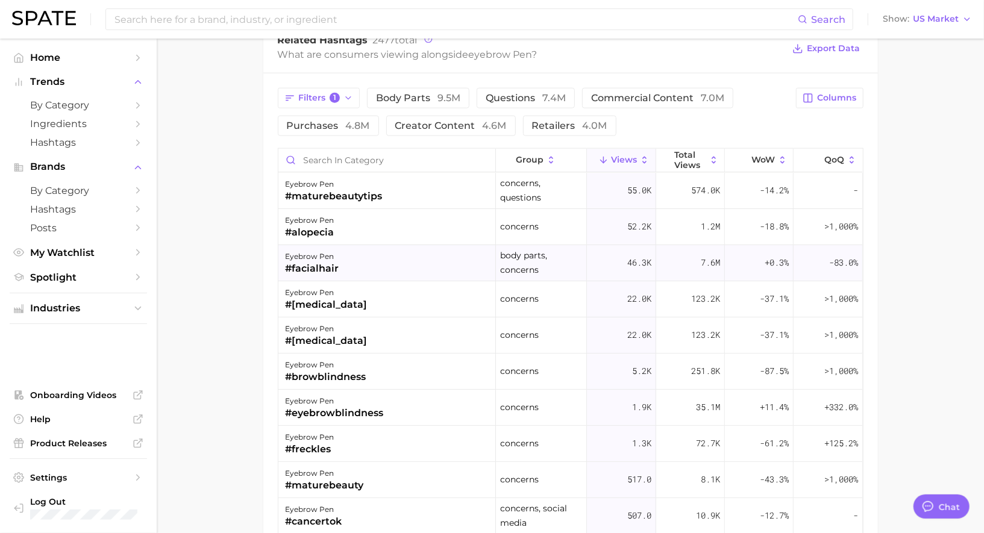
click at [358, 266] on div "eyebrow pen #facialhair" at bounding box center [386, 263] width 217 height 36
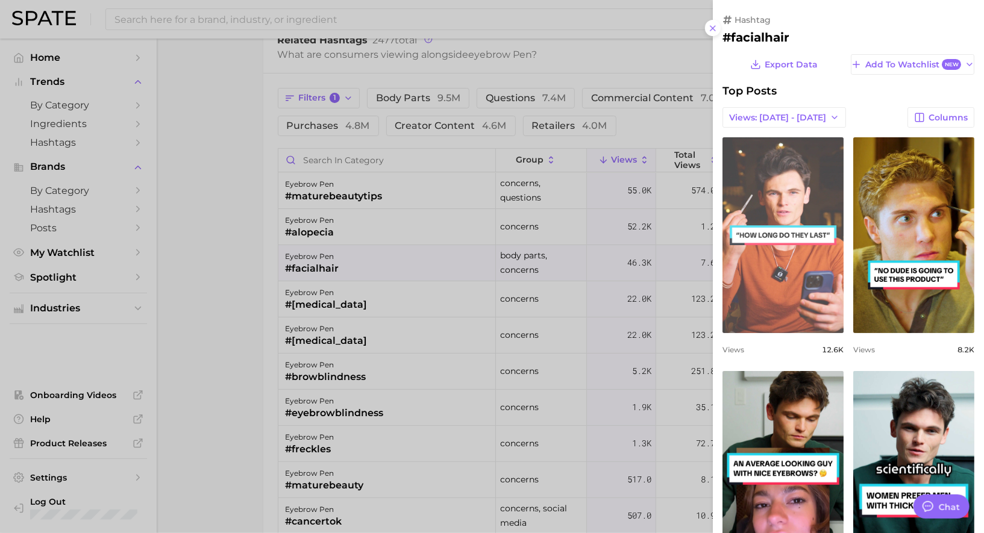
click at [764, 305] on link "view post on TikTok" at bounding box center [782, 235] width 121 height 196
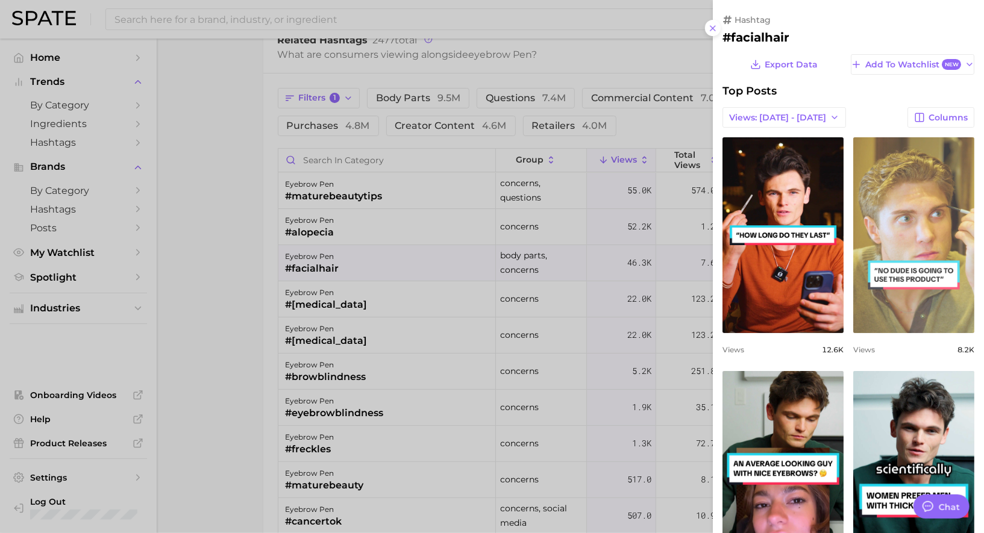
click at [896, 248] on link "view post on TikTok" at bounding box center [913, 235] width 121 height 196
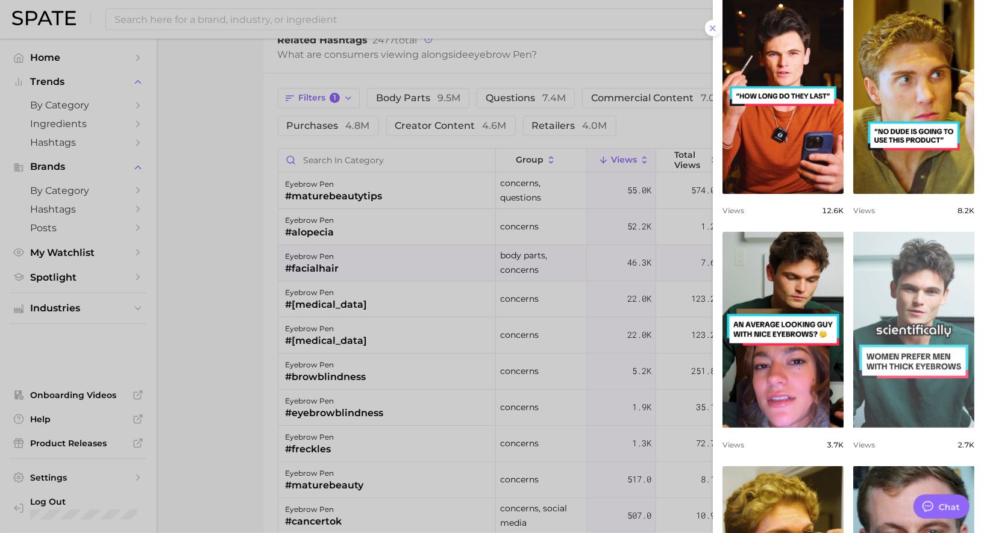
scroll to position [142, 0]
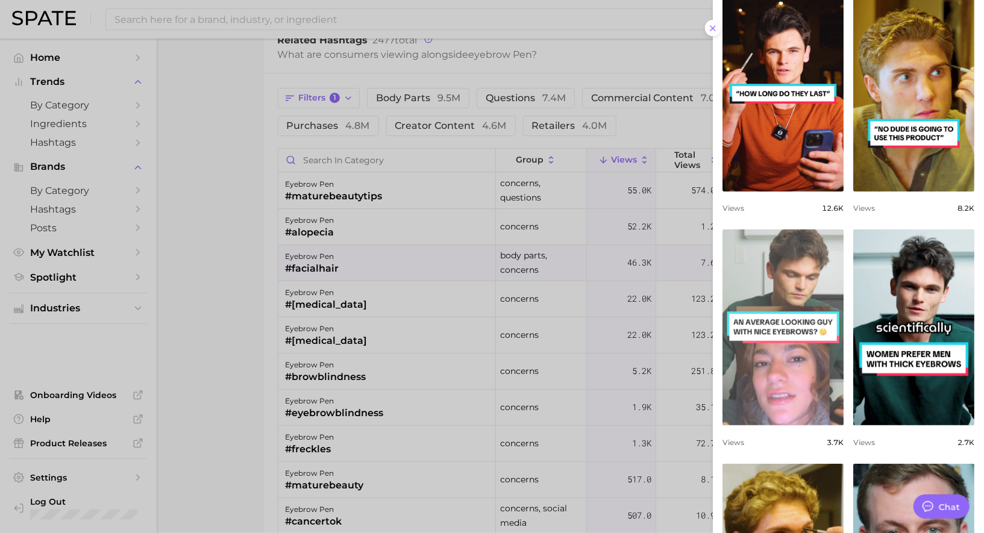
click at [779, 357] on link "view post on TikTok" at bounding box center [782, 328] width 121 height 196
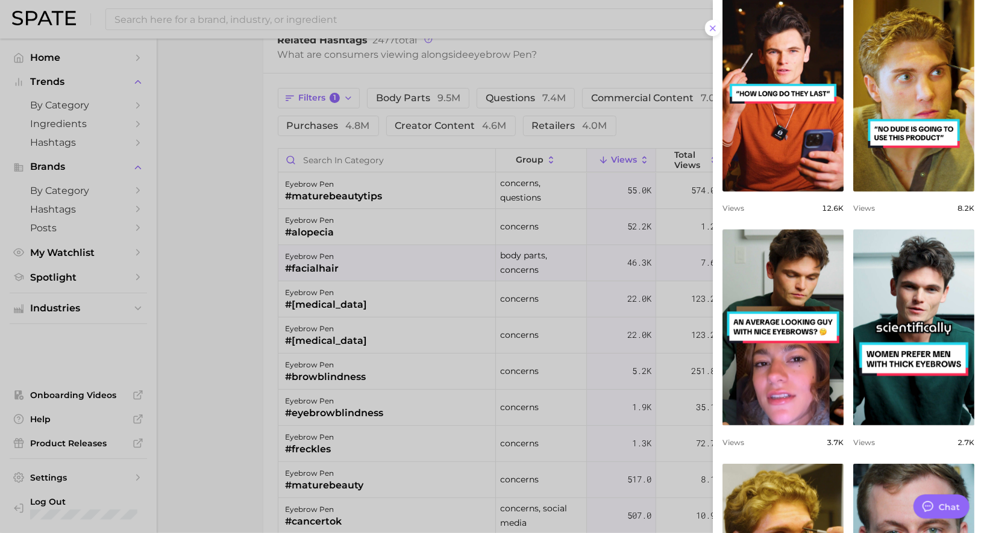
click at [428, 255] on div at bounding box center [492, 266] width 984 height 533
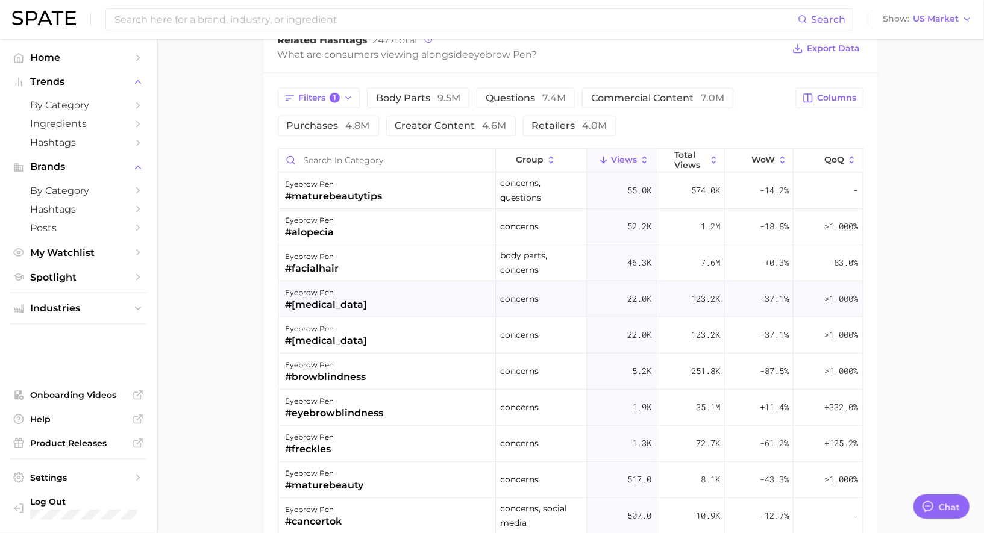
click at [407, 289] on div "eyebrow pen #[MEDICAL_DATA]" at bounding box center [386, 299] width 217 height 36
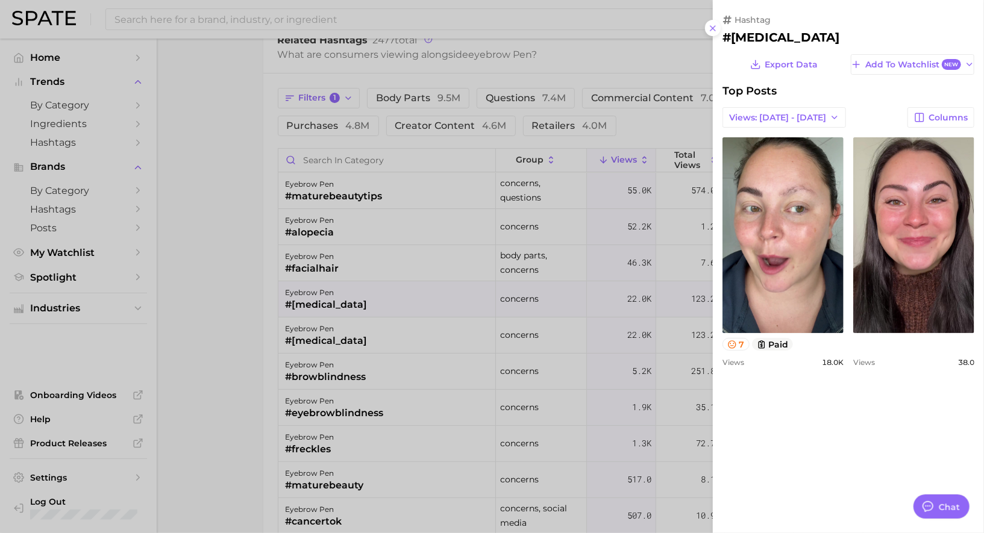
scroll to position [0, 0]
click at [404, 284] on div at bounding box center [492, 266] width 984 height 533
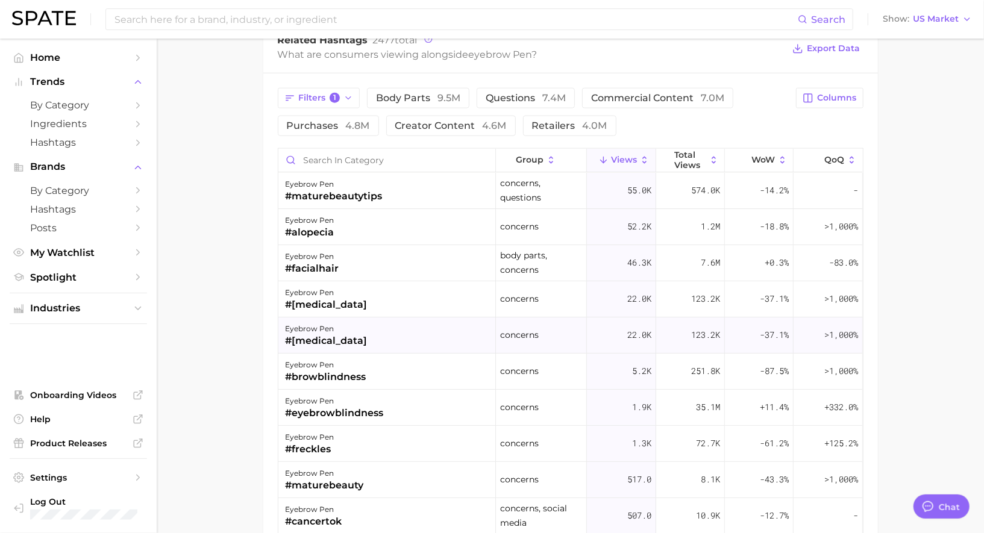
click at [405, 331] on div "eyebrow pen #[MEDICAL_DATA]" at bounding box center [386, 335] width 217 height 36
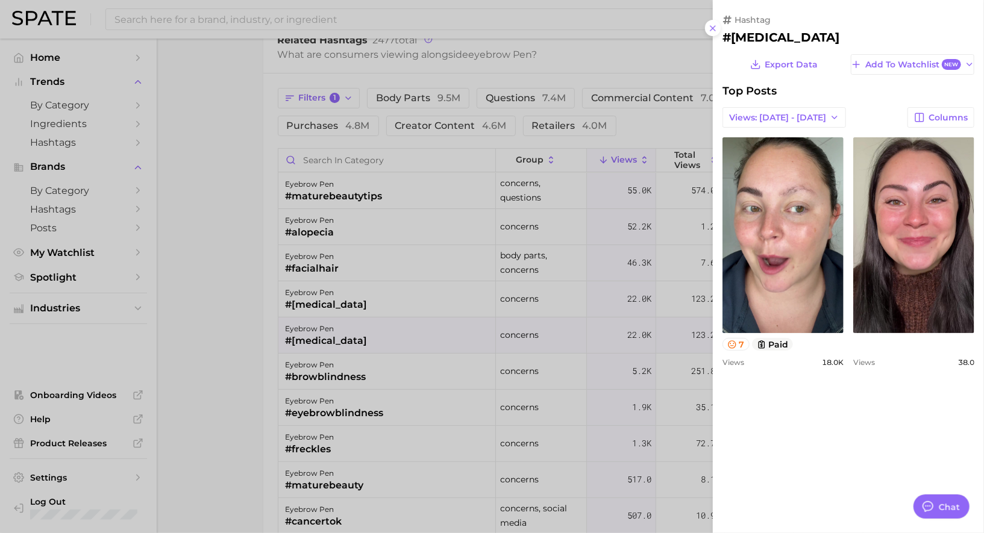
click at [406, 331] on div at bounding box center [492, 266] width 984 height 533
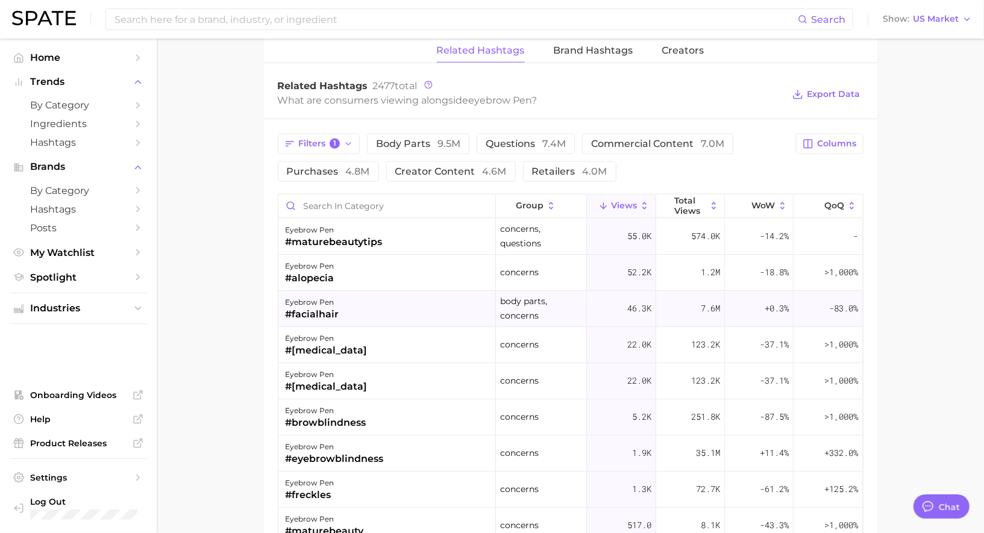
scroll to position [895, 0]
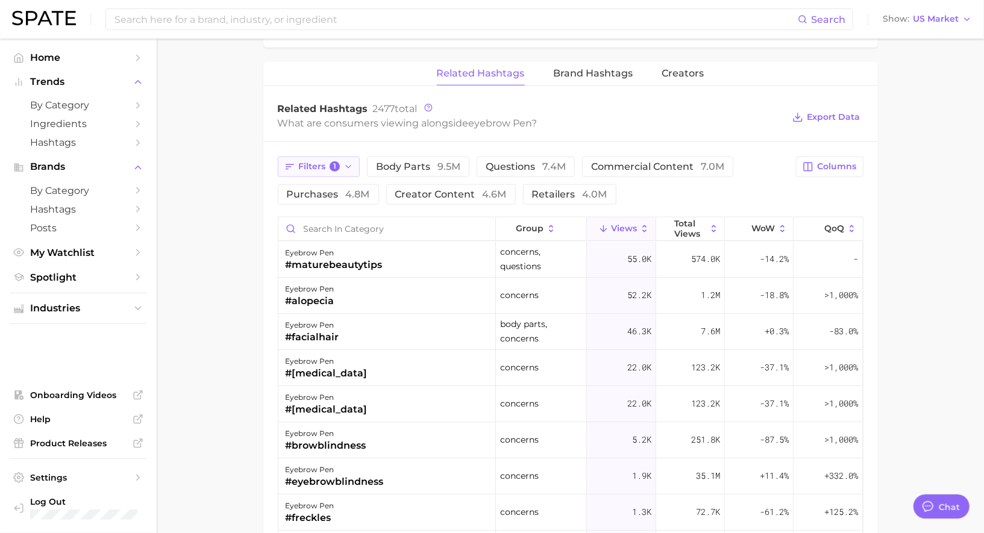
click at [348, 164] on icon "button" at bounding box center [348, 167] width 10 height 10
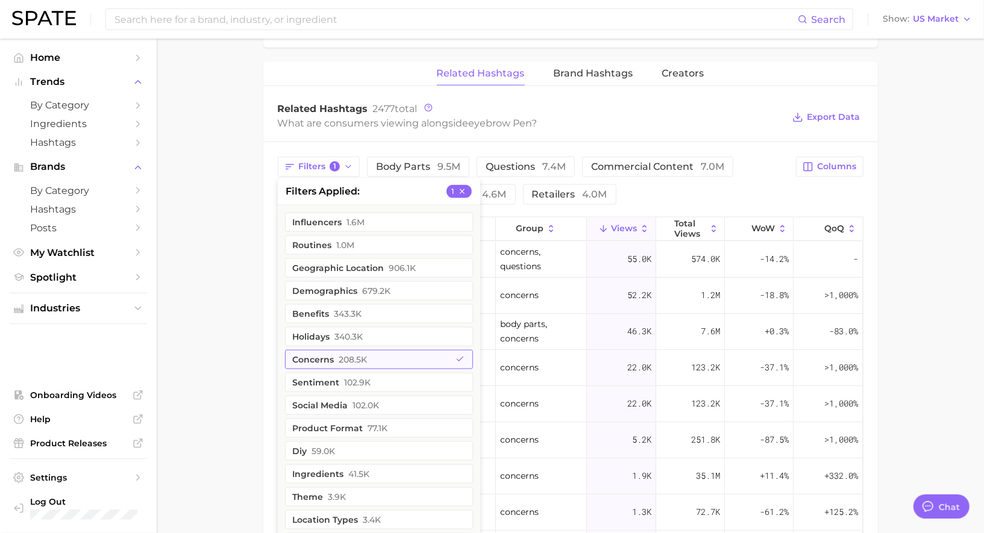
click at [354, 358] on span "208.5k" at bounding box center [353, 360] width 28 height 10
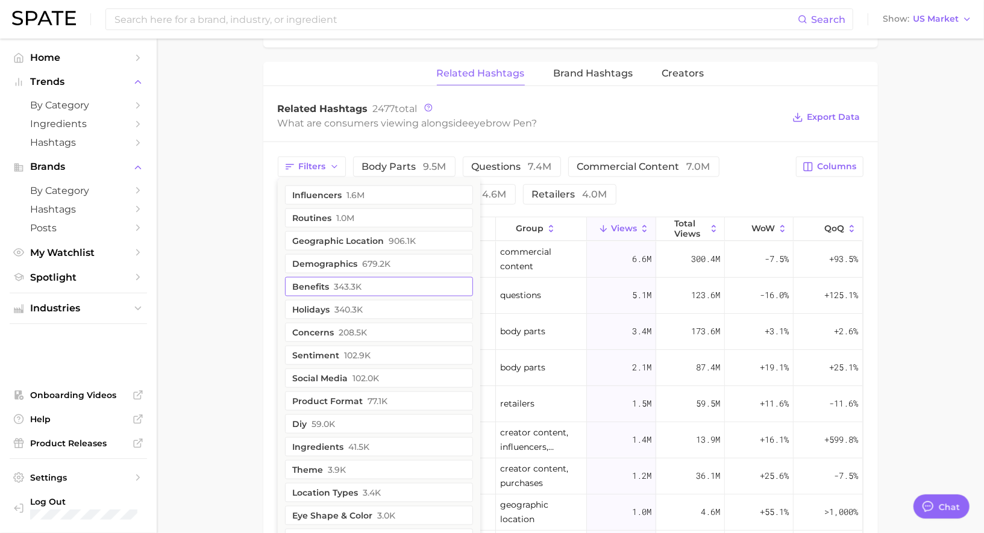
click at [348, 286] on span "343.3k" at bounding box center [348, 287] width 28 height 10
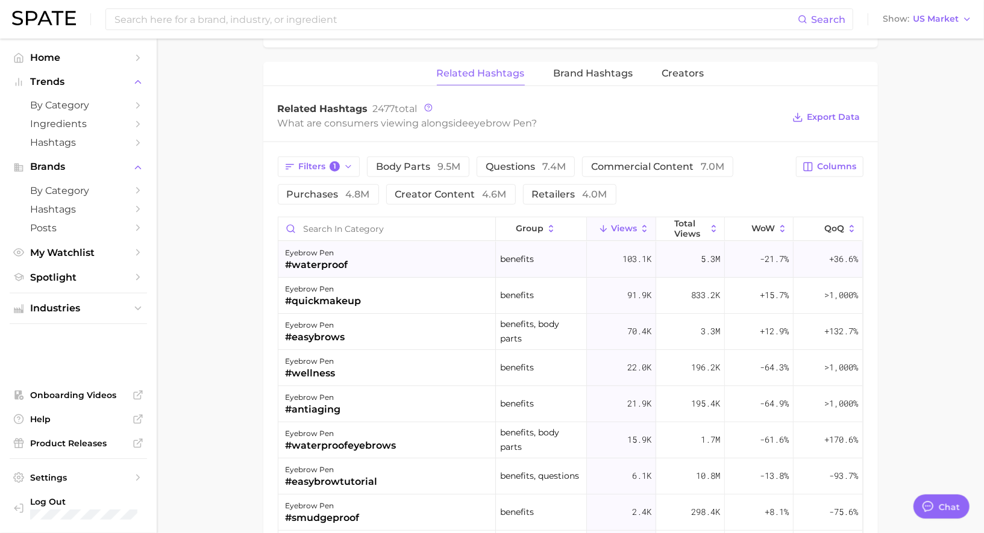
click at [363, 250] on div "eyebrow pen #waterproof" at bounding box center [386, 260] width 217 height 36
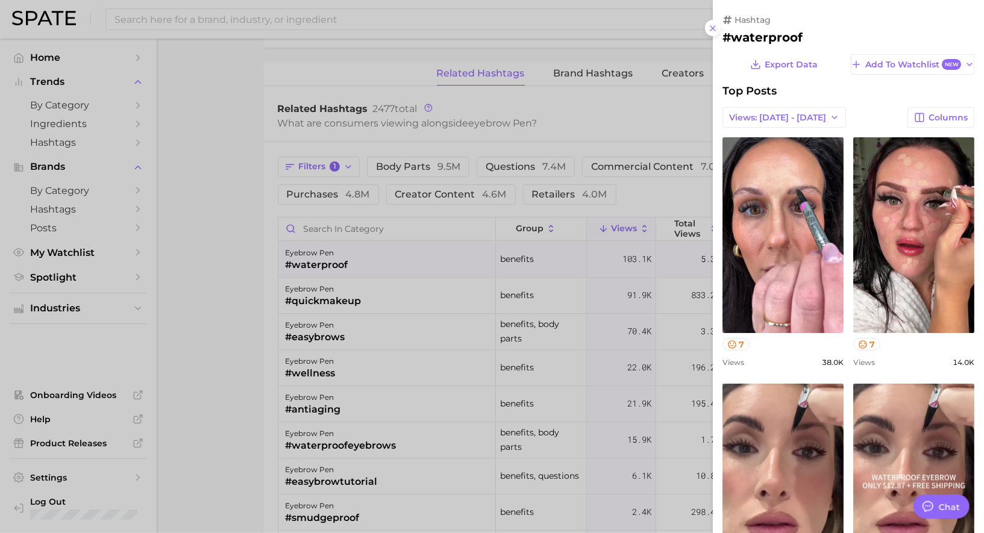
scroll to position [0, 0]
click at [378, 277] on div at bounding box center [492, 266] width 984 height 533
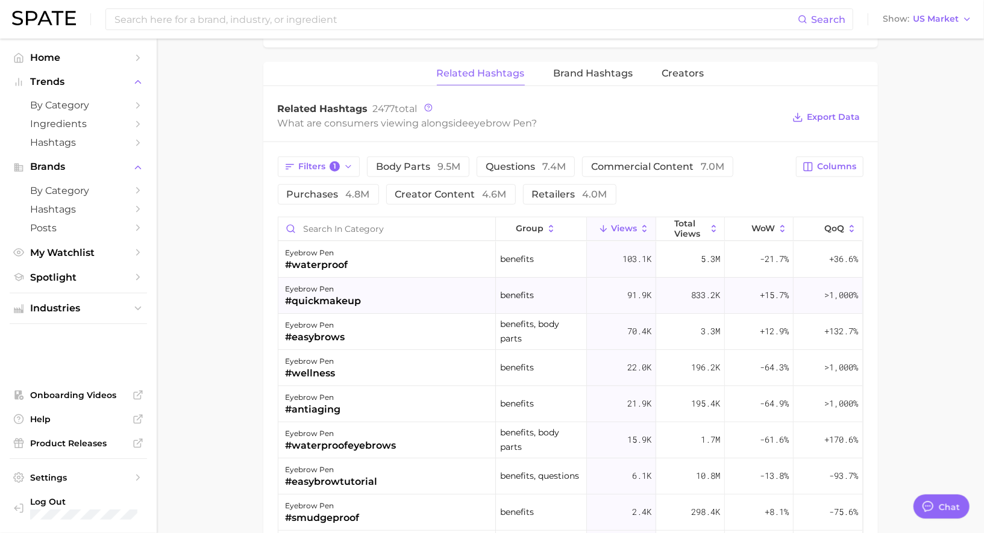
click at [379, 297] on div "eyebrow pen #quickmakeup" at bounding box center [386, 296] width 217 height 36
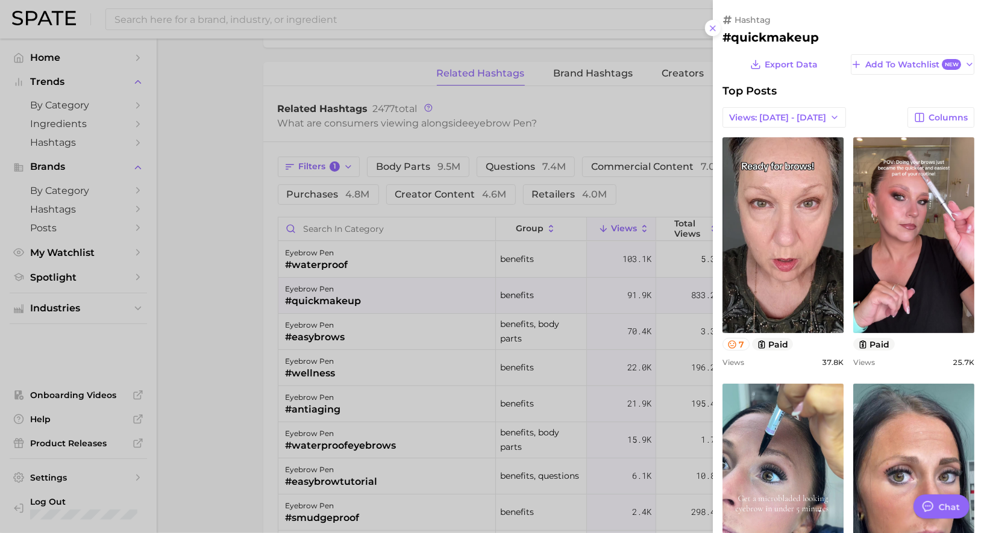
click at [379, 297] on div at bounding box center [492, 266] width 984 height 533
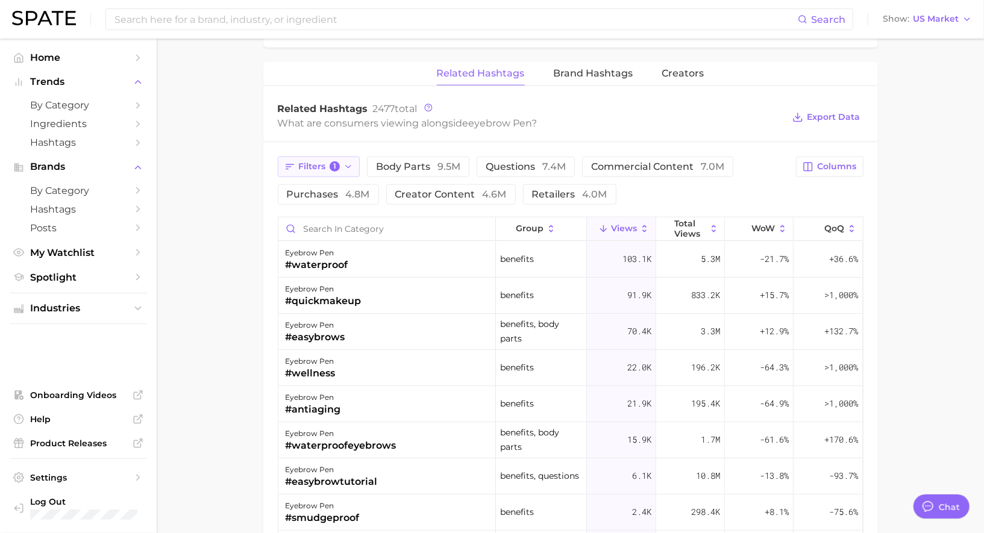
click at [329, 168] on button "Filters 1" at bounding box center [319, 167] width 83 height 20
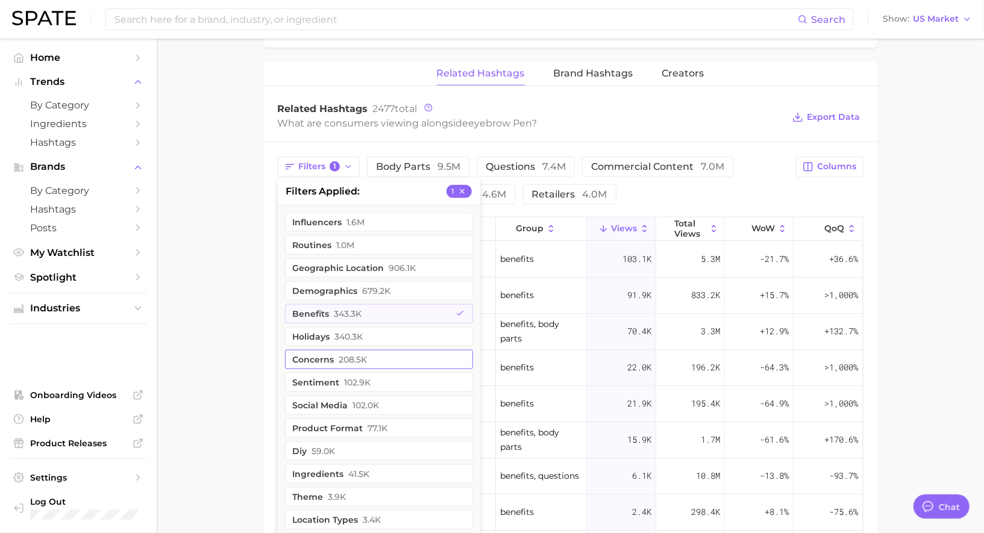
click at [352, 355] on span "208.5k" at bounding box center [353, 360] width 28 height 10
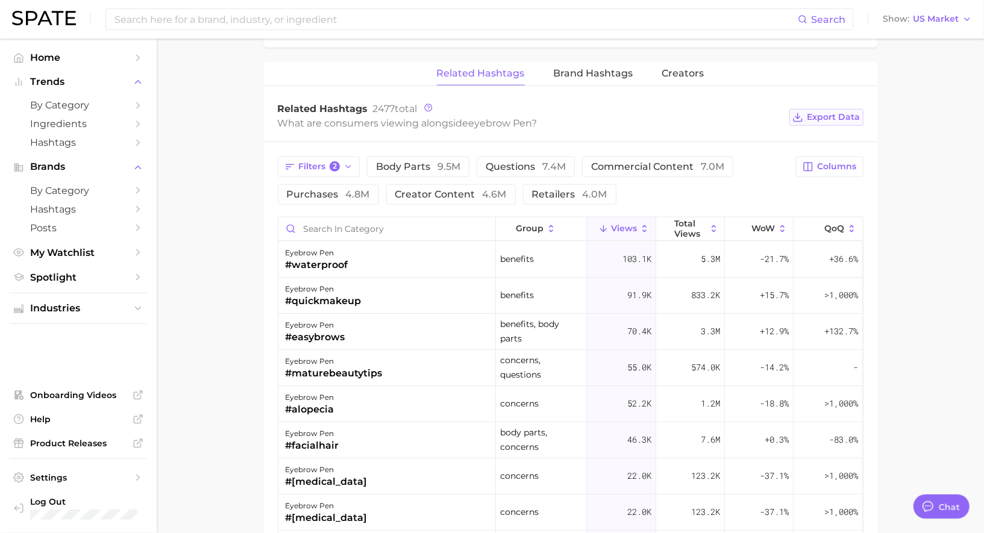
click at [823, 116] on span "Export Data" at bounding box center [833, 117] width 53 height 10
click at [813, 165] on icon "button" at bounding box center [808, 167] width 8 height 8
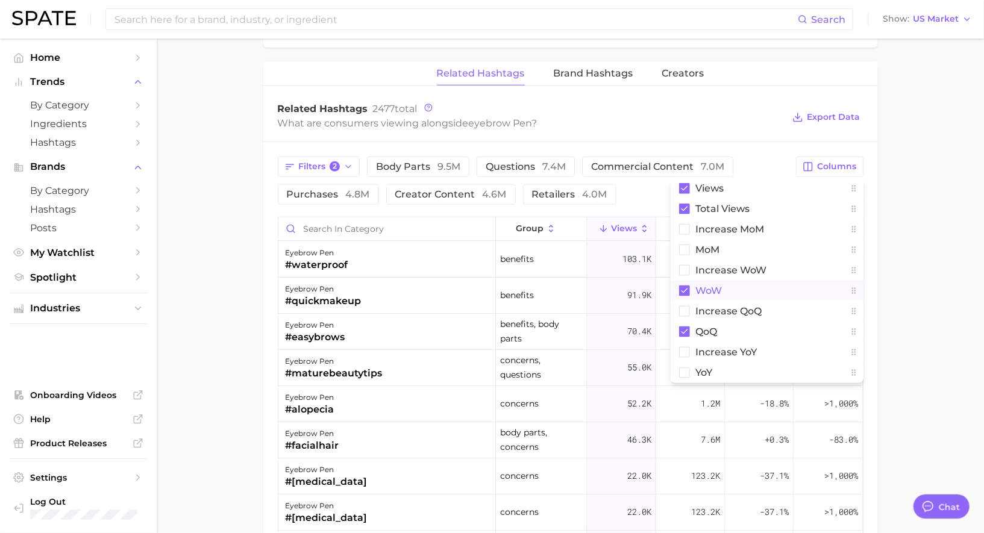
click at [742, 287] on button "WoW" at bounding box center [766, 291] width 193 height 20
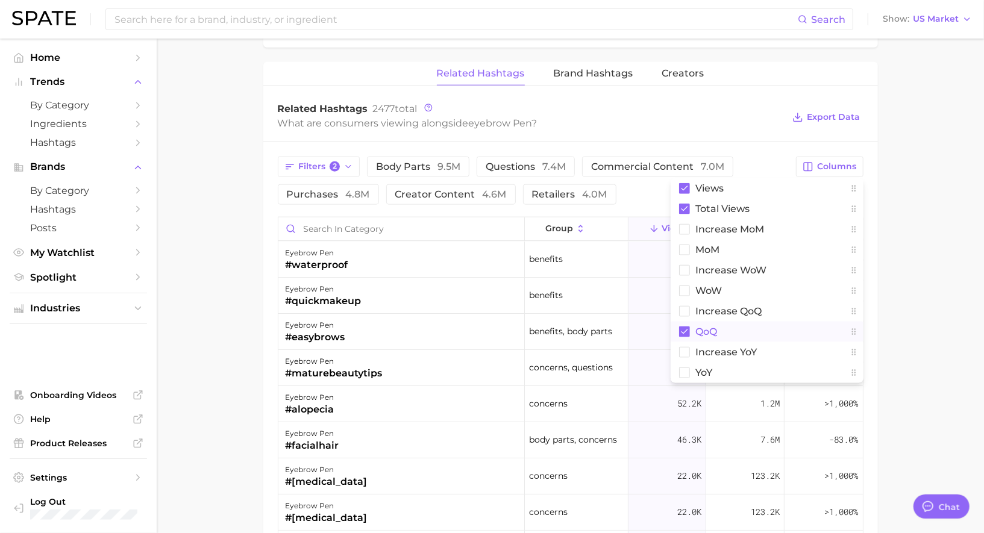
click at [742, 328] on button "QoQ" at bounding box center [766, 332] width 193 height 20
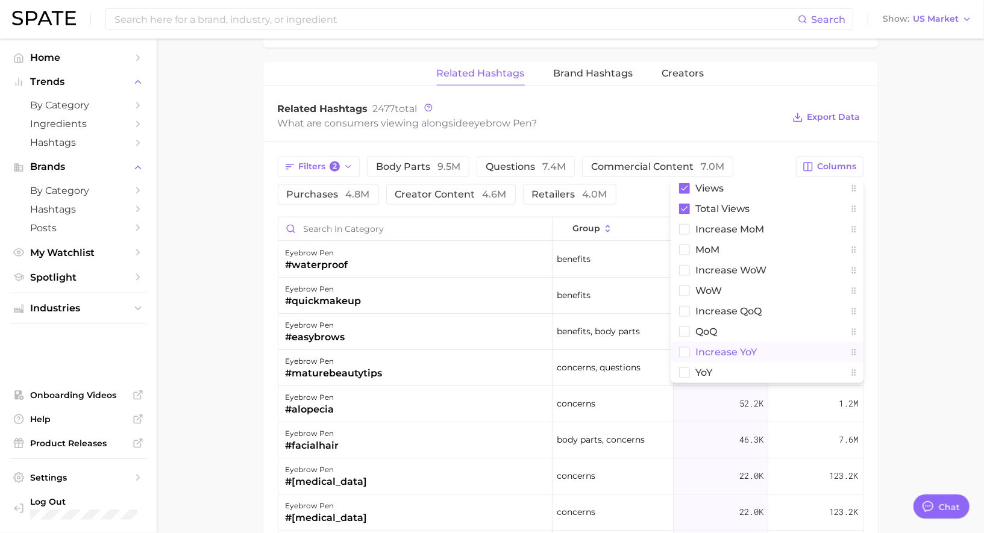
click at [734, 348] on span "increase YoY" at bounding box center [726, 352] width 61 height 10
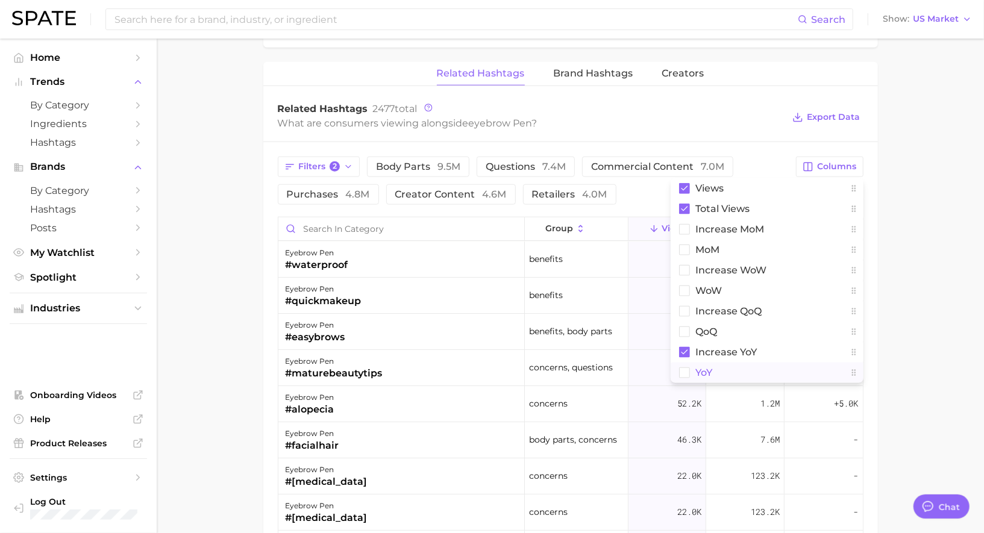
click at [734, 363] on button "YoY" at bounding box center [766, 373] width 193 height 20
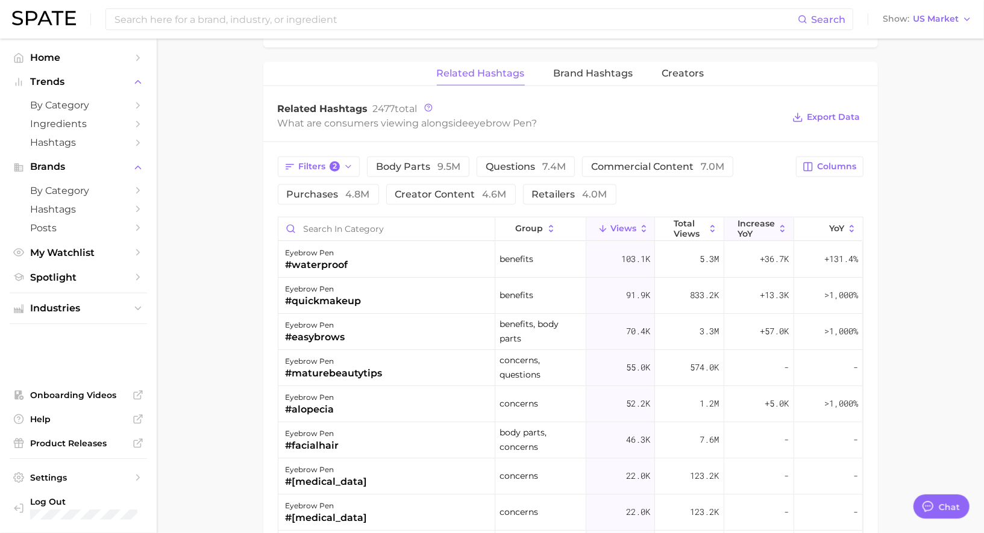
click at [763, 222] on span "increase YoY" at bounding box center [755, 228] width 37 height 19
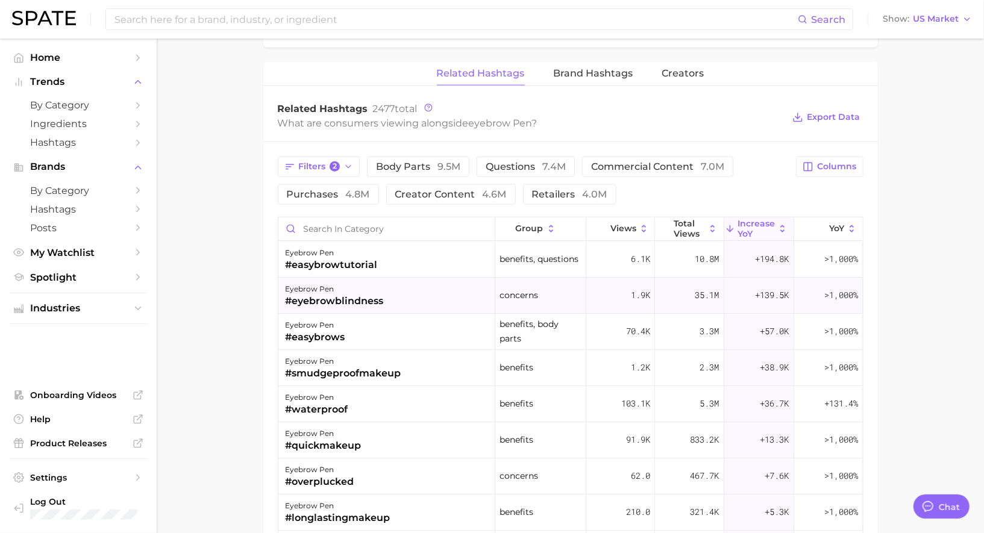
click at [454, 295] on div "eyebrow pen #eyebrowblindness" at bounding box center [386, 296] width 217 height 36
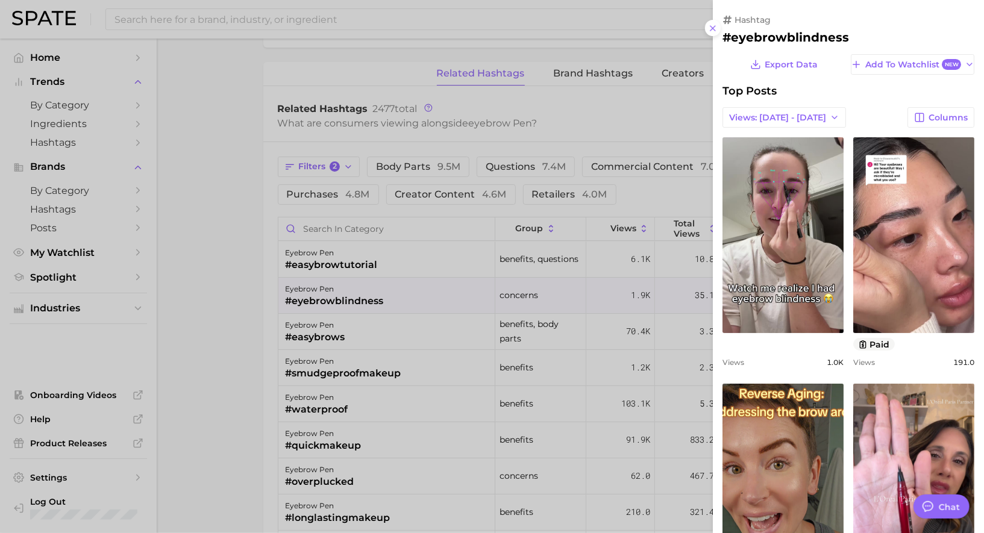
click at [454, 294] on div at bounding box center [492, 266] width 984 height 533
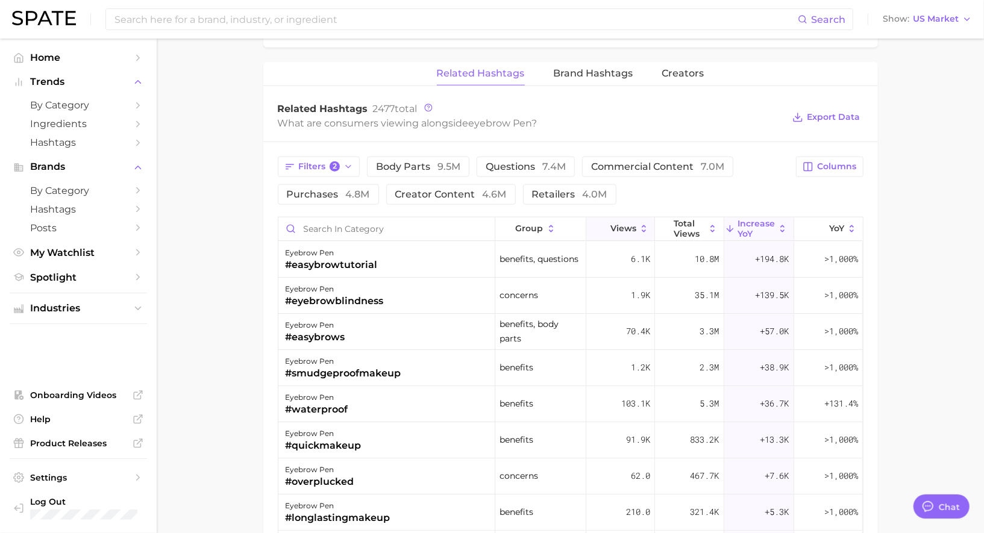
click at [613, 226] on span "Views" at bounding box center [623, 228] width 26 height 10
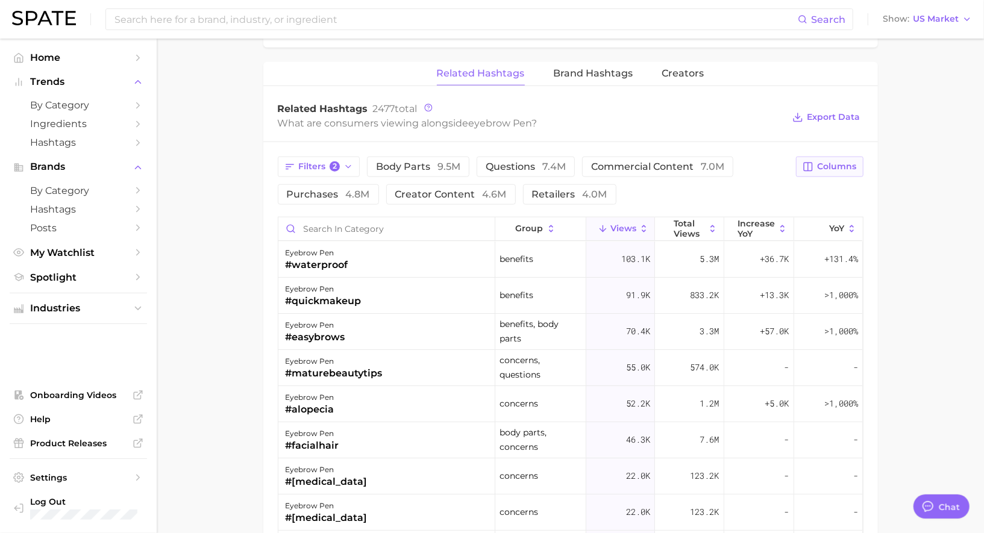
click at [832, 161] on span "Columns" at bounding box center [836, 166] width 39 height 10
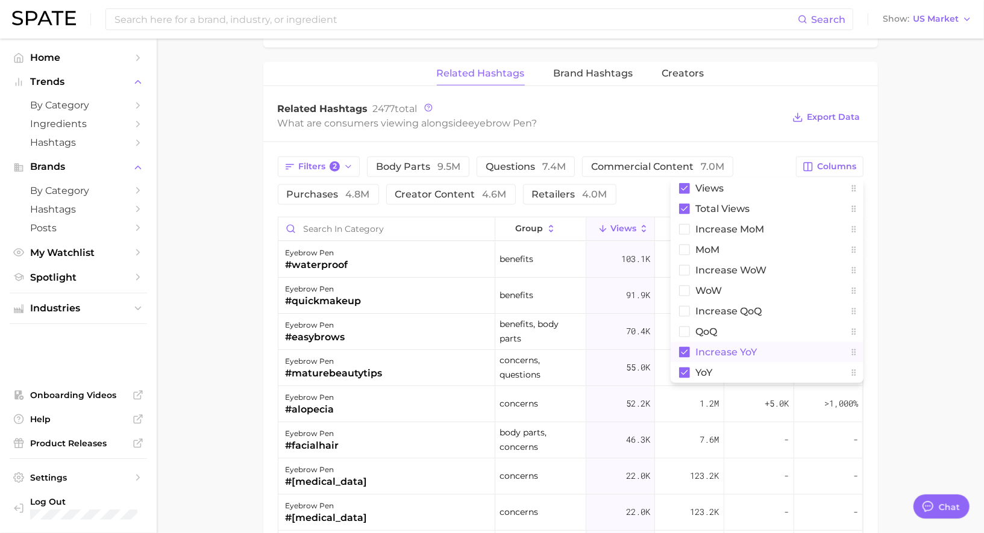
click at [717, 347] on span "increase YoY" at bounding box center [726, 352] width 61 height 10
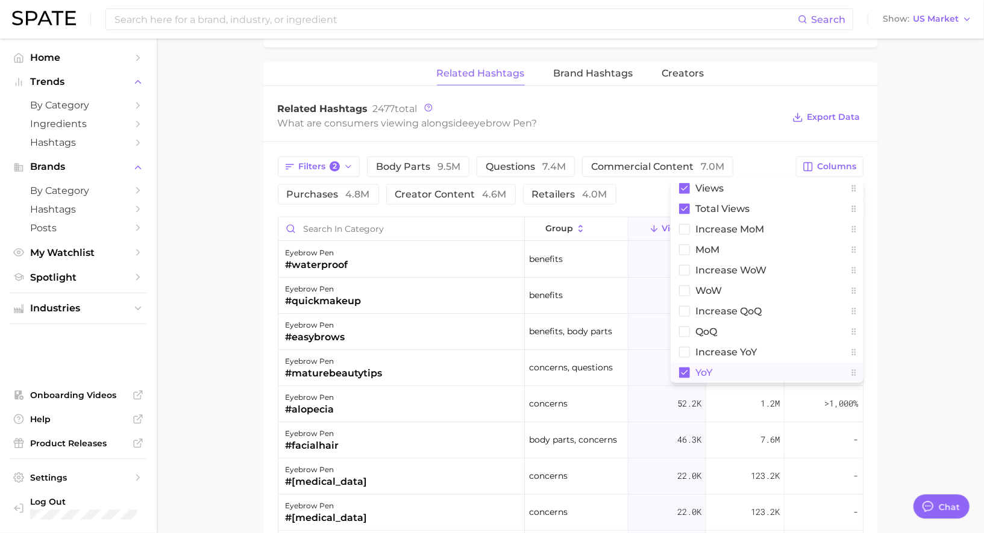
click at [717, 369] on button "YoY" at bounding box center [766, 373] width 193 height 20
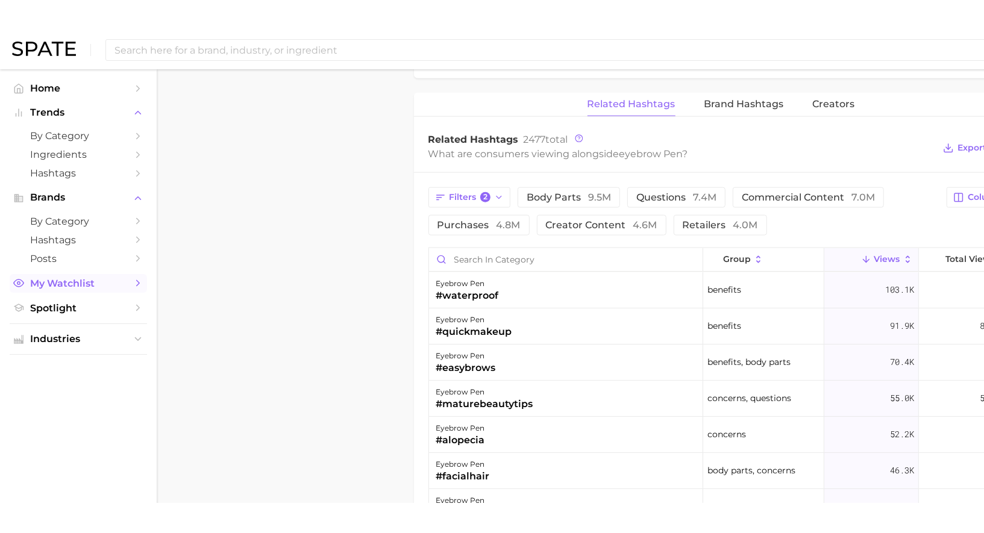
scroll to position [1167, 0]
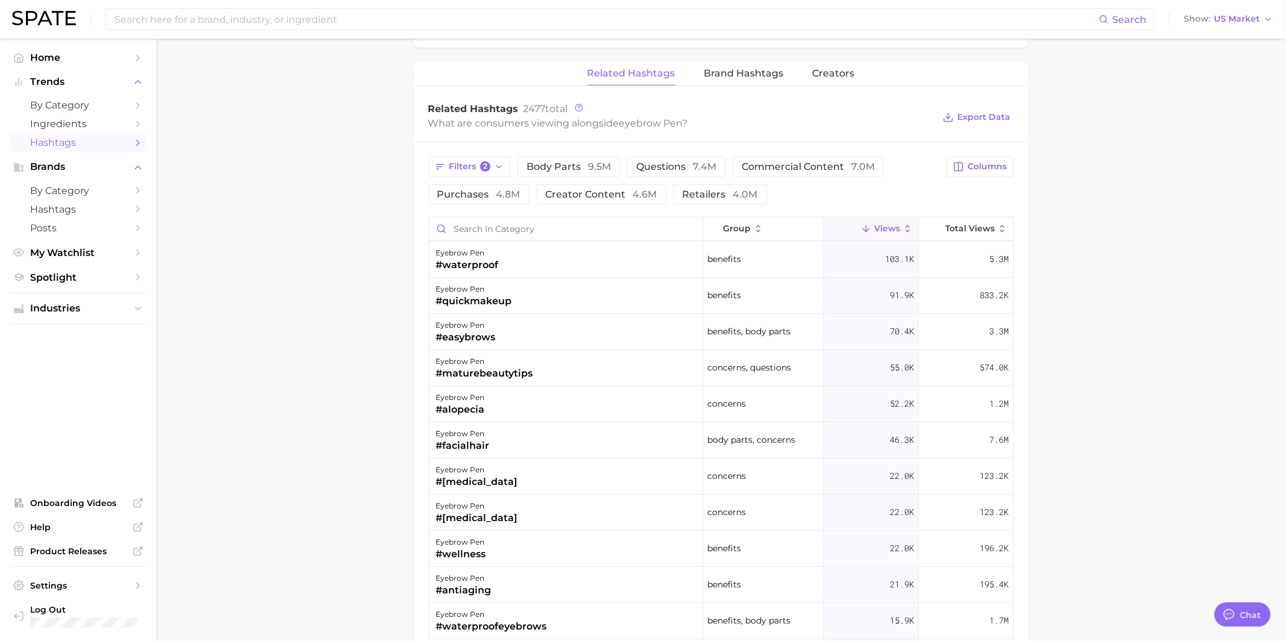
type textarea "x"
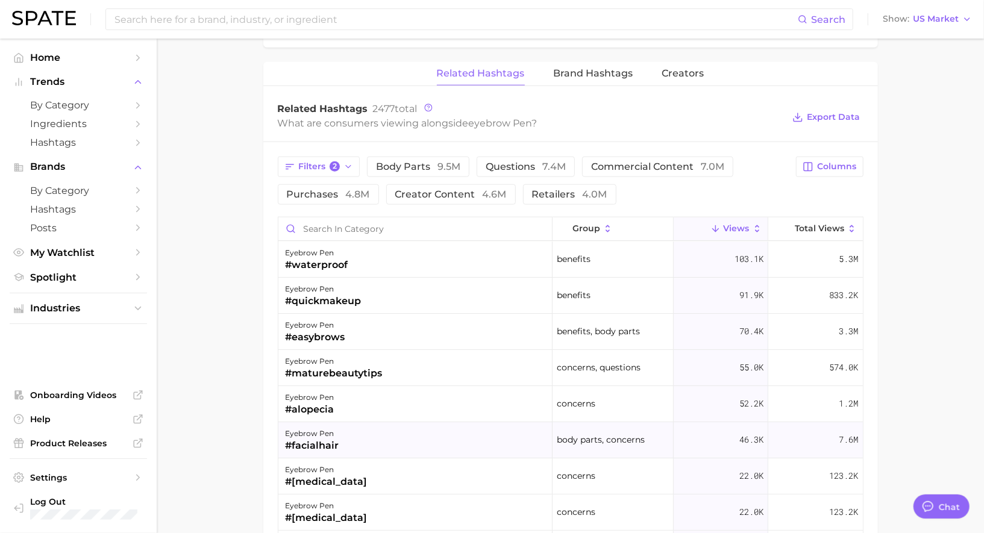
click at [367, 443] on div "eyebrow pen #facialhair" at bounding box center [415, 440] width 274 height 36
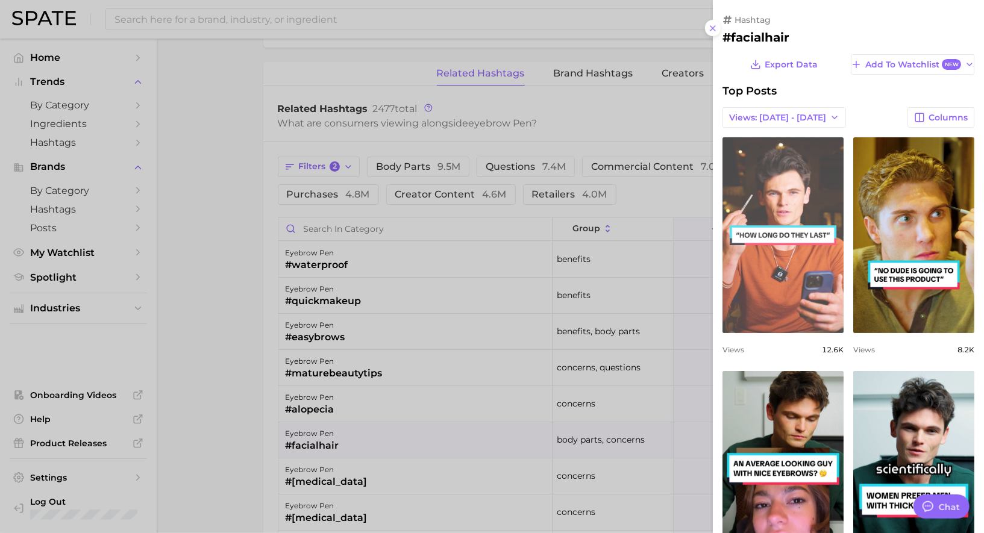
scroll to position [0, 0]
click at [769, 276] on link "view post on TikTok" at bounding box center [782, 235] width 121 height 196
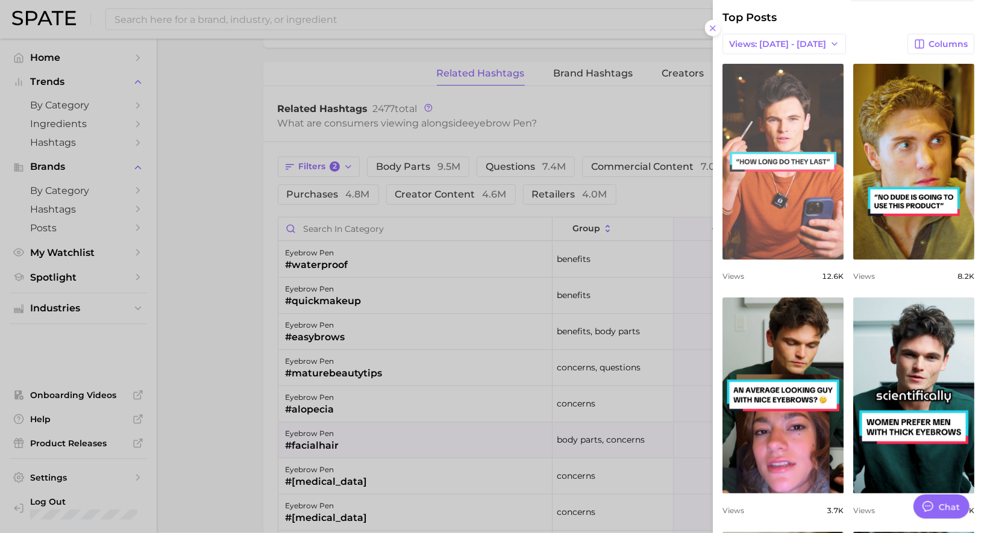
scroll to position [60, 0]
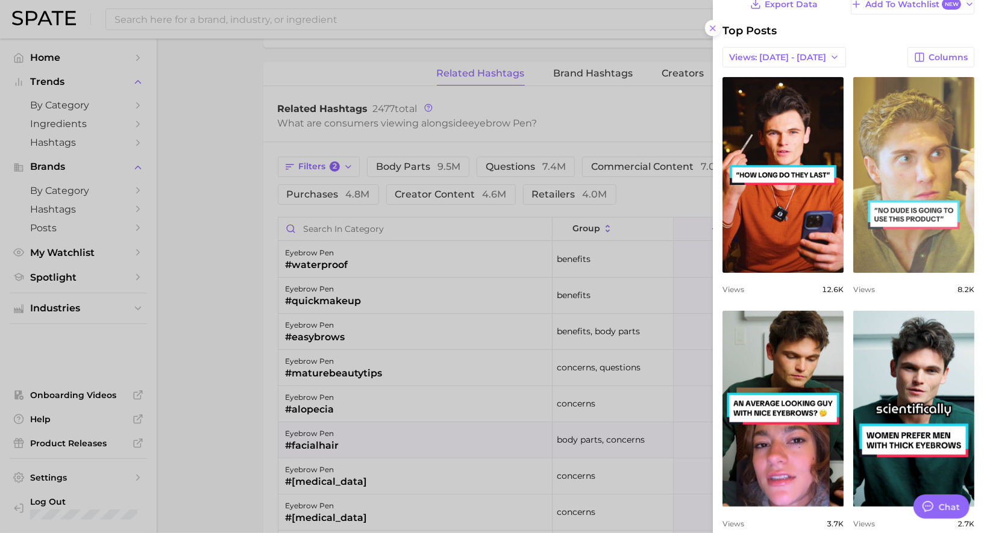
click at [940, 220] on link "view post on TikTok" at bounding box center [913, 175] width 121 height 196
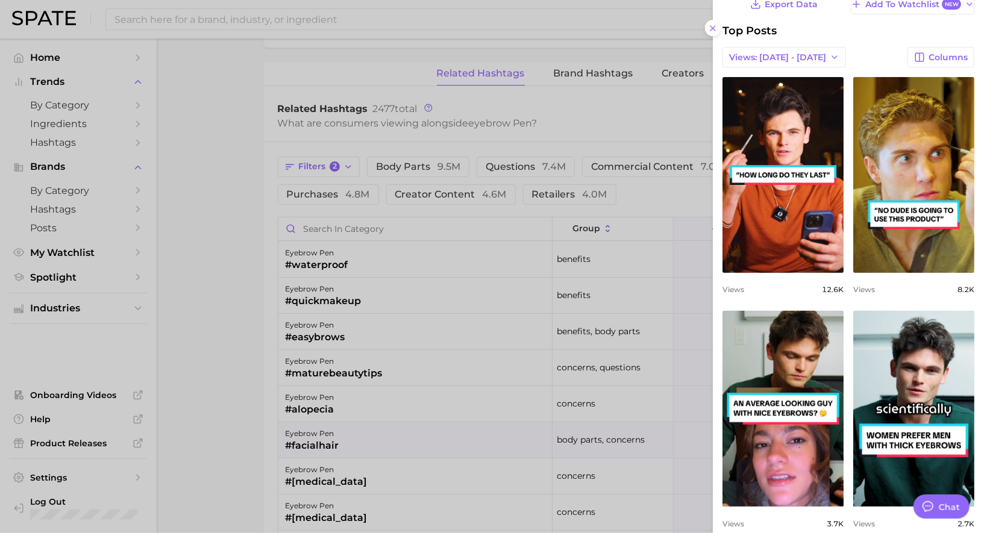
click at [400, 316] on div at bounding box center [492, 266] width 984 height 533
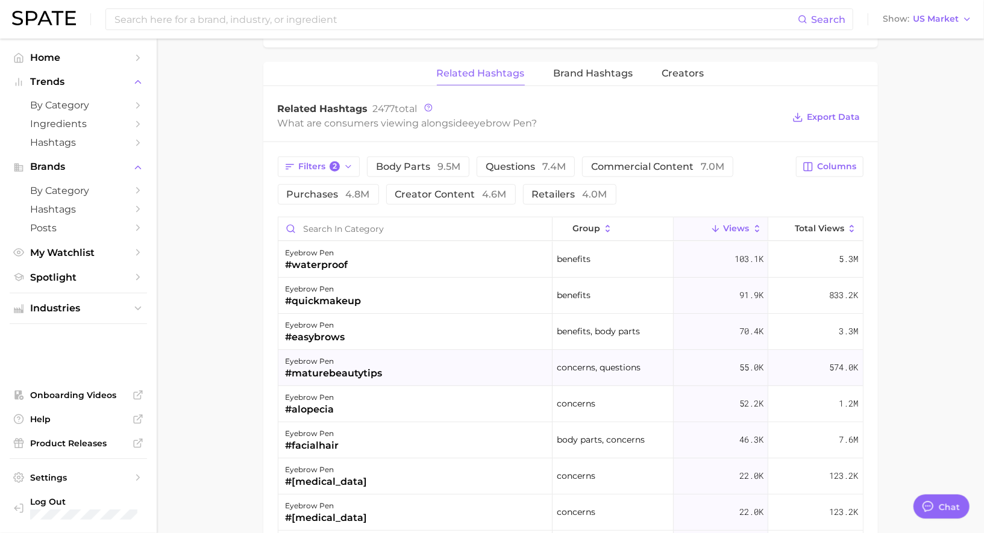
click at [377, 366] on div "#maturebeautytips" at bounding box center [334, 373] width 97 height 14
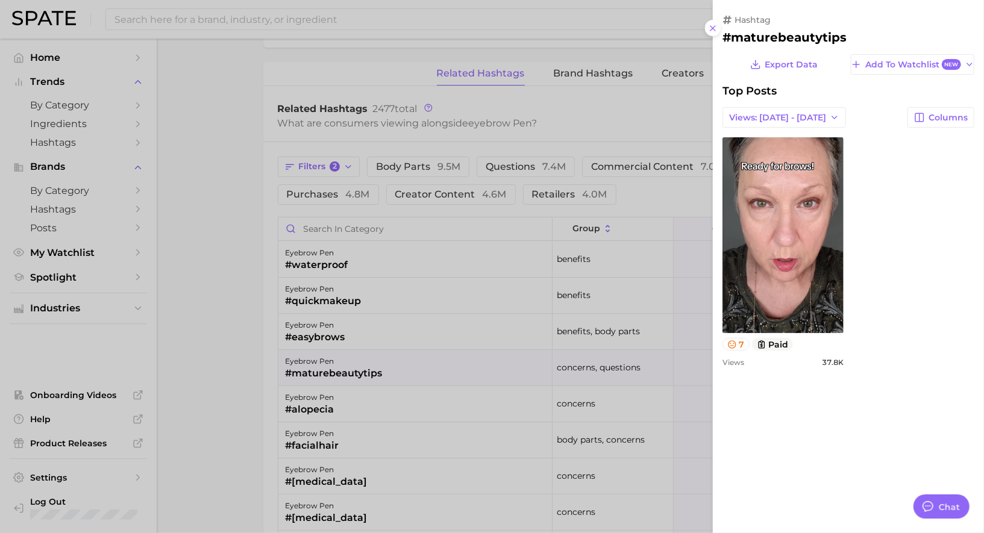
scroll to position [0, 0]
click at [378, 362] on div at bounding box center [492, 266] width 984 height 533
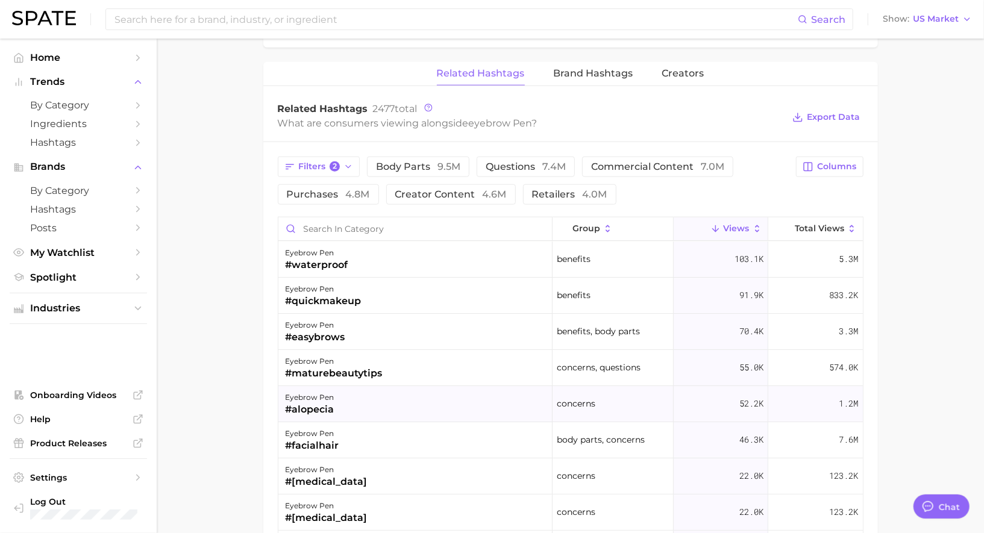
click at [389, 396] on div "eyebrow pen #alopecia" at bounding box center [415, 404] width 274 height 36
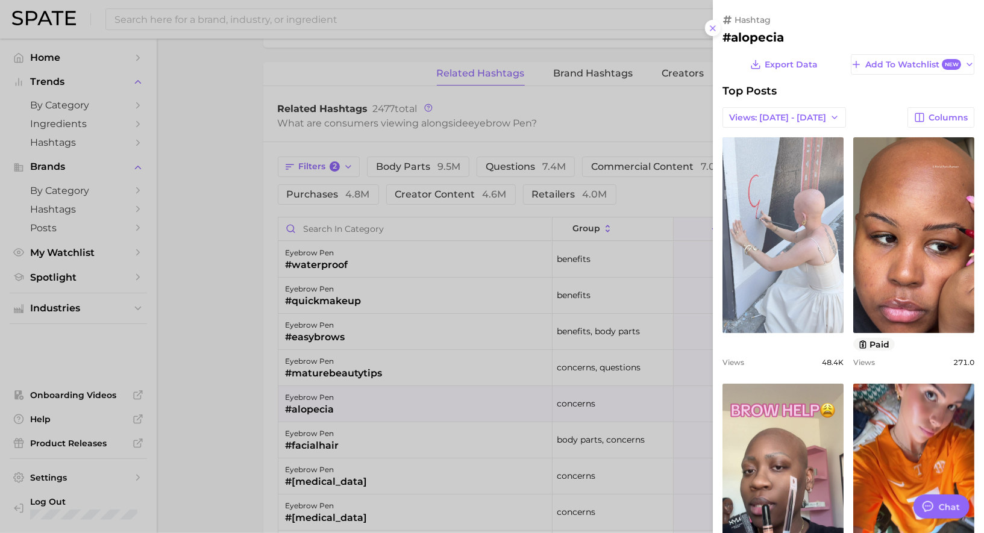
click at [794, 268] on link "view post on TikTok" at bounding box center [782, 235] width 121 height 196
click at [810, 205] on link "view post on TikTok" at bounding box center [782, 235] width 121 height 196
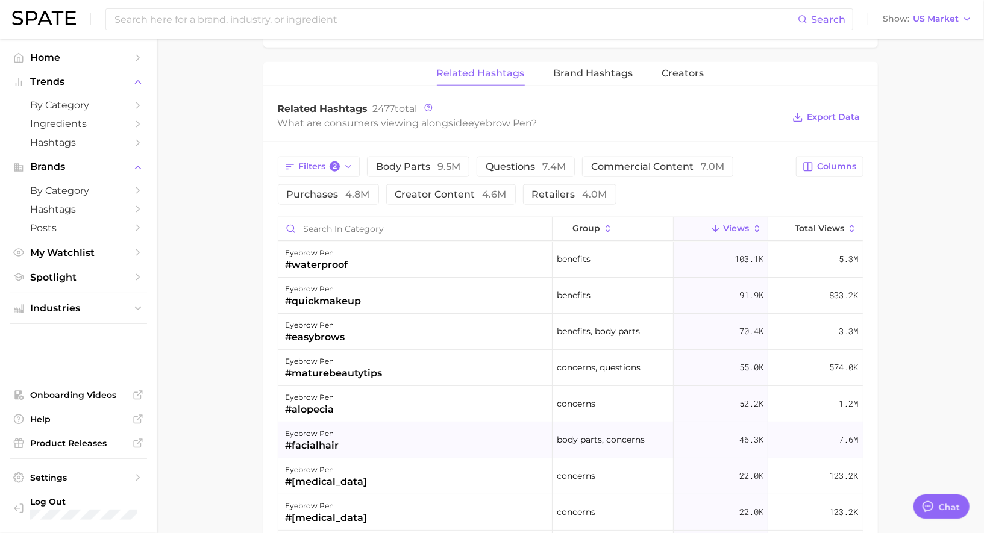
click at [395, 438] on div "eyebrow pen #facialhair" at bounding box center [415, 440] width 274 height 36
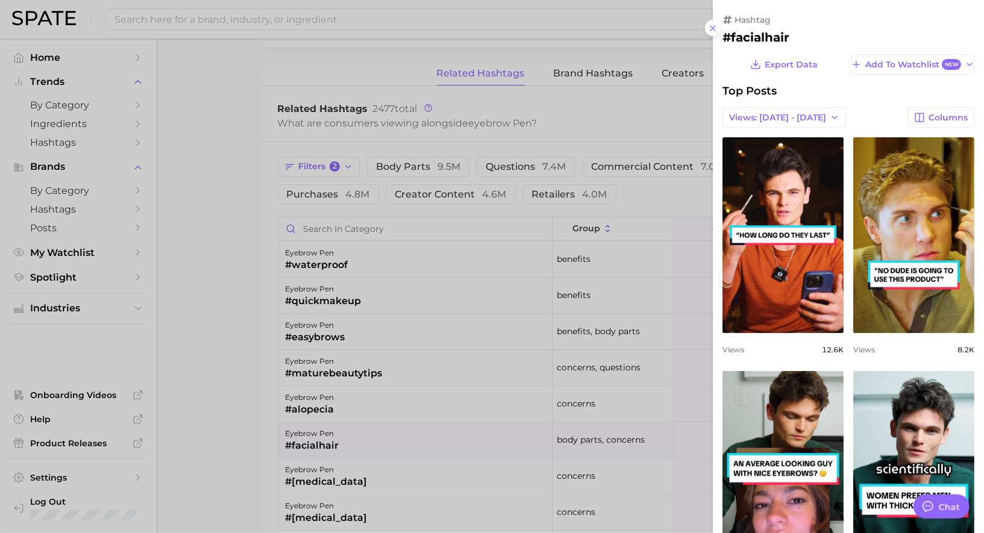
click at [395, 393] on div at bounding box center [492, 266] width 984 height 533
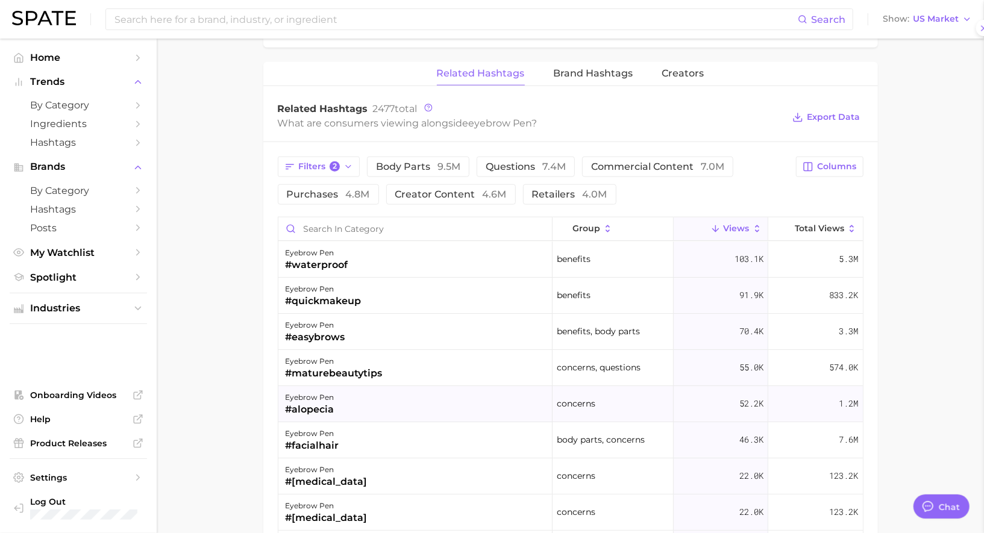
click at [413, 392] on div "eyebrow pen #alopecia" at bounding box center [415, 404] width 274 height 36
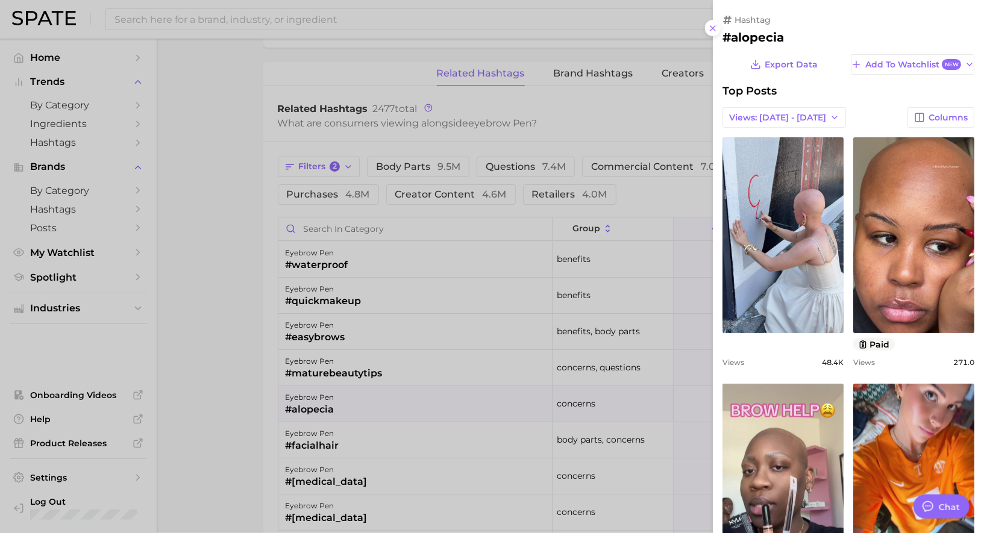
click at [405, 257] on div at bounding box center [492, 266] width 984 height 533
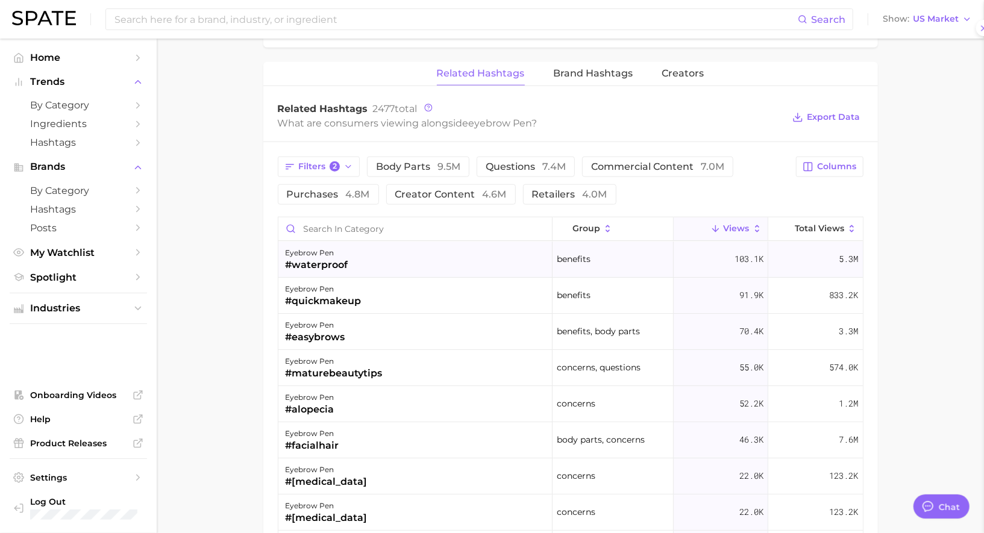
click at [401, 248] on div "eyebrow pen #waterproof" at bounding box center [415, 260] width 274 height 36
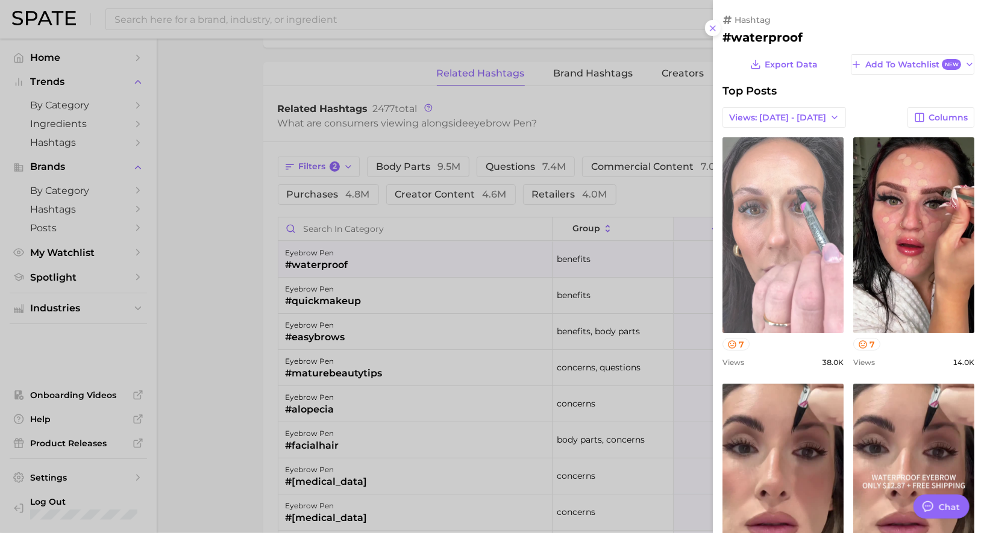
click at [785, 254] on link "view post on TikTok" at bounding box center [782, 235] width 121 height 196
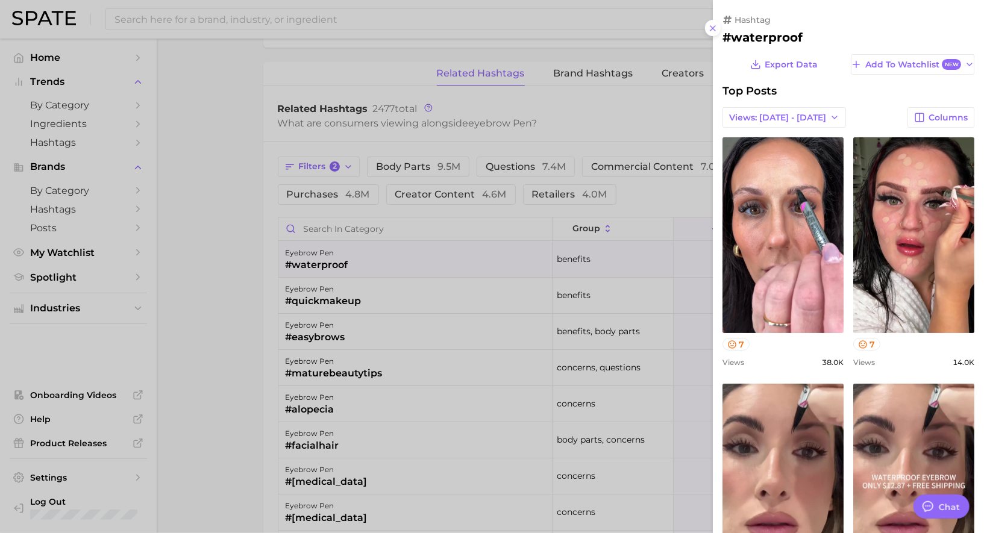
click at [448, 230] on div at bounding box center [492, 266] width 984 height 533
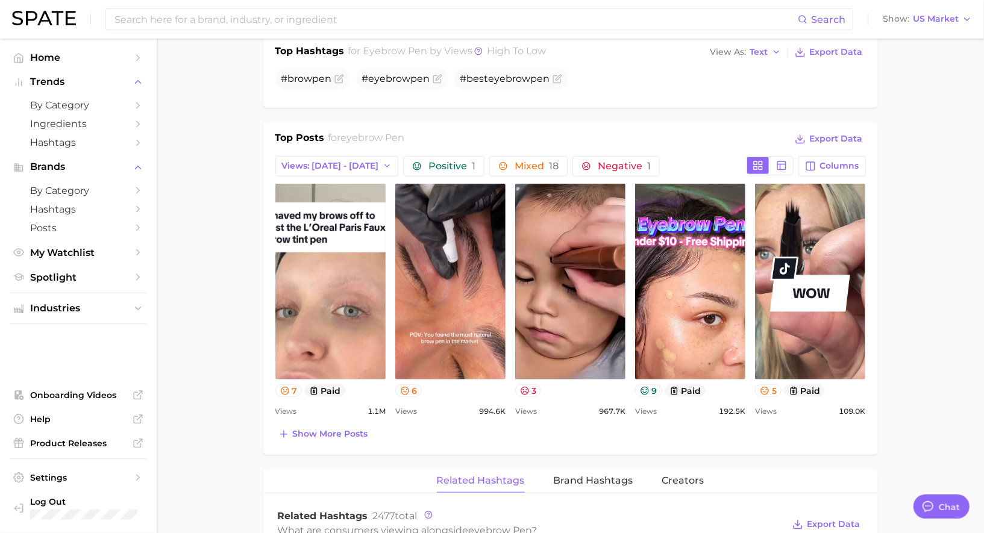
scroll to position [486, 0]
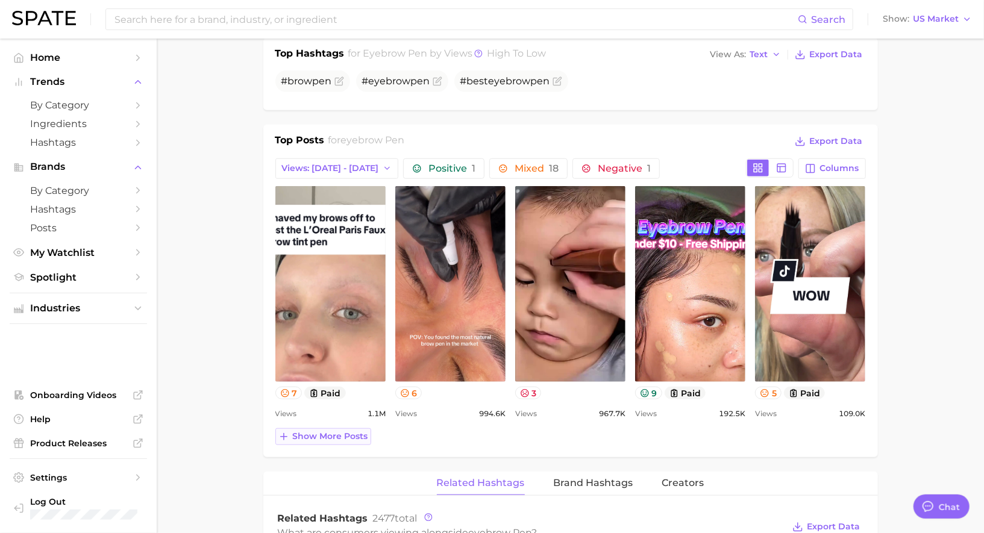
click at [341, 435] on span "Show more posts" at bounding box center [330, 436] width 75 height 10
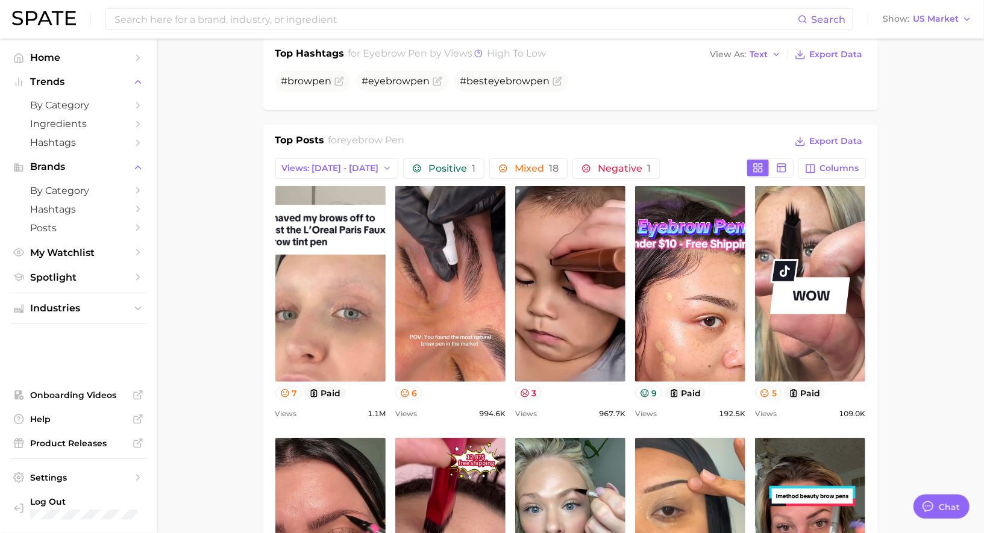
scroll to position [0, 0]
click at [102, 323] on ul "Industries" at bounding box center [78, 308] width 137 height 31
click at [102, 313] on span "Industries" at bounding box center [78, 308] width 96 height 11
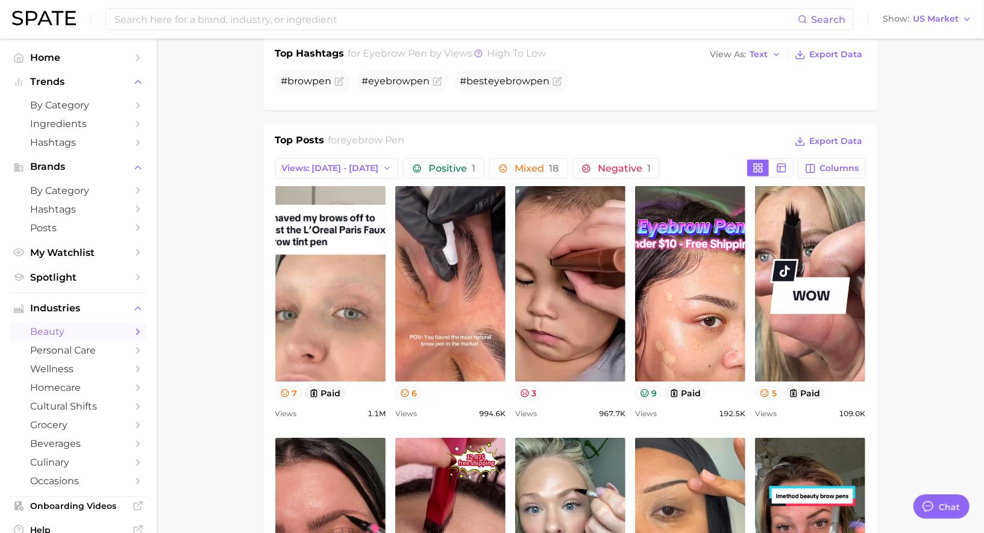
click at [114, 329] on span "beauty" at bounding box center [78, 331] width 96 height 11
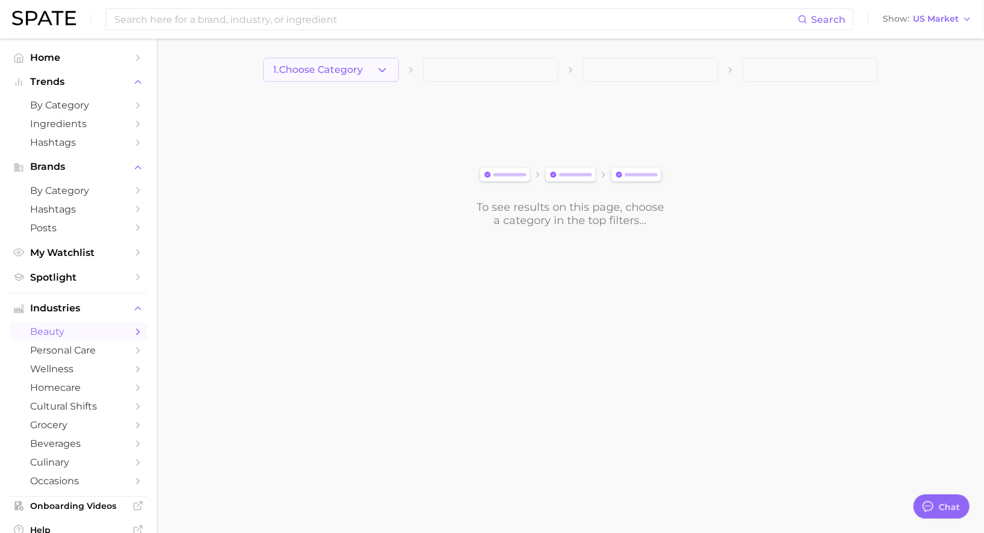
click at [334, 73] on span "1. Choose Category" at bounding box center [318, 69] width 90 height 11
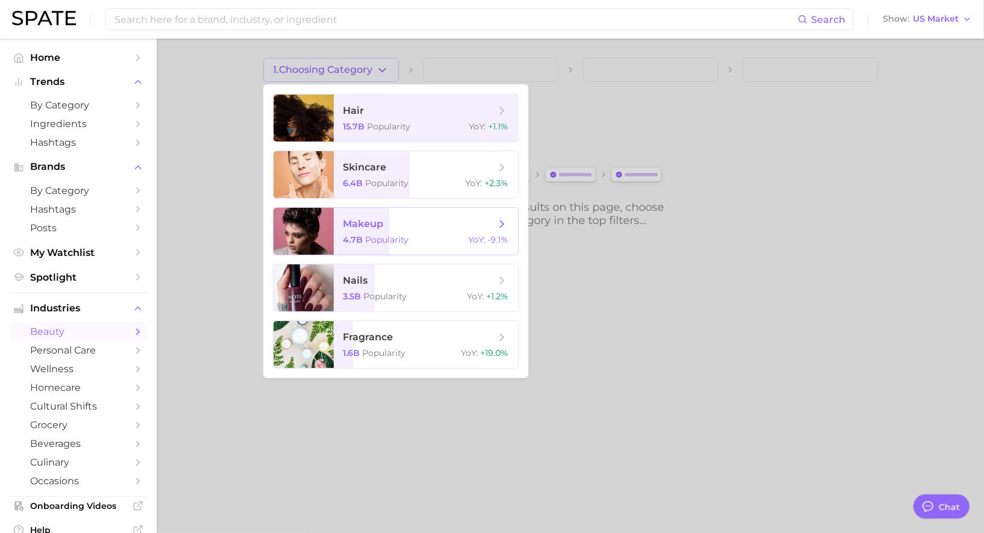
click at [375, 220] on span "makeup" at bounding box center [363, 223] width 40 height 11
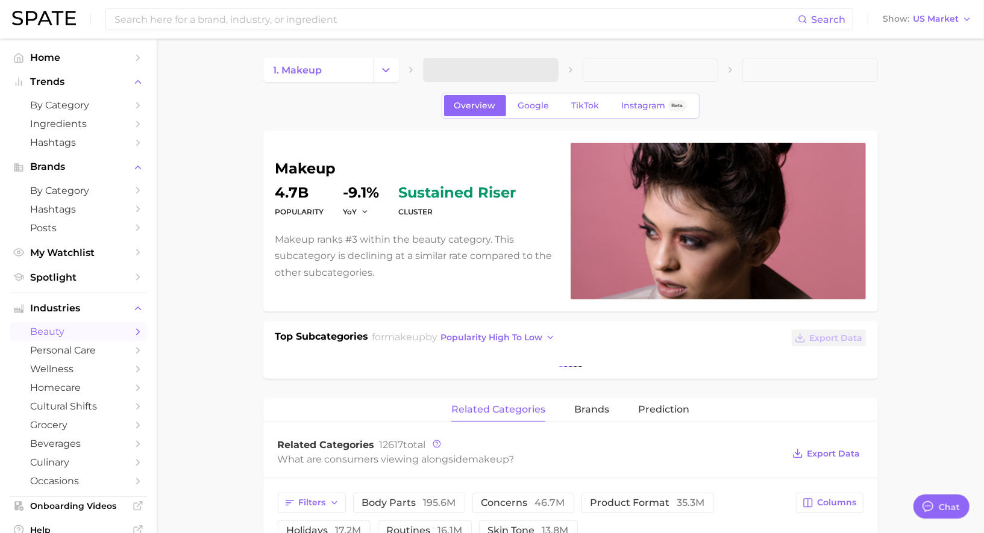
click at [454, 66] on span at bounding box center [491, 70] width 136 height 24
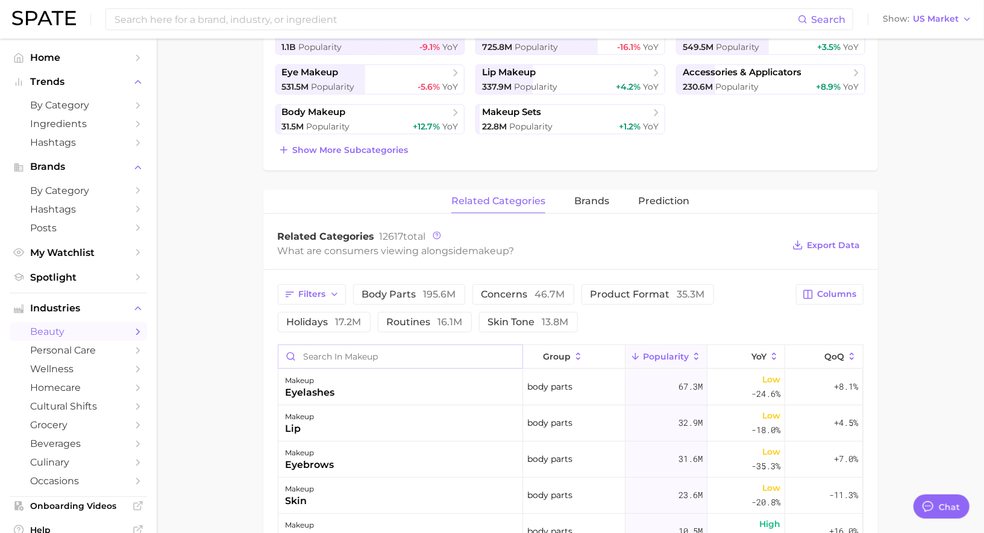
click at [394, 355] on input "Search in makeup" at bounding box center [400, 356] width 244 height 23
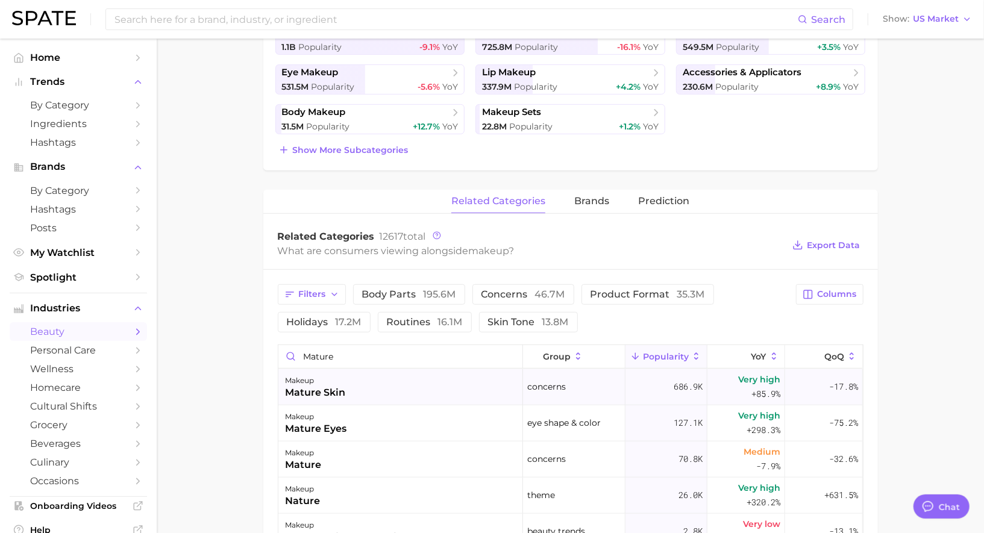
click at [347, 388] on div "makeup mature skin" at bounding box center [400, 387] width 245 height 36
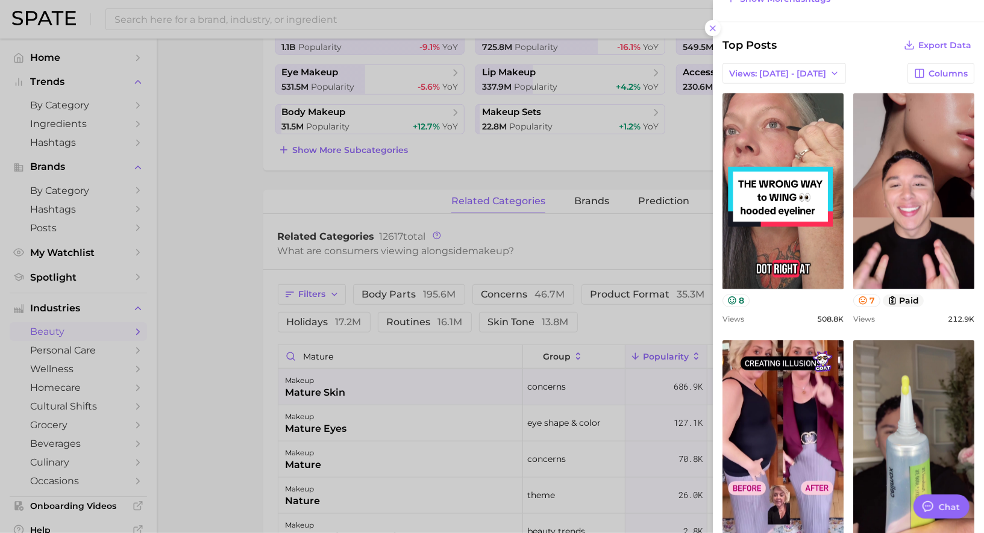
scroll to position [516, 0]
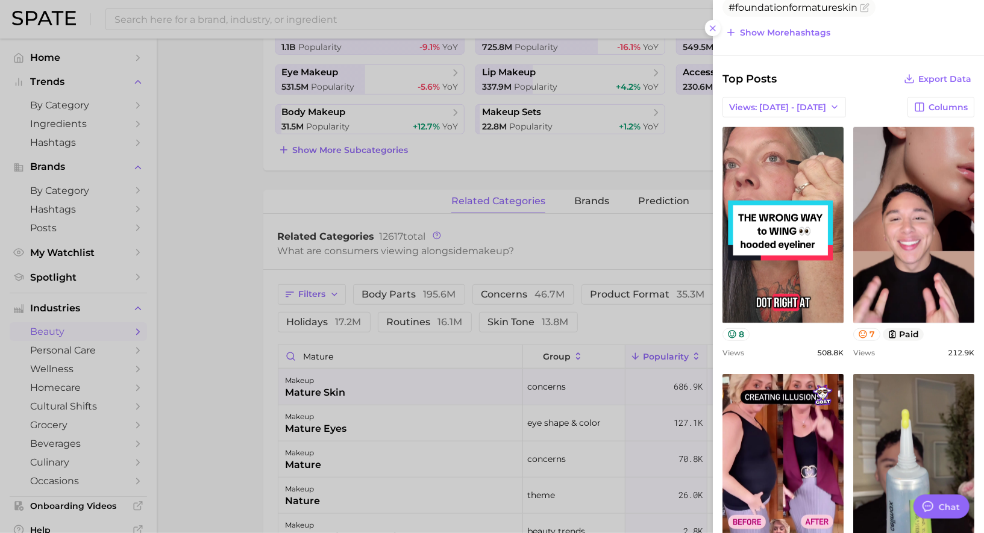
click at [372, 284] on div at bounding box center [492, 266] width 984 height 533
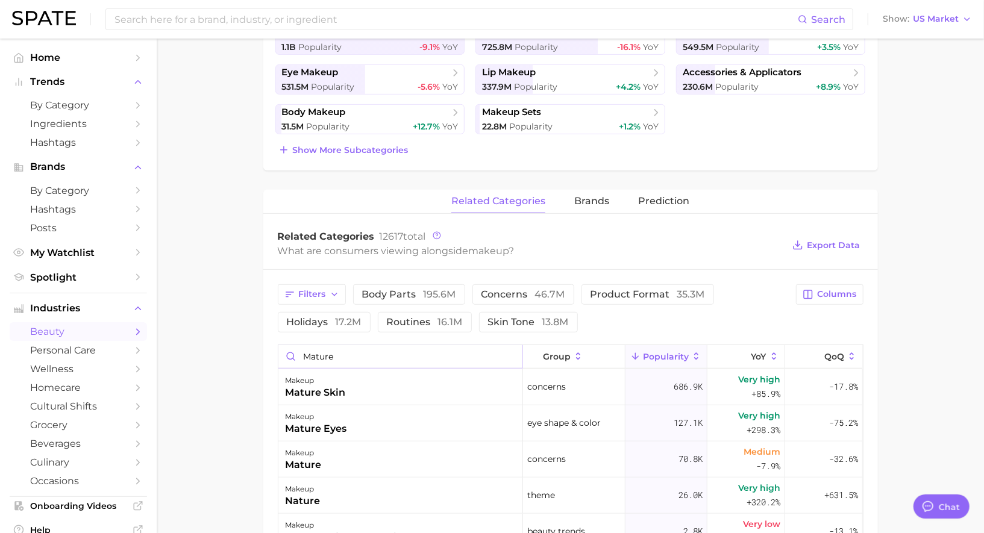
click at [349, 357] on input "mature" at bounding box center [400, 356] width 244 height 23
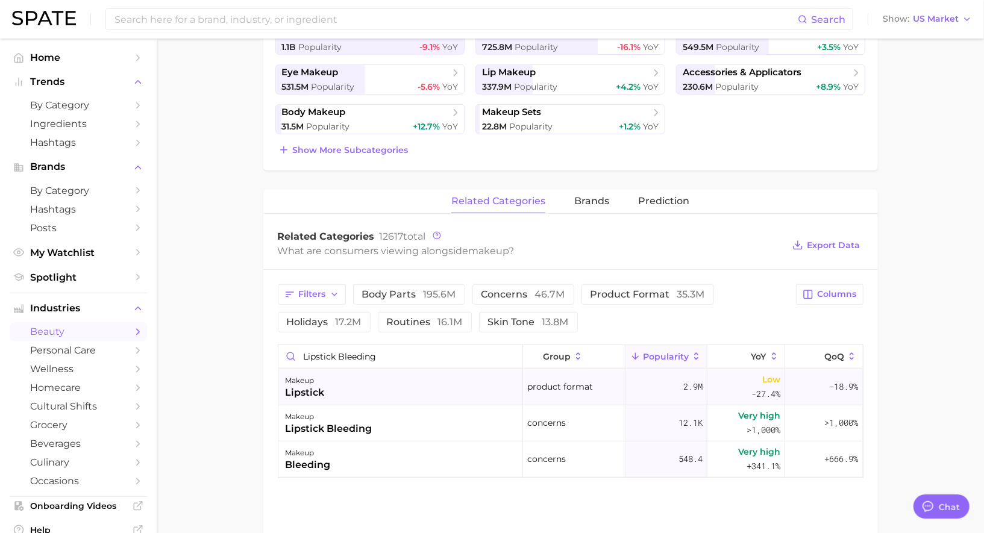
click at [346, 384] on div "makeup lipstick" at bounding box center [400, 387] width 245 height 36
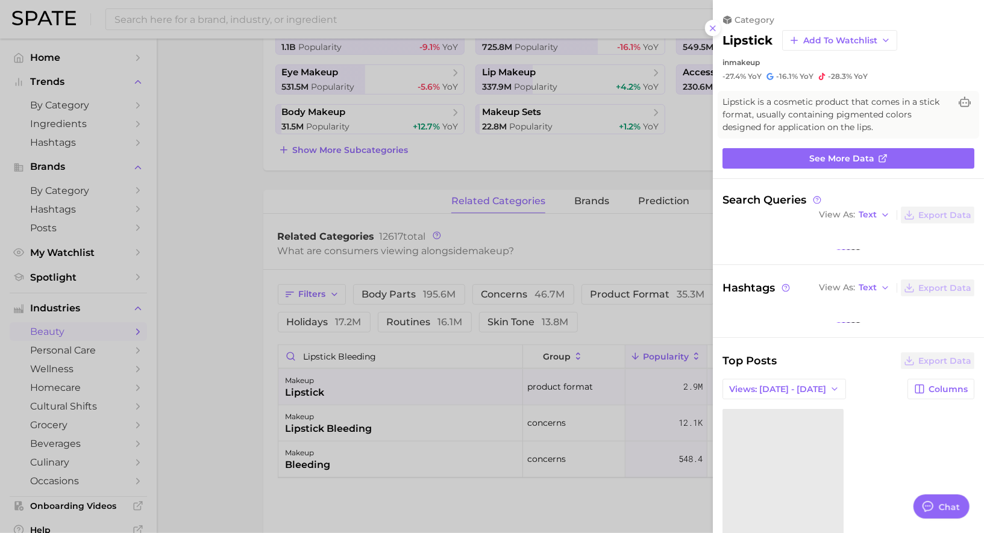
click at [346, 384] on div at bounding box center [492, 266] width 984 height 533
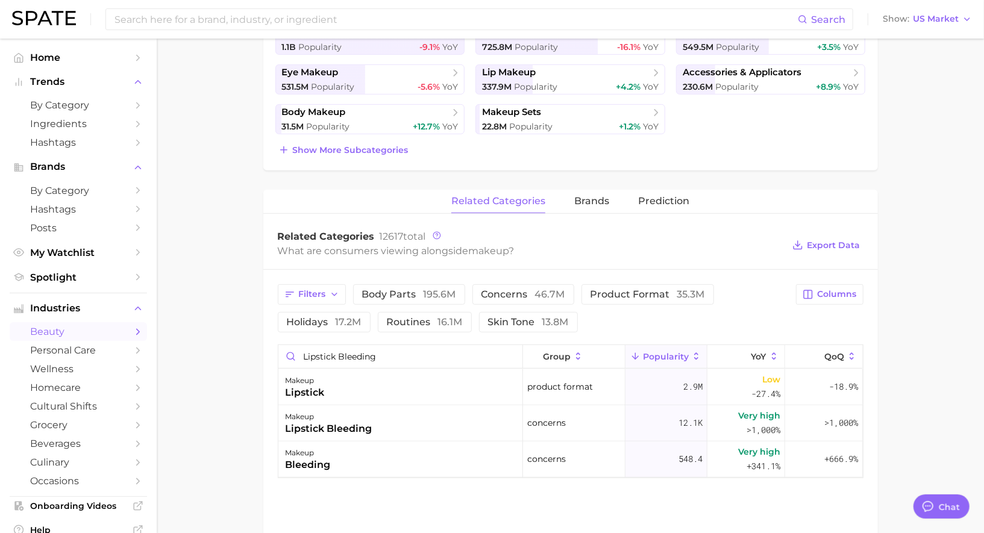
click at [349, 428] on div "lipstick bleeding" at bounding box center [329, 429] width 87 height 14
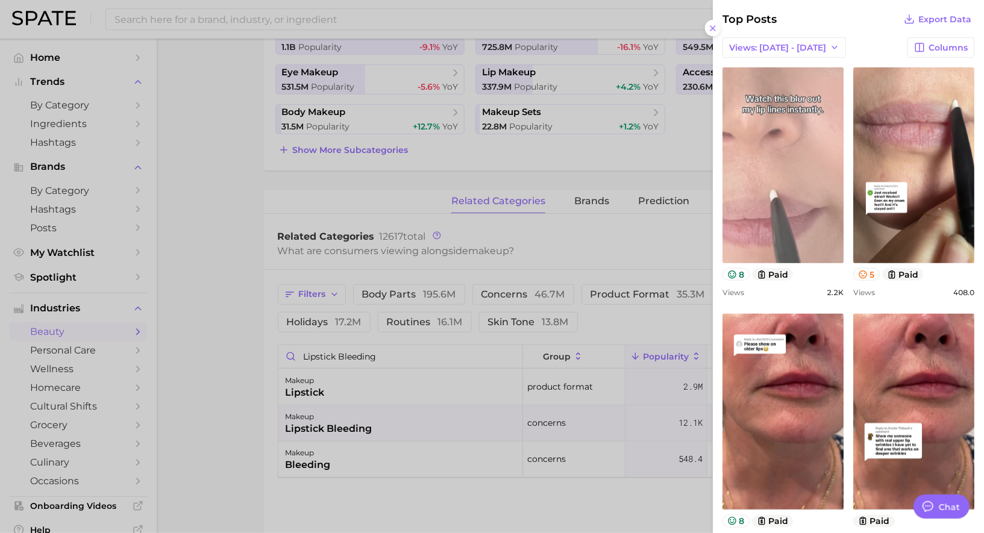
scroll to position [445, 0]
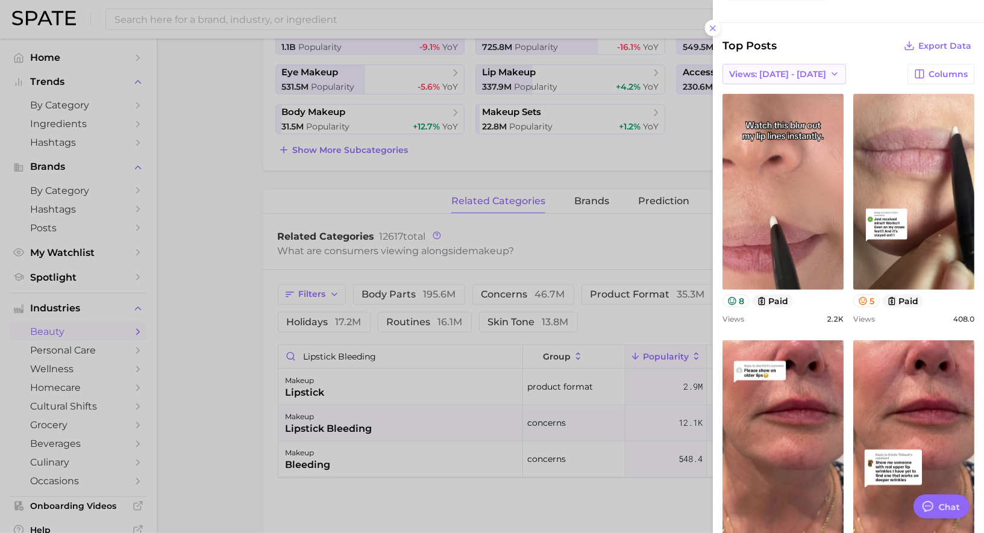
click at [775, 64] on button "Views: [DATE] - [DATE]" at bounding box center [783, 74] width 123 height 20
click at [762, 107] on button "Total Views" at bounding box center [779, 118] width 133 height 22
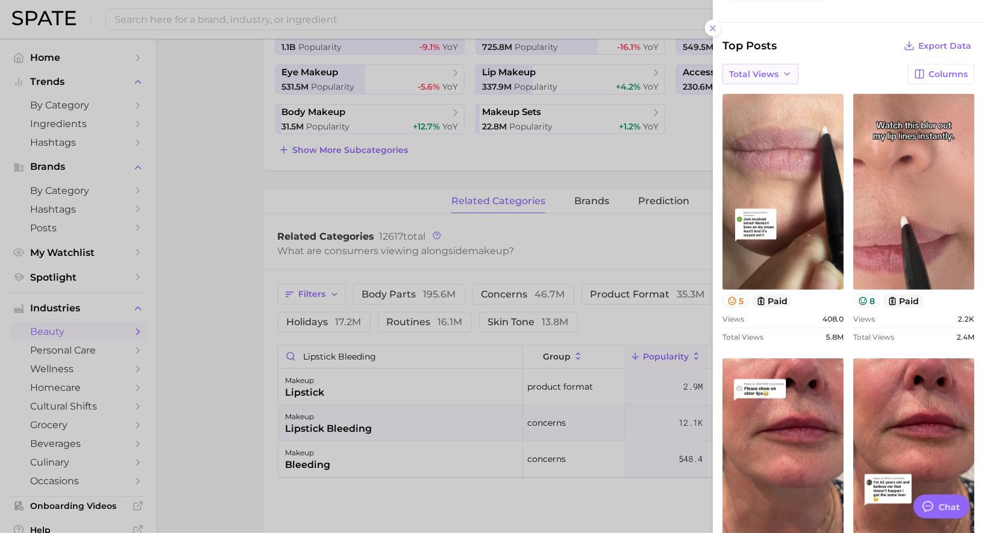
click at [782, 69] on icon "button" at bounding box center [787, 74] width 10 height 10
click at [762, 89] on button "Views: [DATE] - [DATE]" at bounding box center [732, 97] width 133 height 22
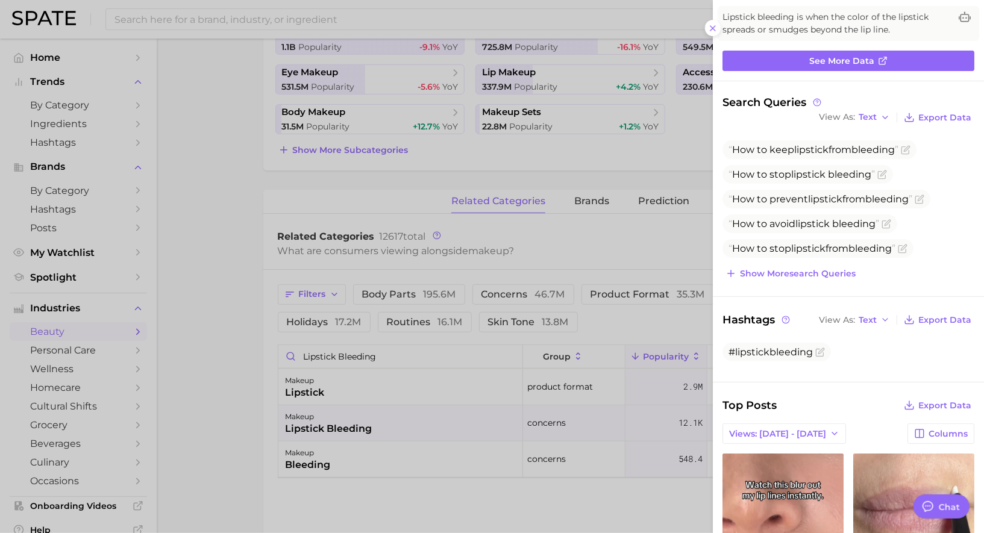
scroll to position [0, 0]
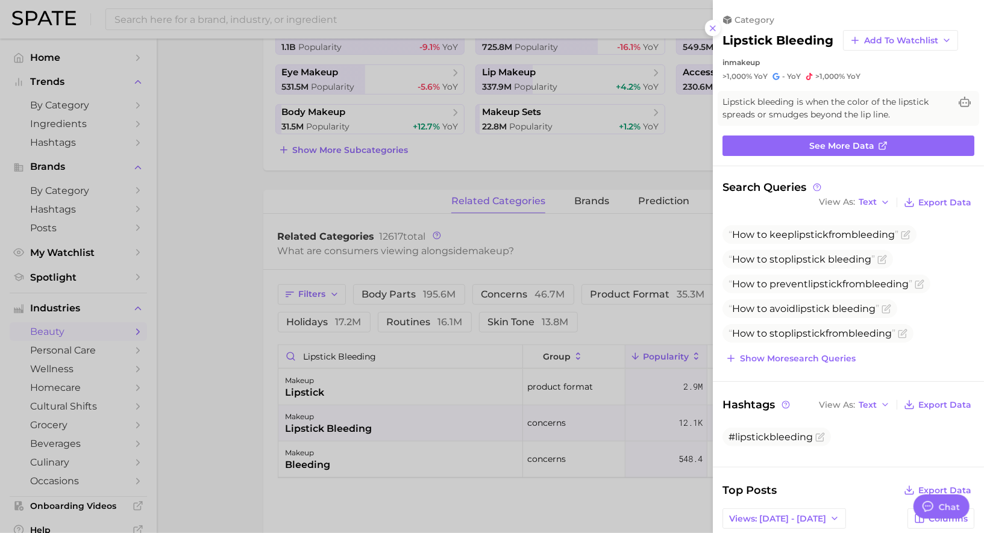
click at [629, 335] on div at bounding box center [492, 266] width 984 height 533
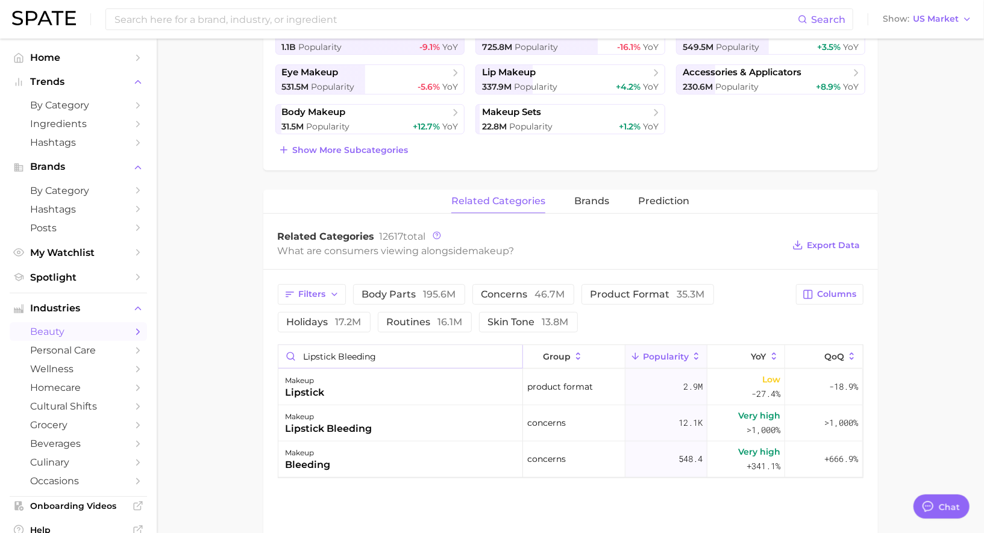
click at [382, 351] on input "lipstick bleeding" at bounding box center [400, 356] width 244 height 23
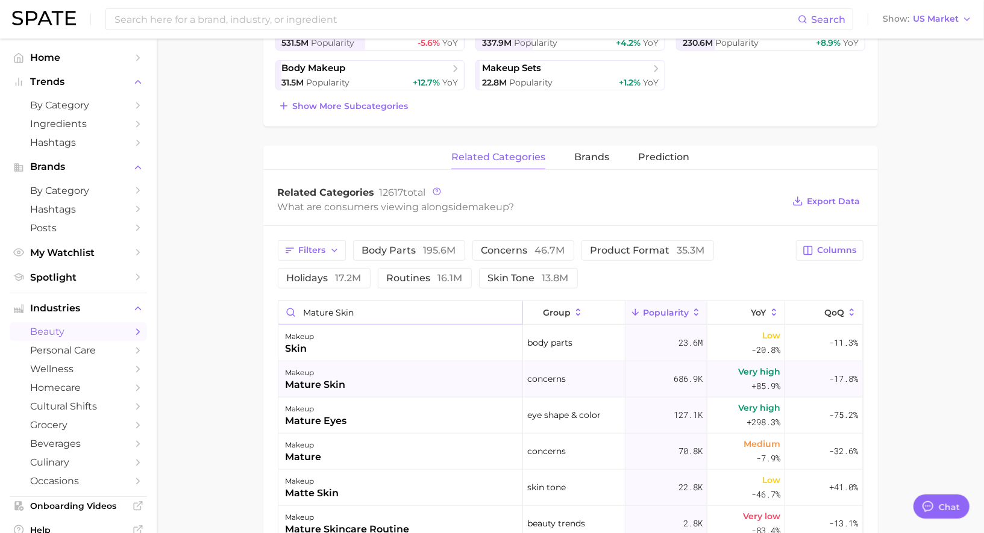
scroll to position [375, 0]
type input "mature skin"
click at [393, 375] on div "makeup mature skin" at bounding box center [400, 378] width 245 height 36
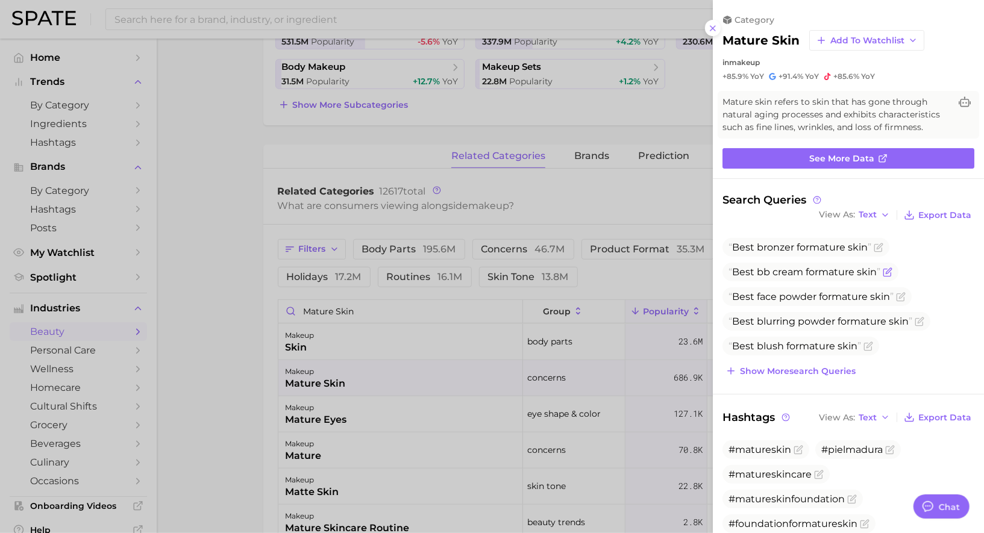
scroll to position [0, 0]
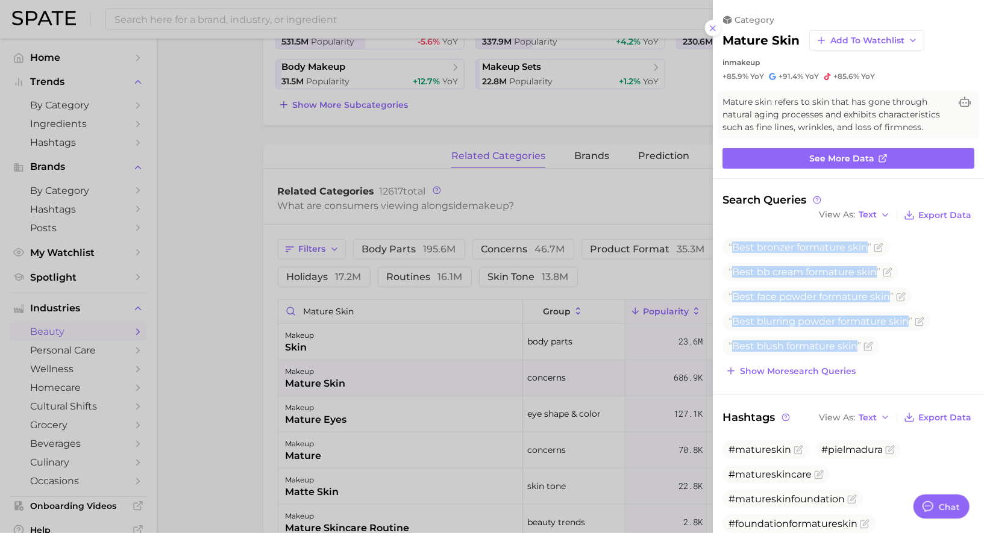
drag, startPoint x: 733, startPoint y: 245, endPoint x: 867, endPoint y: 356, distance: 174.2
click at [869, 356] on div "Best bronzer for mature skin Best bb cream for mature skin Best face powder for…" at bounding box center [848, 309] width 252 height 142
copy div "Best bronzer for mature skin Best bb cream for mature skin Best face powder for…"
click at [801, 370] on span "Show more search queries" at bounding box center [798, 371] width 116 height 10
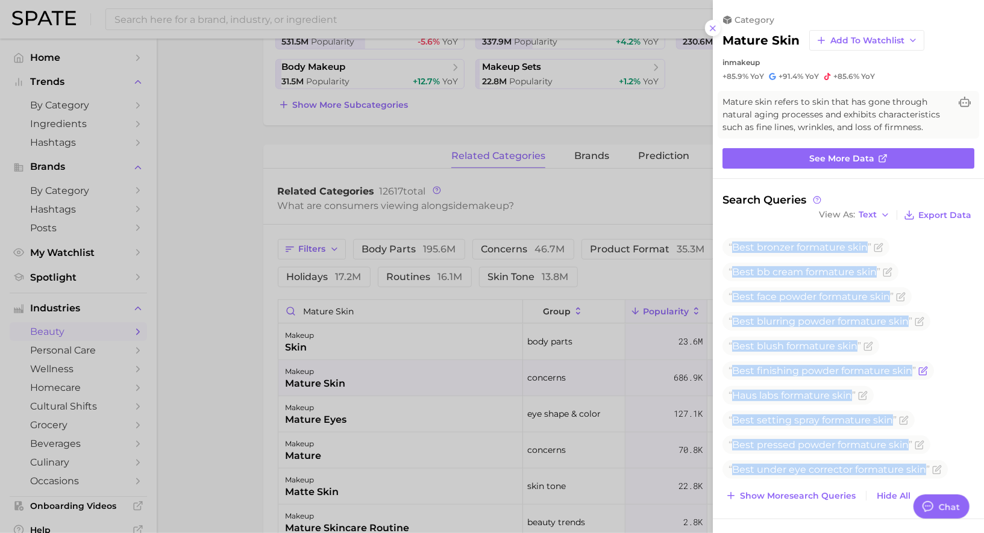
click at [762, 375] on span "Best finishing powder for mature skin" at bounding box center [821, 370] width 187 height 11
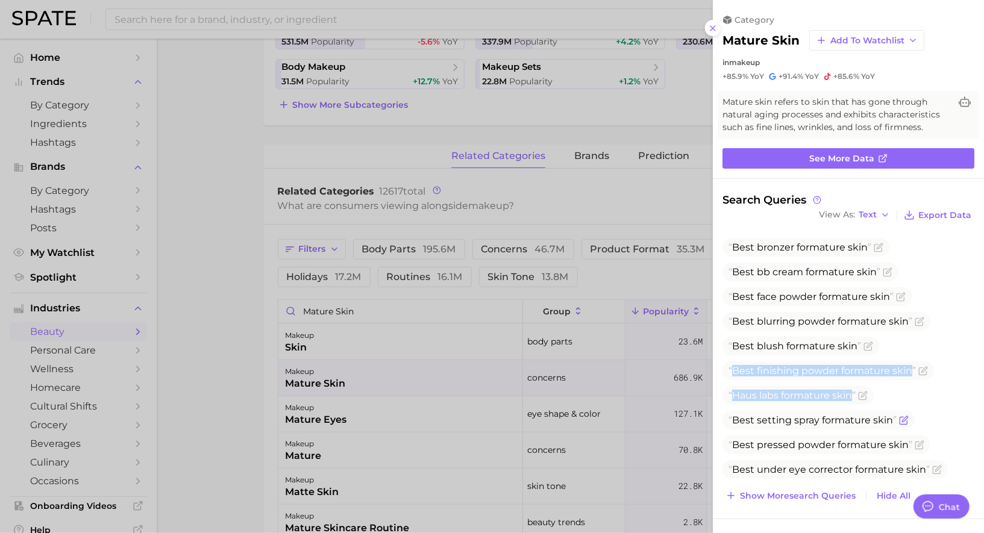
drag, startPoint x: 732, startPoint y: 371, endPoint x: 861, endPoint y: 412, distance: 135.3
click at [861, 412] on ul "Best bronzer for mature skin Best bb cream for mature skin Best face powder for…" at bounding box center [848, 358] width 252 height 241
copy ul "Best finishing powder for mature skin Haus labs for mature skin"
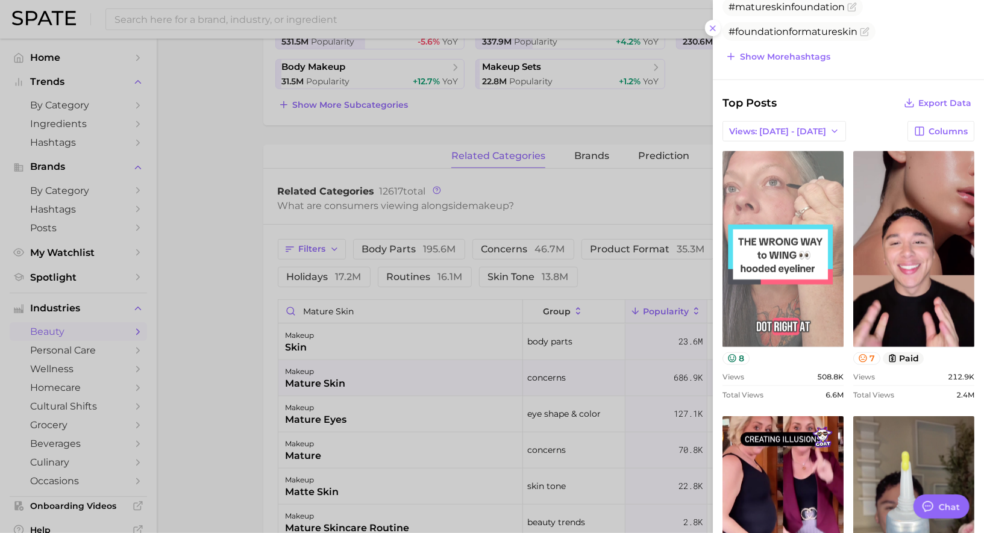
scroll to position [619, 0]
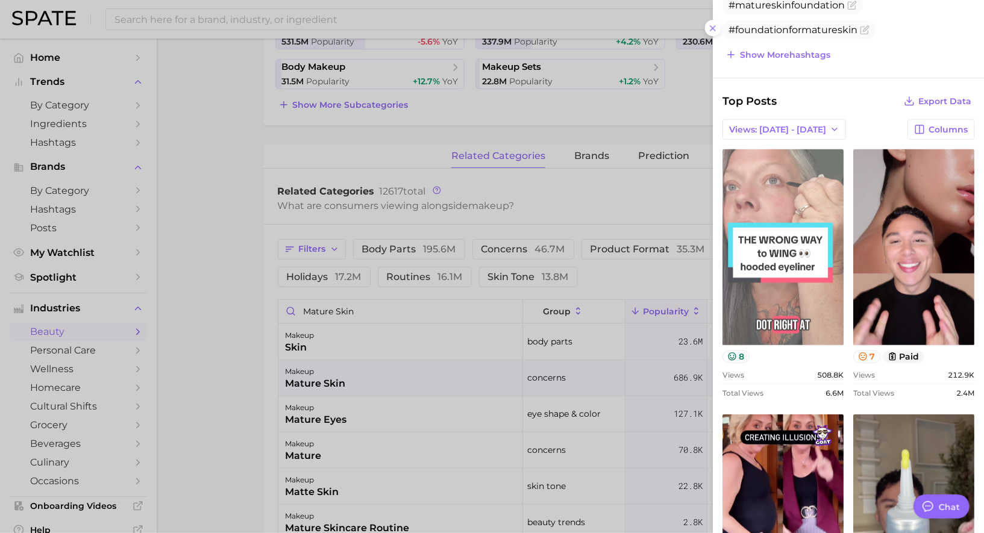
click at [801, 263] on link "view post on TikTok" at bounding box center [782, 247] width 121 height 196
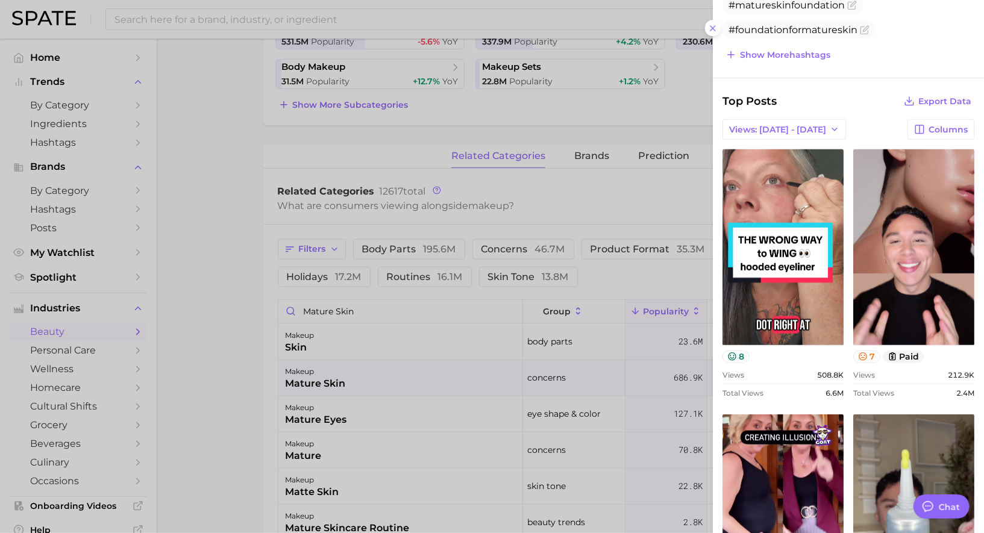
scroll to position [655, 0]
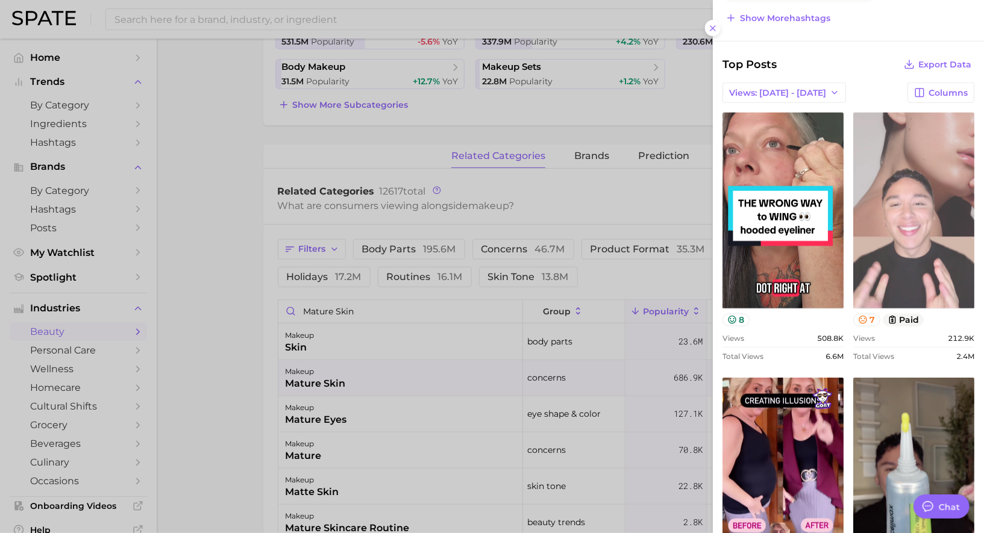
click at [910, 219] on link "view post on TikTok" at bounding box center [913, 211] width 121 height 196
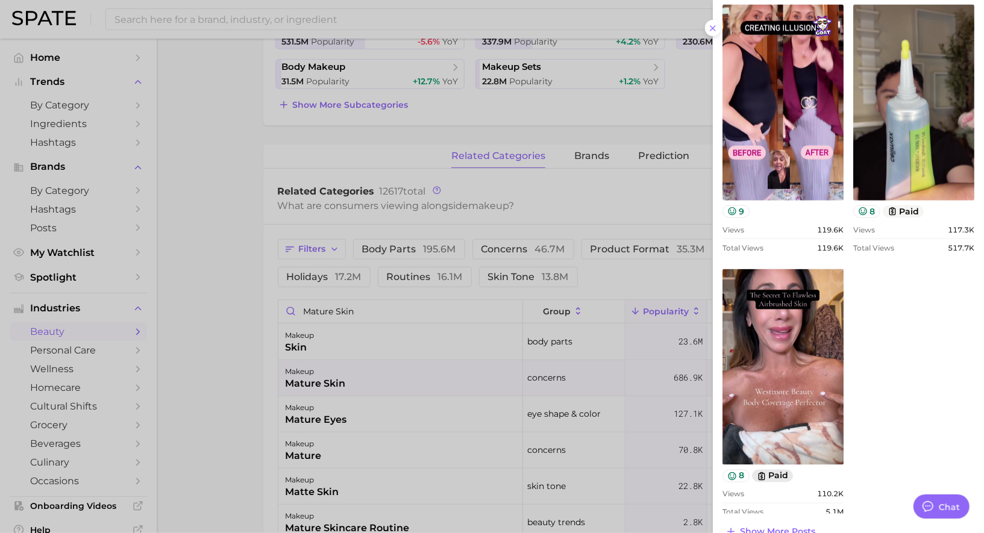
scroll to position [1044, 0]
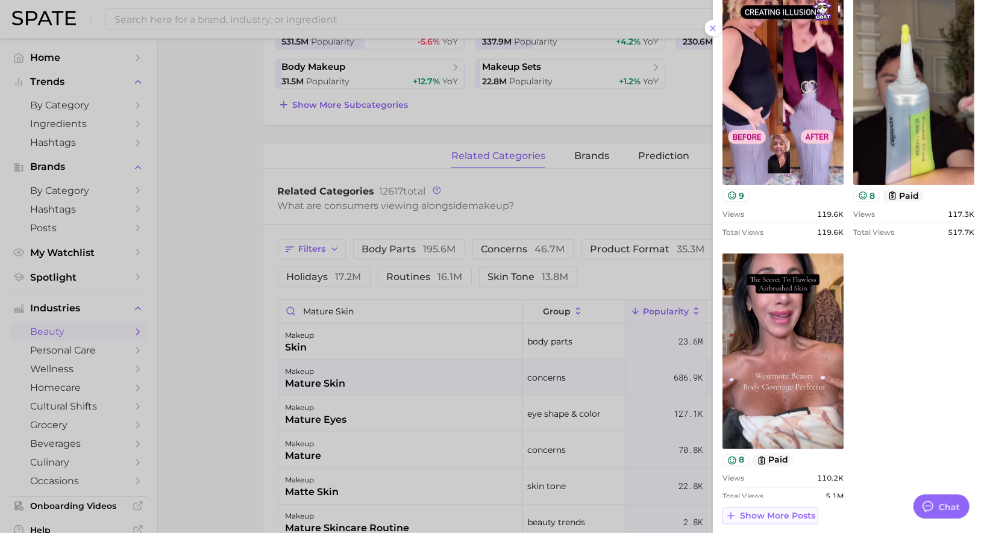
click at [766, 511] on span "Show more posts" at bounding box center [777, 516] width 75 height 10
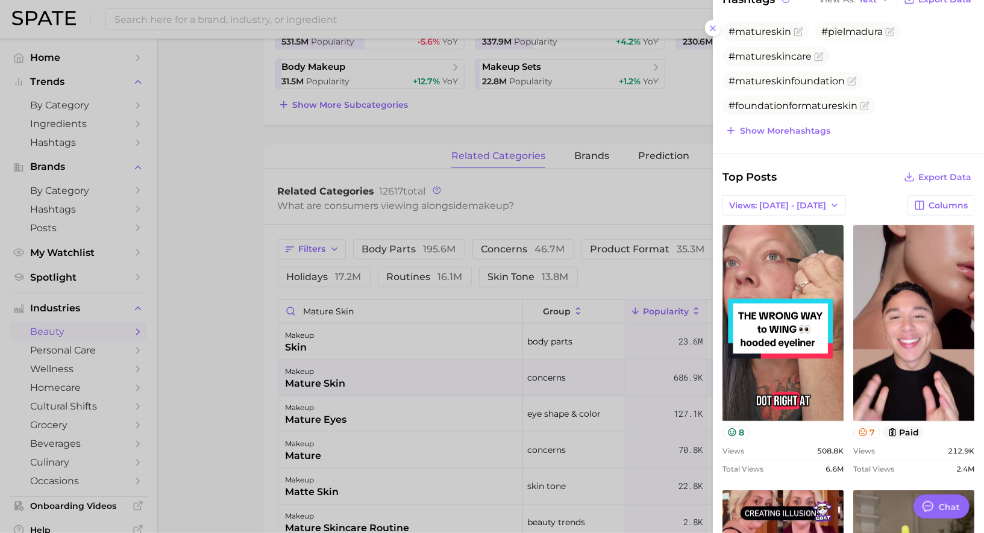
scroll to position [552, 0]
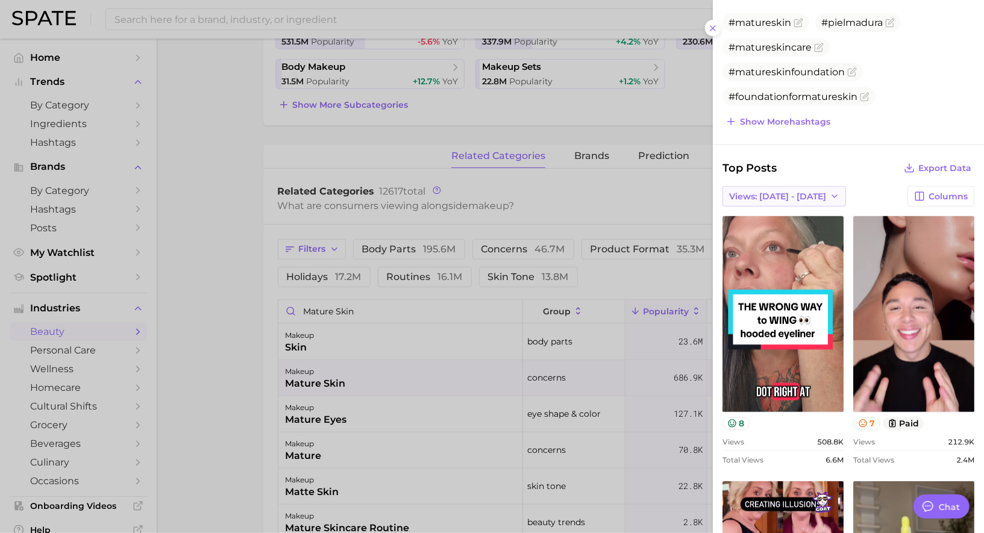
click at [788, 192] on span "Views: [DATE] - [DATE]" at bounding box center [777, 197] width 97 height 10
click at [771, 230] on button "Total Views" at bounding box center [779, 241] width 133 height 22
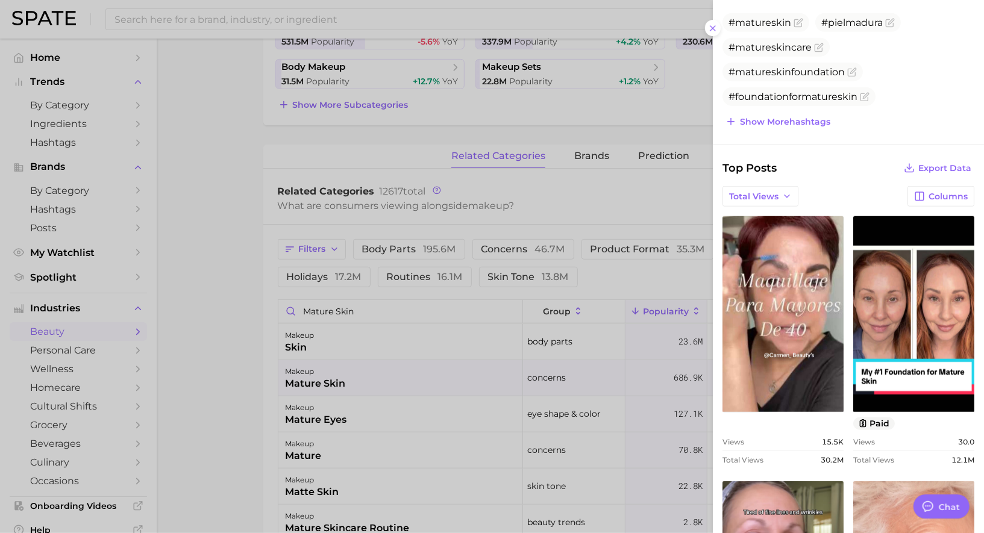
scroll to position [0, 0]
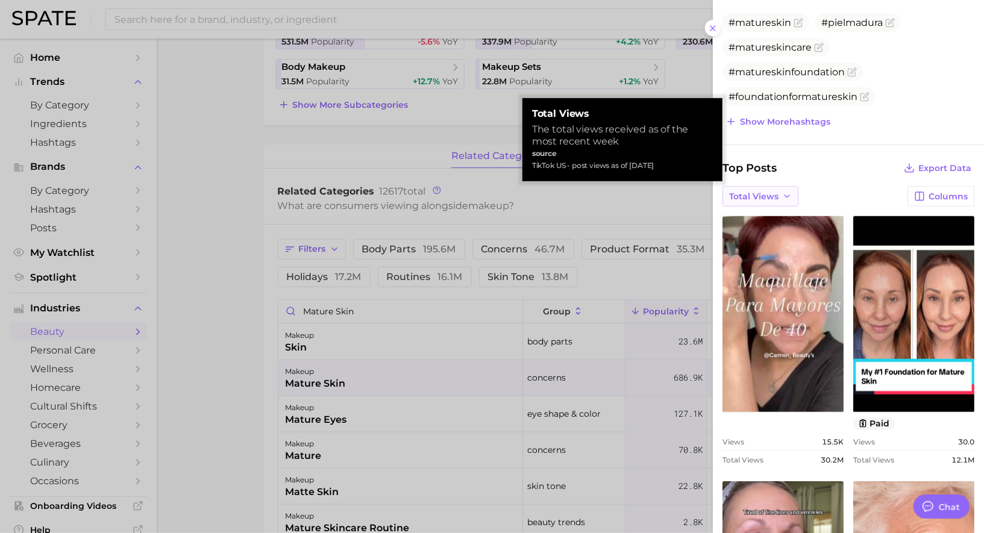
click at [779, 186] on button "Total Views" at bounding box center [760, 196] width 76 height 20
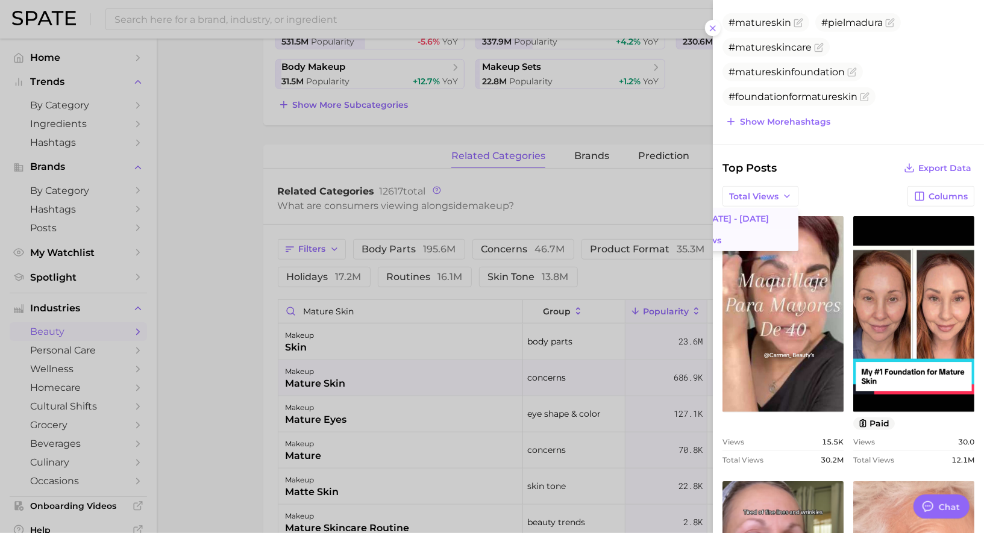
click at [773, 208] on button "Views: [DATE] - [DATE]" at bounding box center [732, 219] width 133 height 22
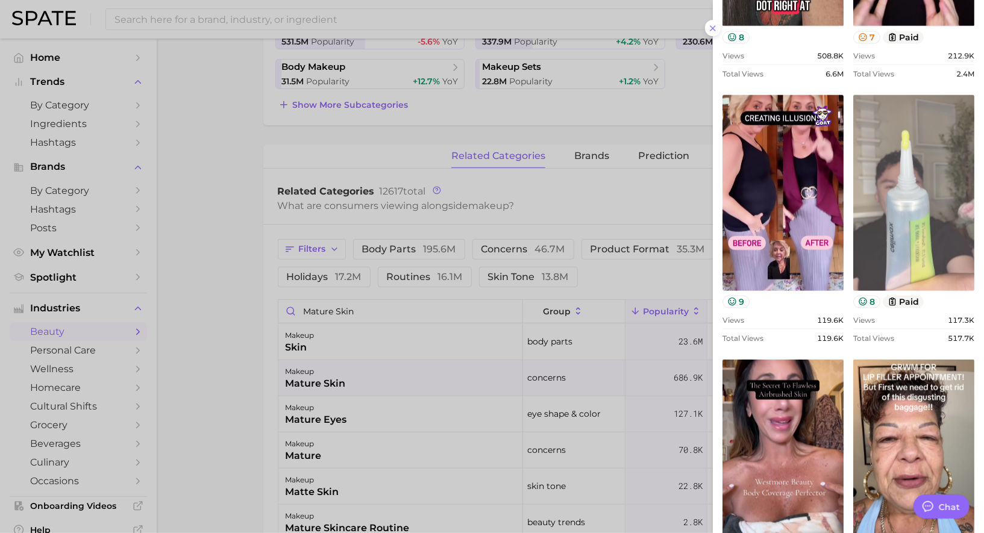
click at [918, 199] on link "view post on TikTok" at bounding box center [913, 193] width 121 height 196
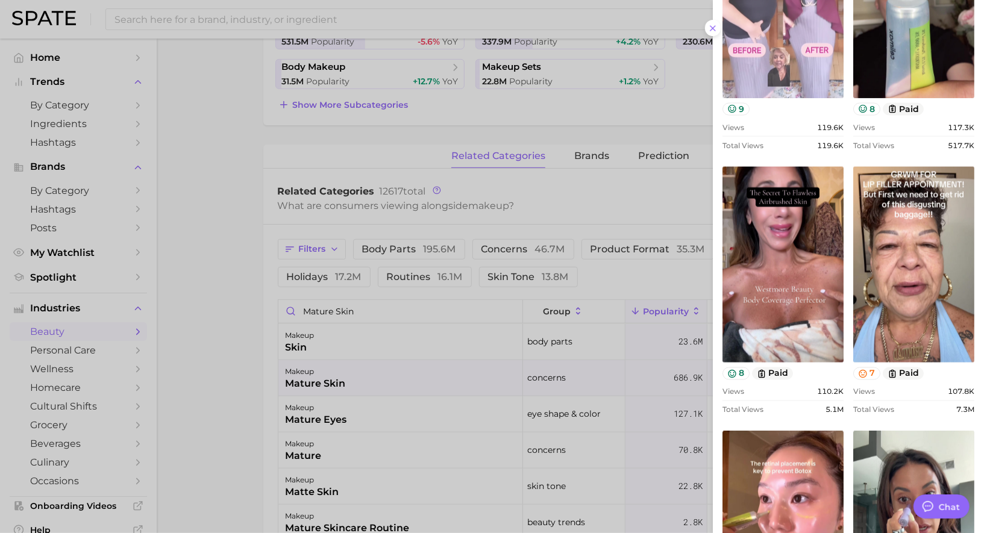
click at [796, 278] on link "view post on TikTok" at bounding box center [782, 265] width 121 height 196
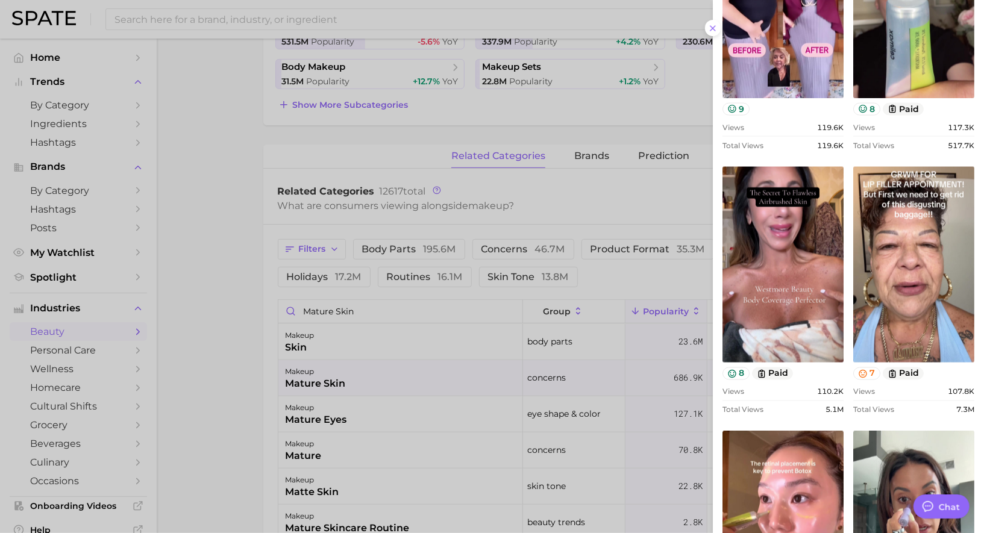
click at [805, 123] on div "Views 119.6k" at bounding box center [782, 127] width 121 height 9
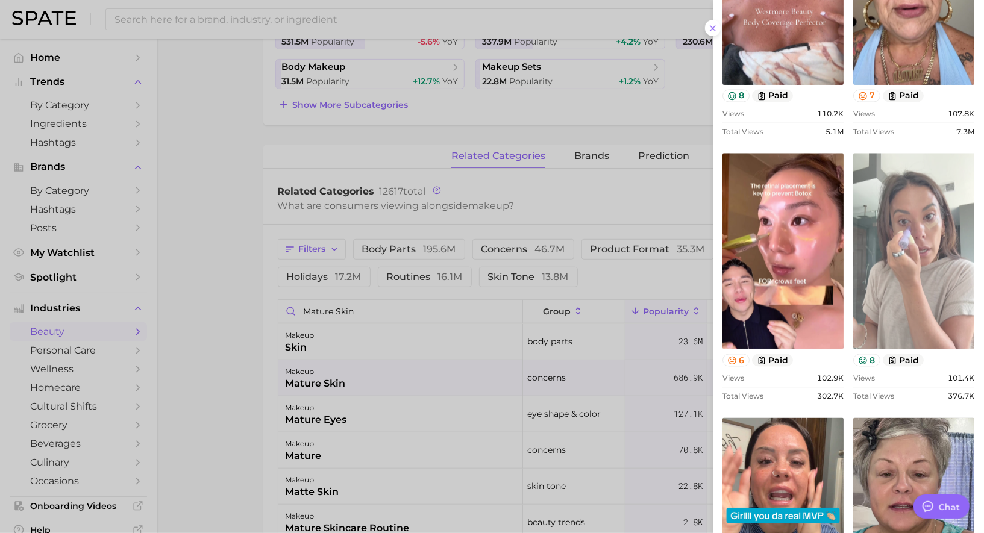
click at [928, 249] on link "view post on TikTok" at bounding box center [913, 252] width 121 height 196
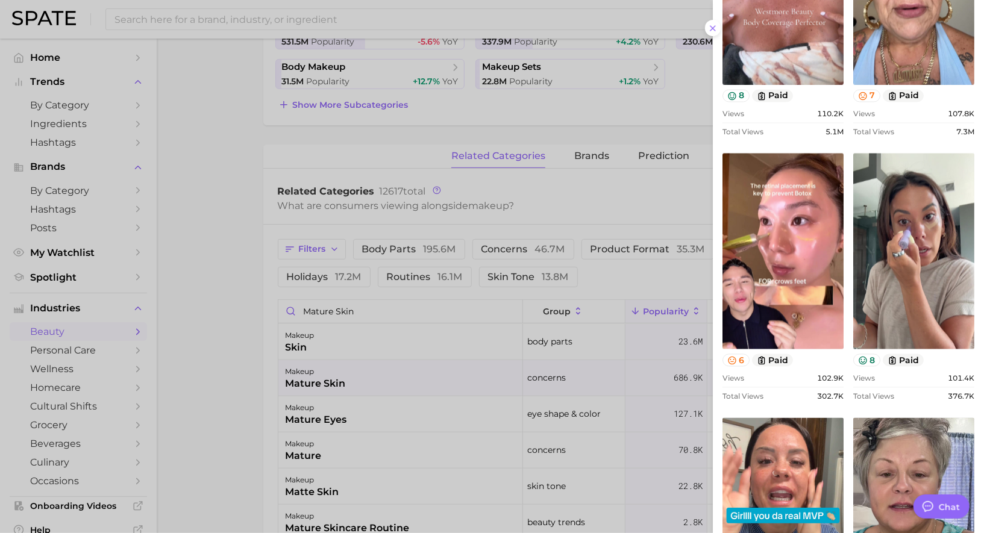
click at [167, 331] on div at bounding box center [492, 266] width 984 height 533
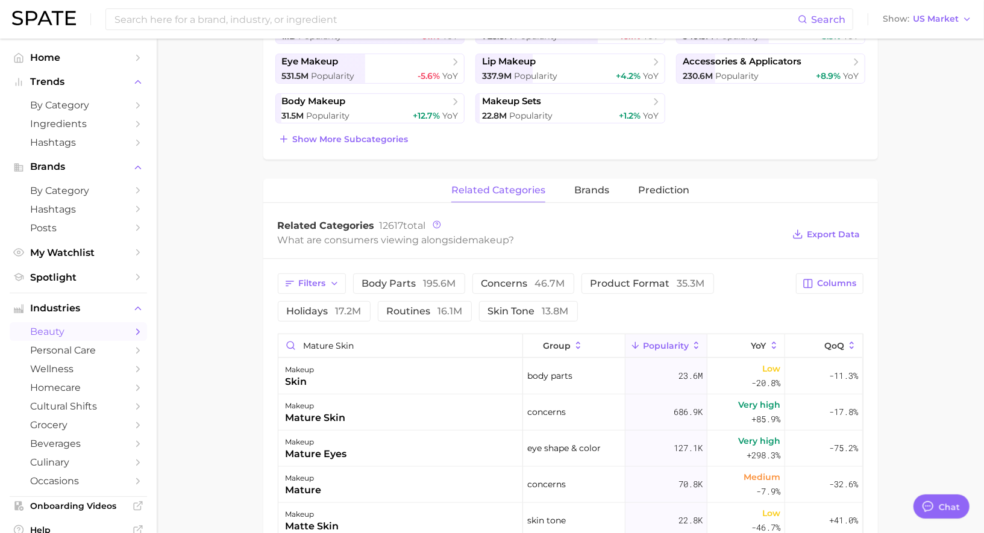
scroll to position [334, 0]
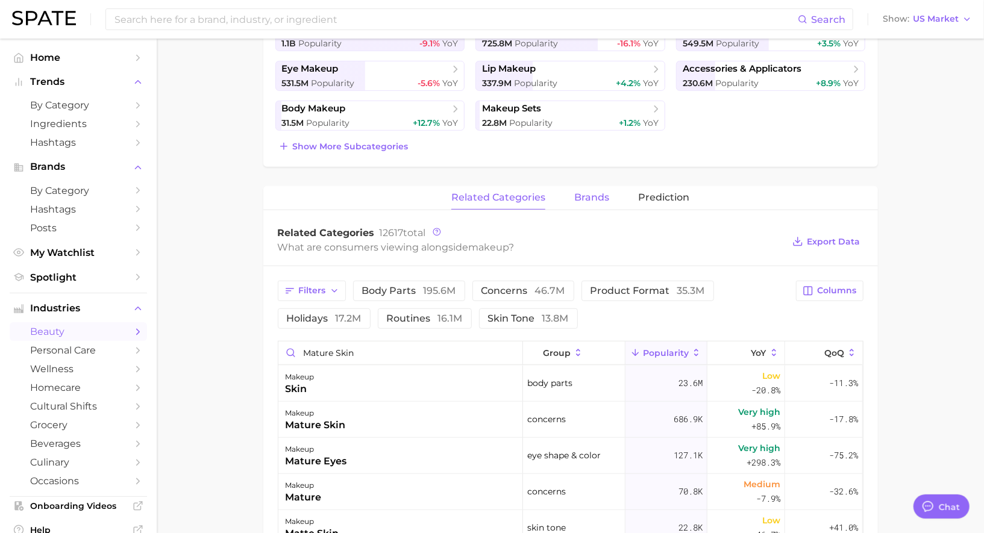
click at [586, 192] on span "brands" at bounding box center [591, 197] width 35 height 11
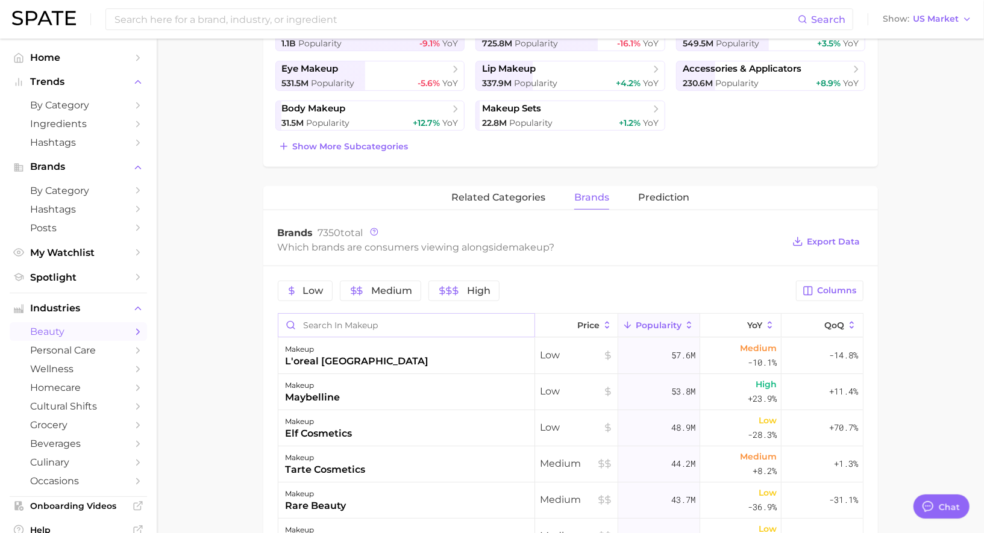
click at [334, 324] on input "Search in makeup" at bounding box center [406, 325] width 256 height 23
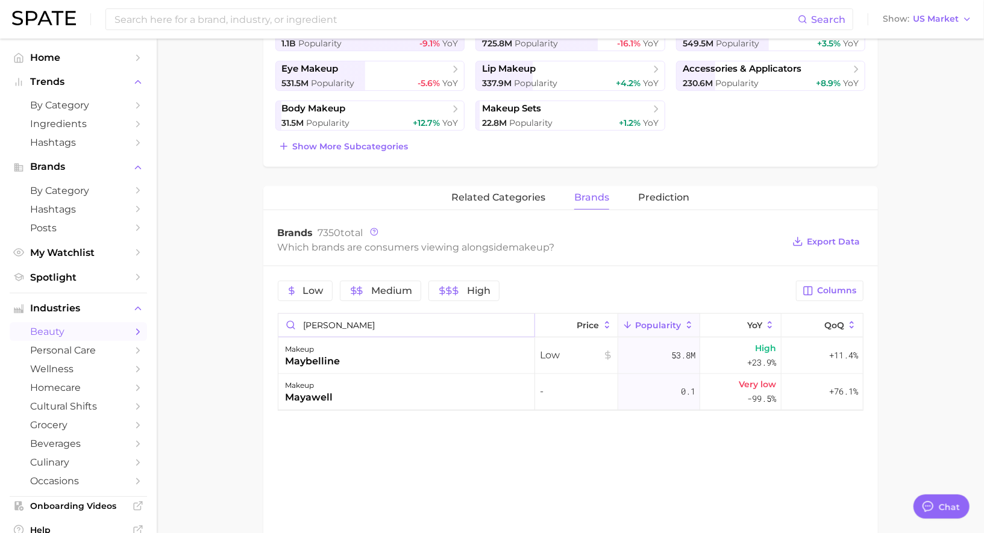
type input "[PERSON_NAME]"
click at [352, 350] on div "makeup maybelline" at bounding box center [406, 356] width 257 height 36
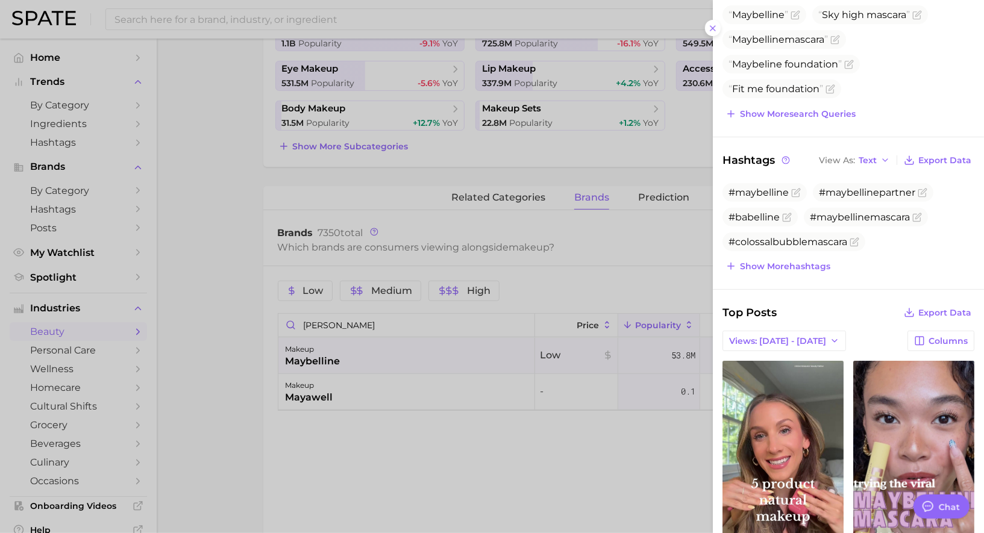
scroll to position [169, 0]
click at [529, 256] on div at bounding box center [492, 266] width 984 height 533
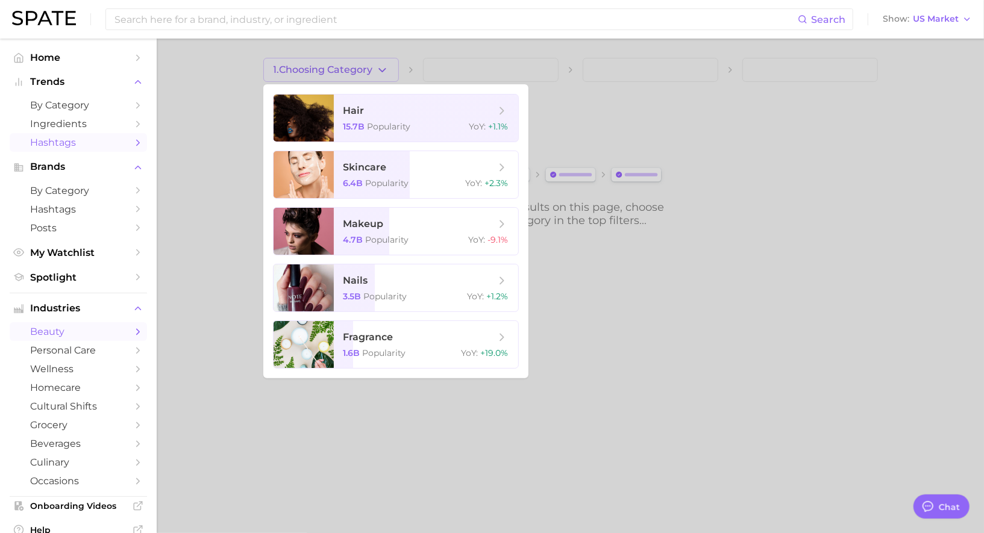
scroll to position [1167, 0]
click at [370, 274] on span "nails" at bounding box center [419, 280] width 152 height 13
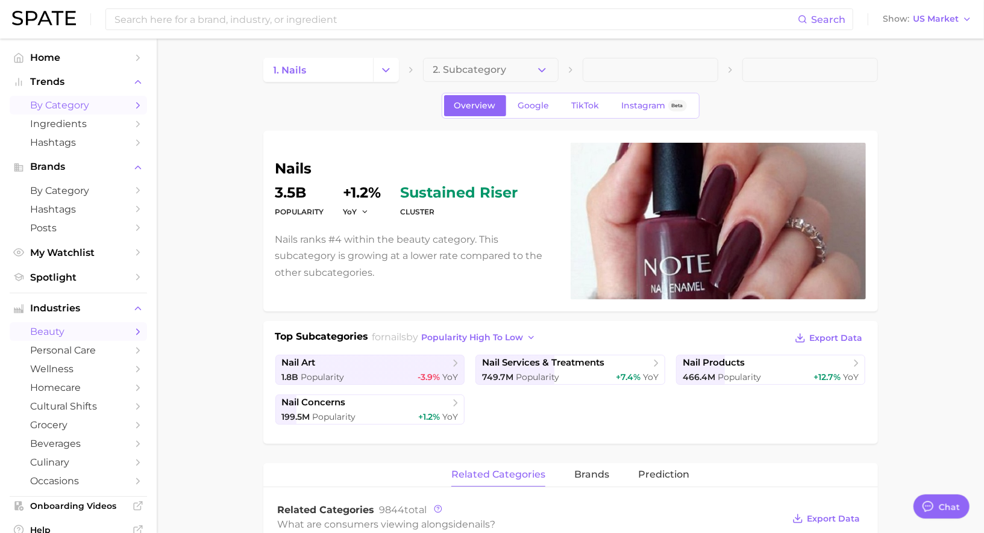
click at [73, 106] on span "by Category" at bounding box center [78, 104] width 96 height 11
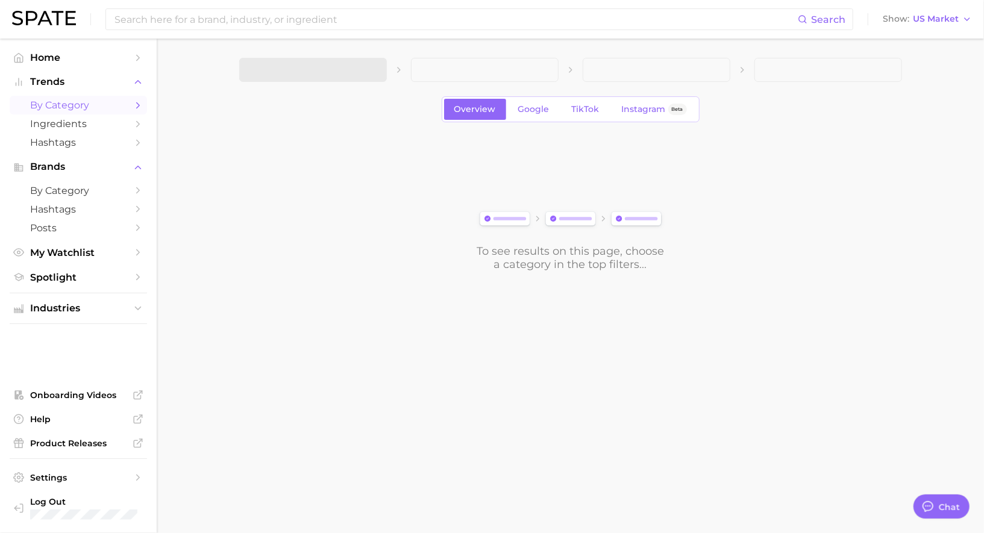
click at [351, 73] on span at bounding box center [313, 70] width 148 height 24
click at [358, 72] on button "1. Choose Category" at bounding box center [313, 70] width 148 height 24
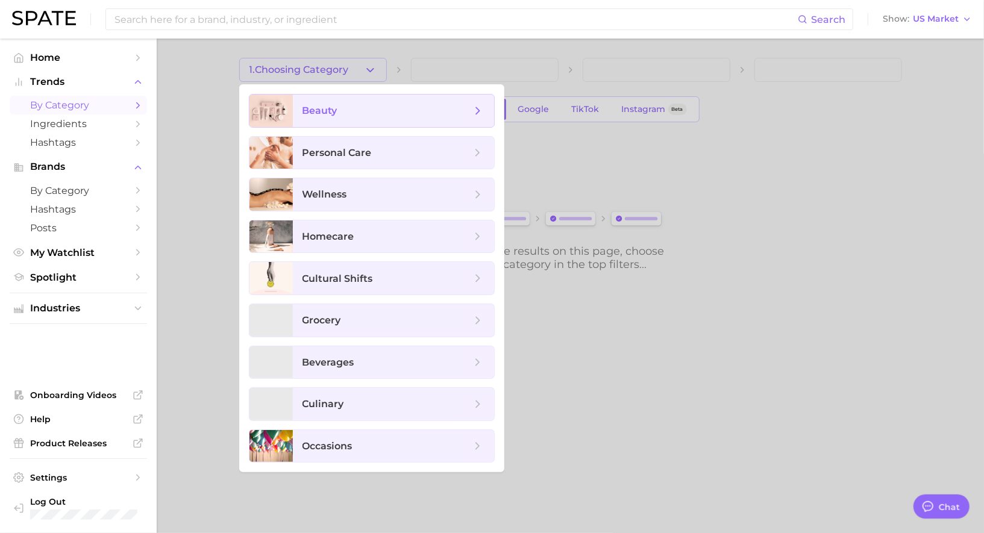
click at [357, 108] on span "beauty" at bounding box center [386, 110] width 169 height 13
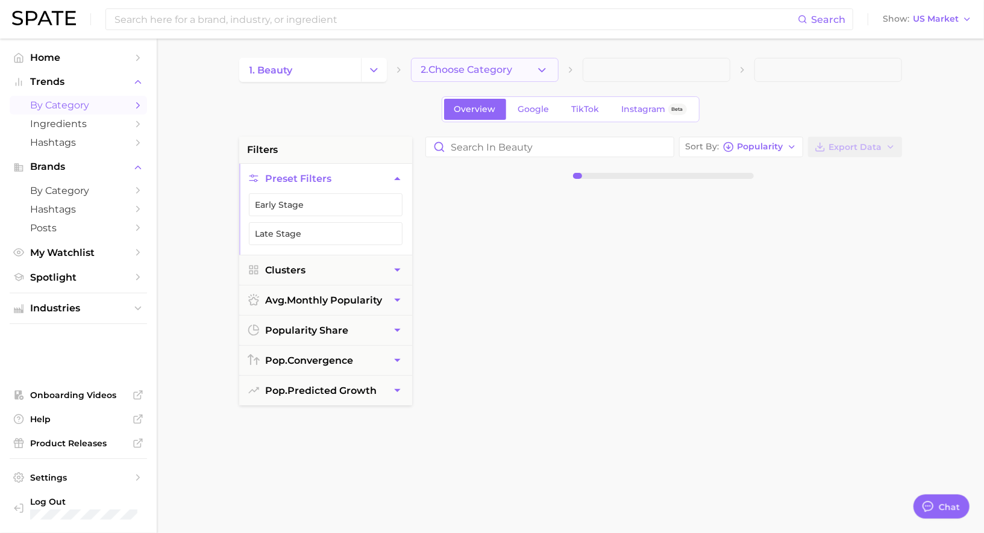
click at [460, 58] on button "2. Choose Category" at bounding box center [485, 70] width 148 height 24
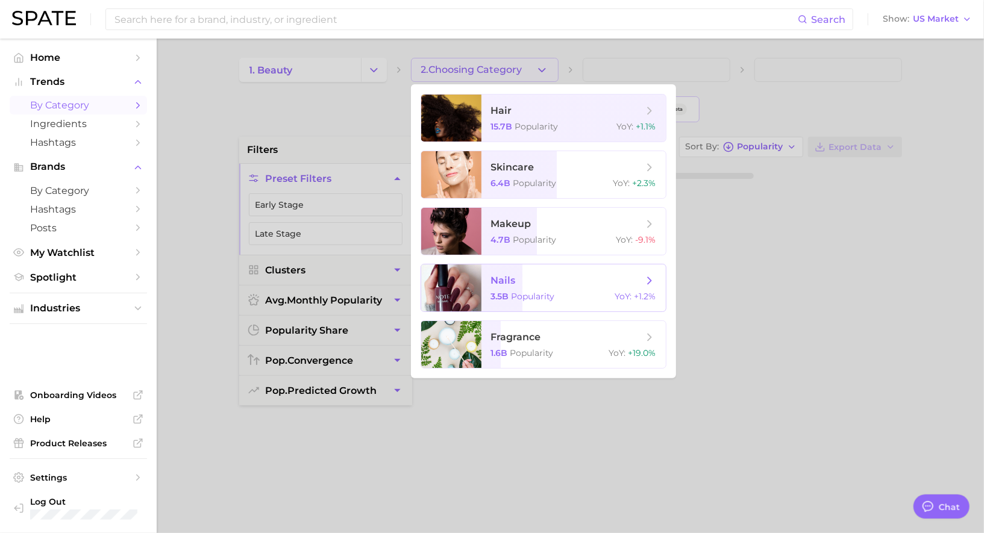
click at [521, 279] on span "nails" at bounding box center [567, 280] width 152 height 13
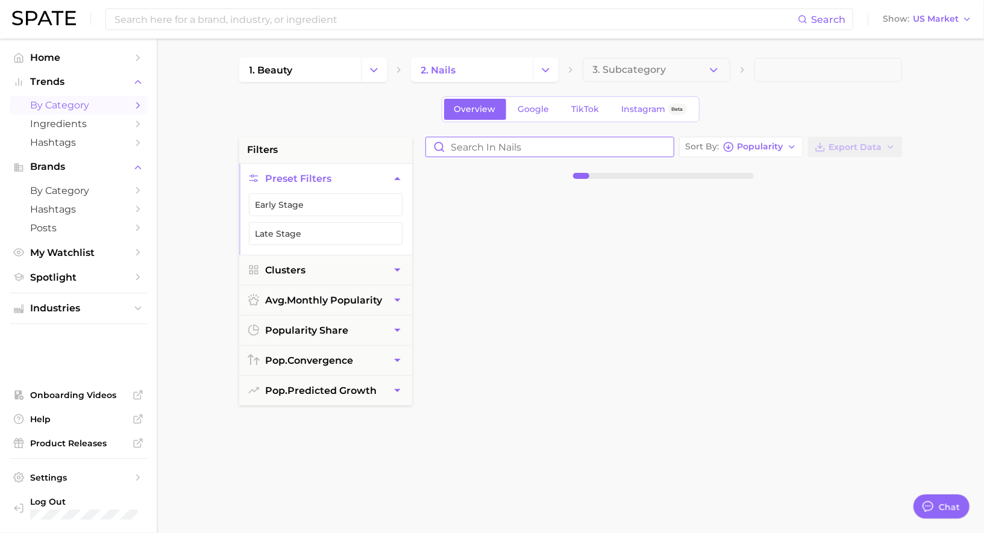
click at [580, 152] on input "Search in nails" at bounding box center [550, 146] width 248 height 19
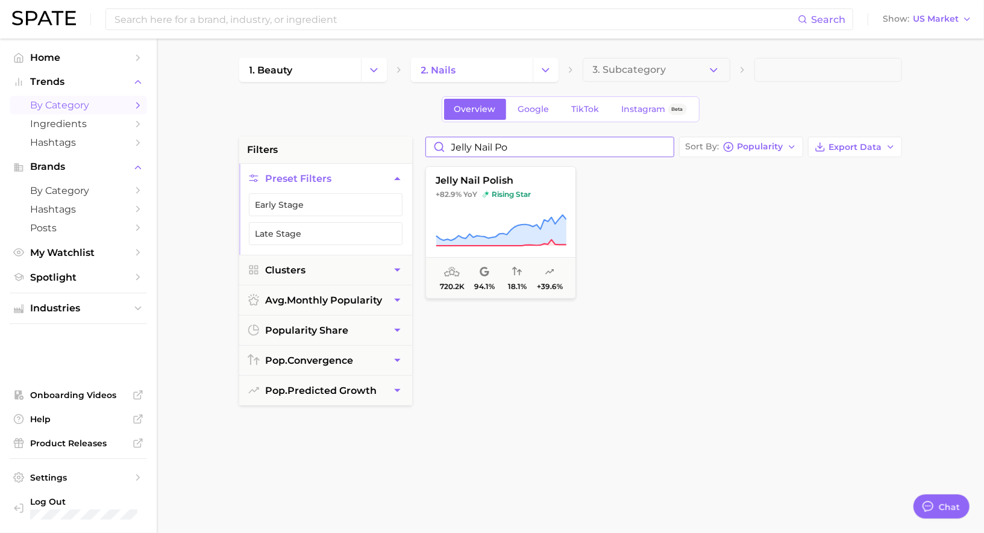
click at [475, 140] on input "jelly nail po" at bounding box center [550, 146] width 248 height 19
click at [469, 145] on input "builder gel" at bounding box center [550, 146] width 248 height 19
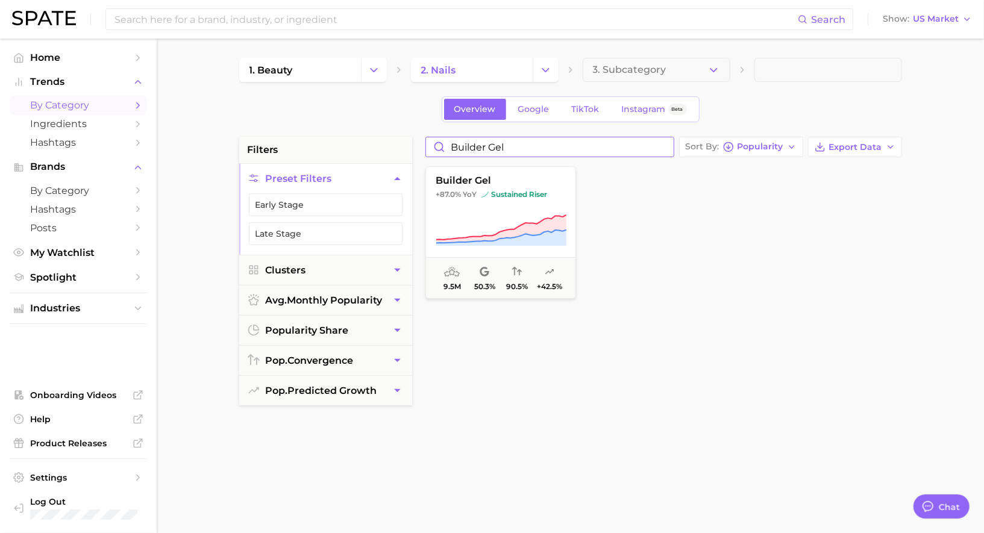
click at [469, 145] on input "builder gel" at bounding box center [550, 146] width 248 height 19
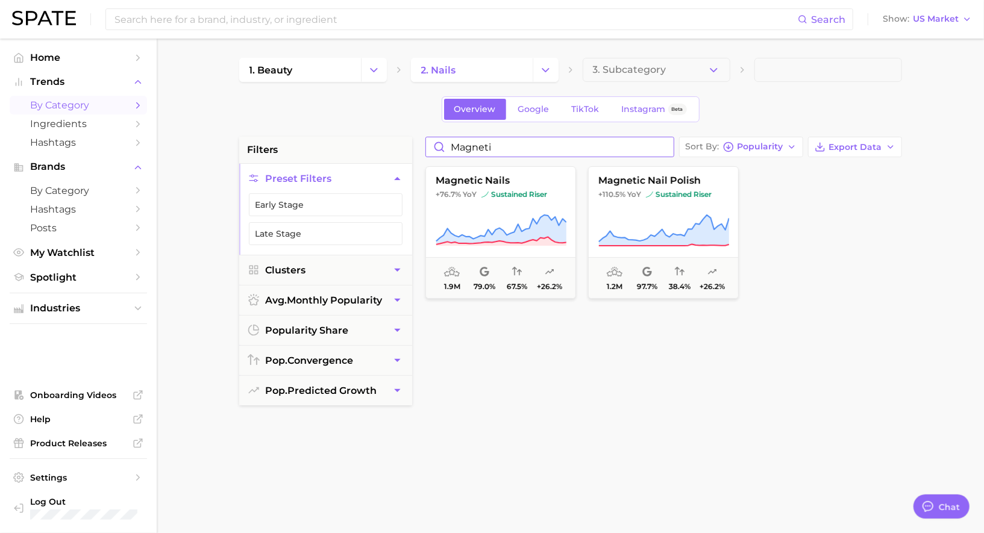
click at [467, 145] on input "magneti" at bounding box center [550, 146] width 248 height 19
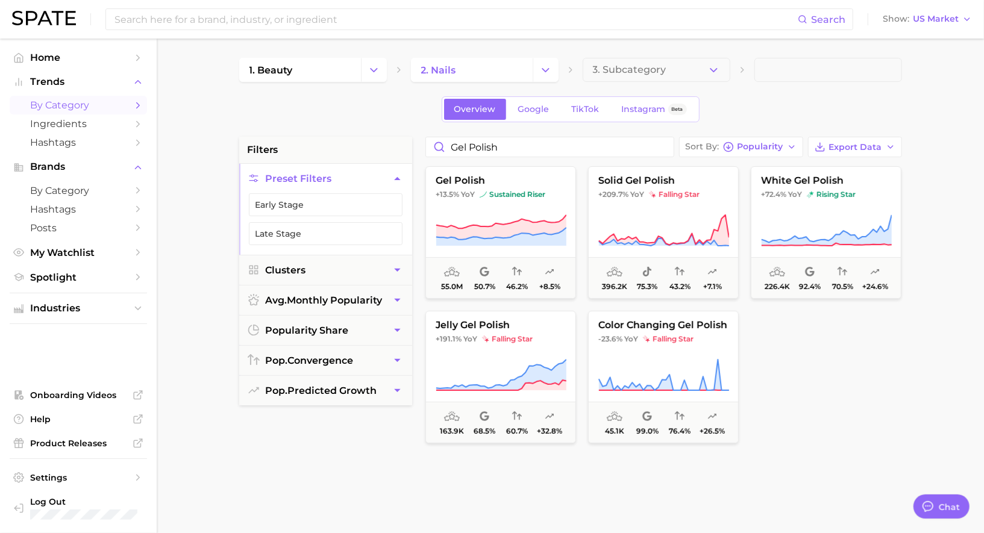
click at [458, 156] on div "gel polish Sort By Popularity Export Data gel polish +13.5% YoY sustained riser…" at bounding box center [663, 442] width 489 height 611
click at [458, 152] on input "gel polish" at bounding box center [550, 146] width 248 height 19
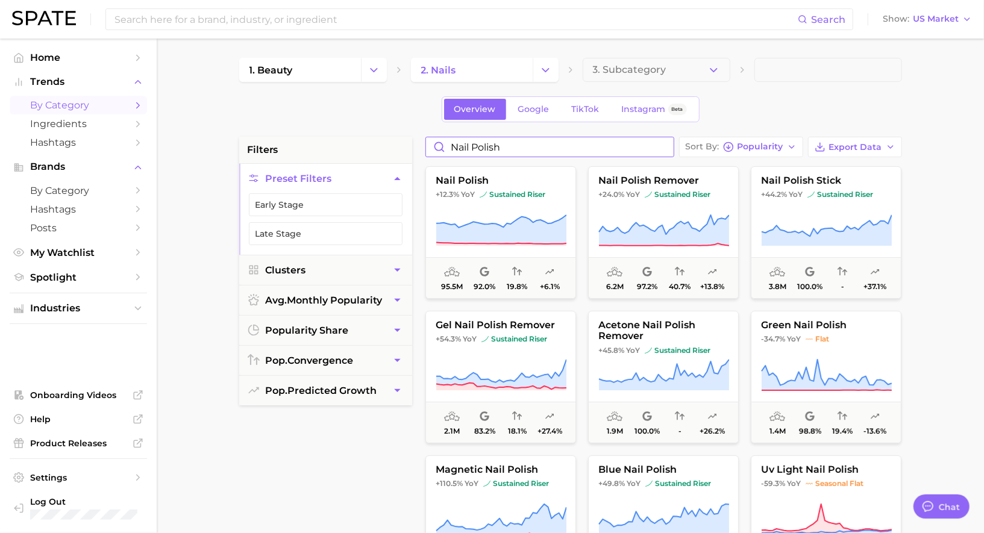
type input "nail polish"
click at [84, 313] on span "Industries" at bounding box center [78, 308] width 96 height 11
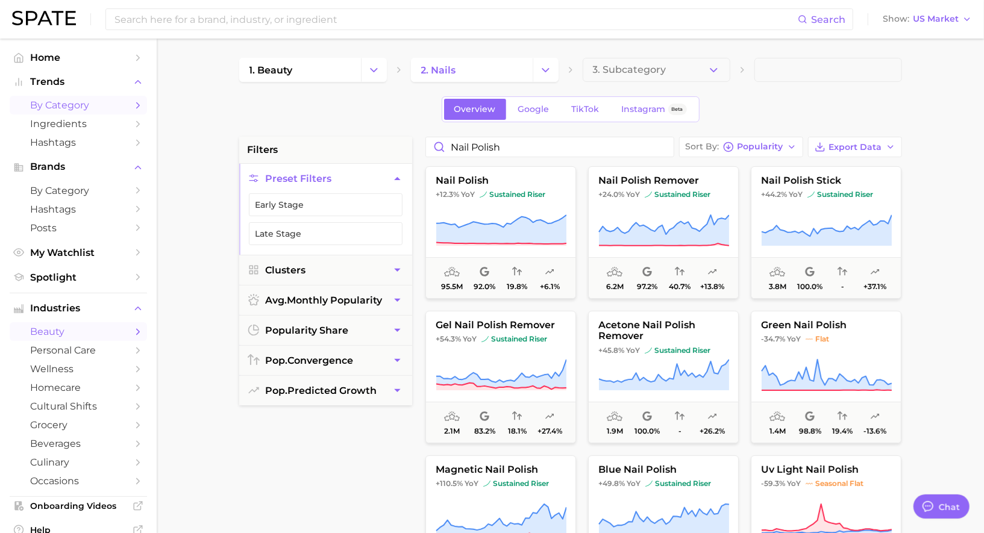
click at [89, 337] on span "beauty" at bounding box center [78, 331] width 96 height 11
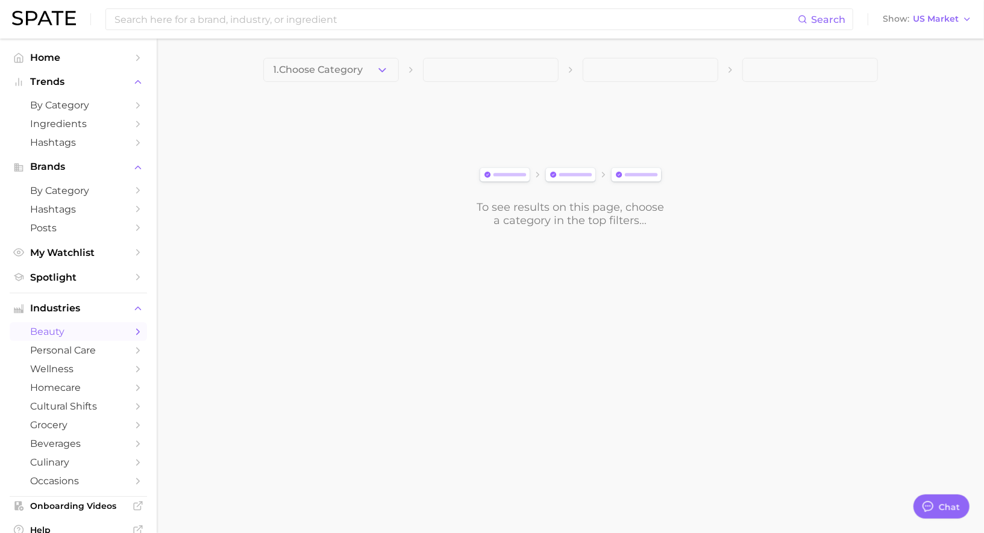
click at [359, 57] on main "1. Choose Category To see results on this page, choose a category in the top fi…" at bounding box center [570, 163] width 827 height 249
click at [359, 69] on span "1. Choose Category" at bounding box center [318, 69] width 90 height 11
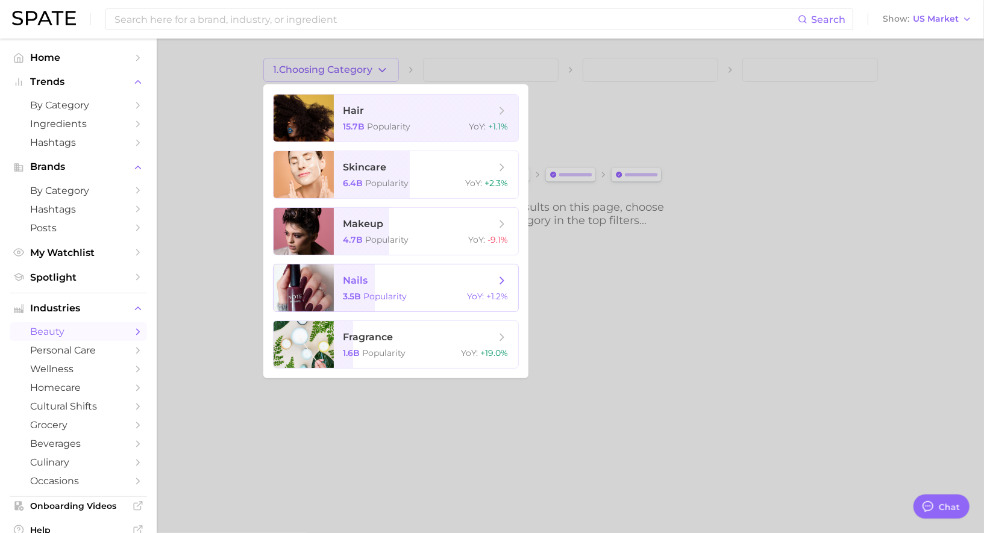
click at [384, 278] on span "nails" at bounding box center [419, 280] width 152 height 13
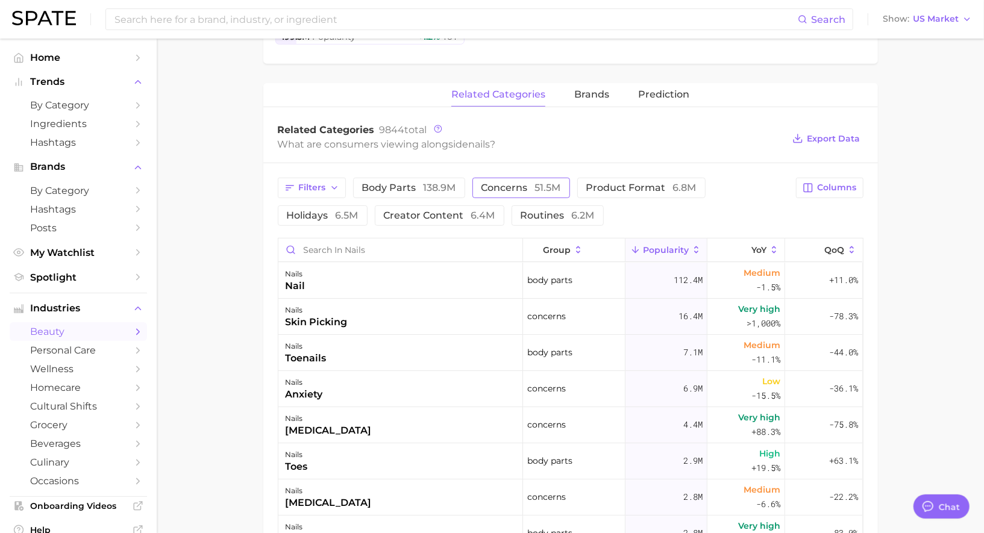
scroll to position [376, 0]
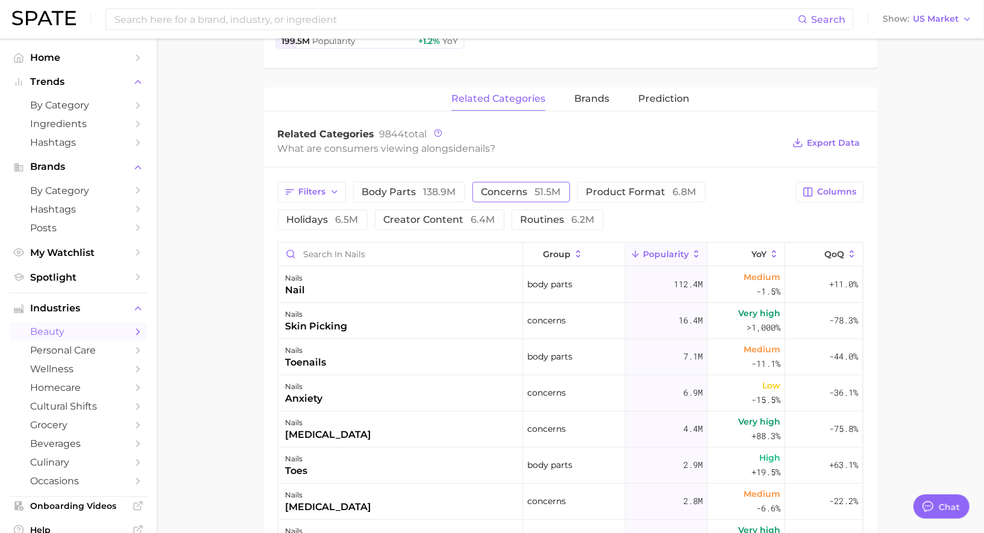
click at [499, 187] on span "concerns 51.5m" at bounding box center [521, 192] width 80 height 10
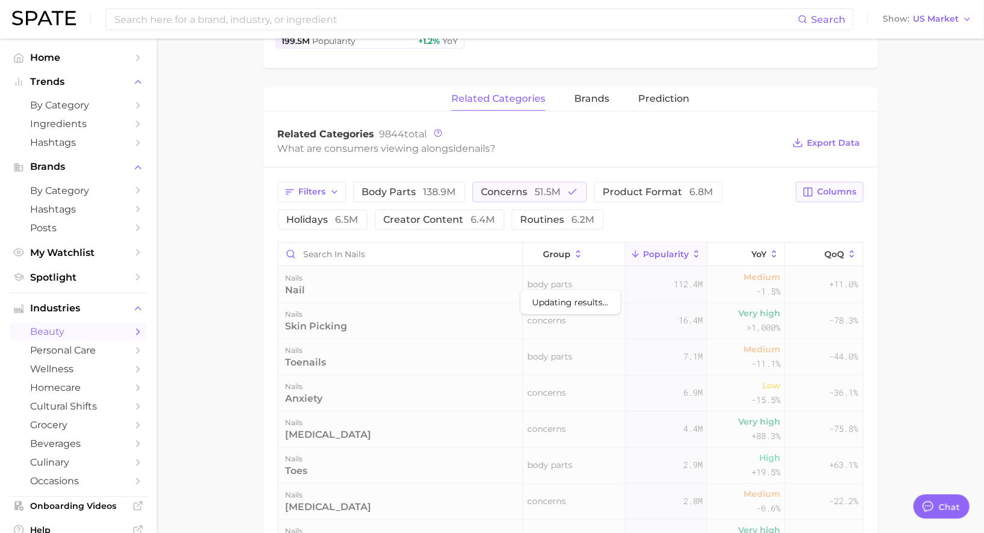
click at [839, 192] on span "Columns" at bounding box center [836, 192] width 39 height 10
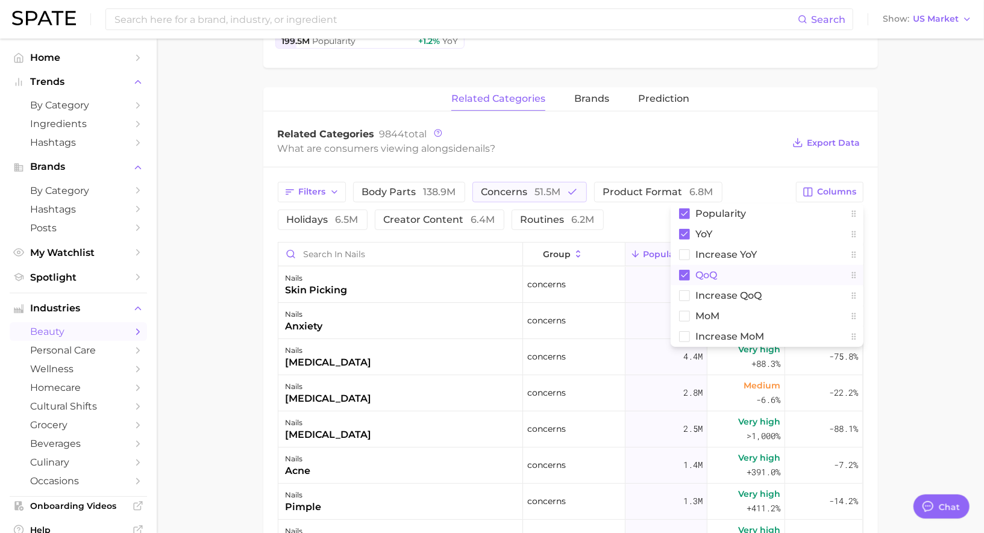
click at [721, 273] on button "QoQ" at bounding box center [766, 275] width 193 height 20
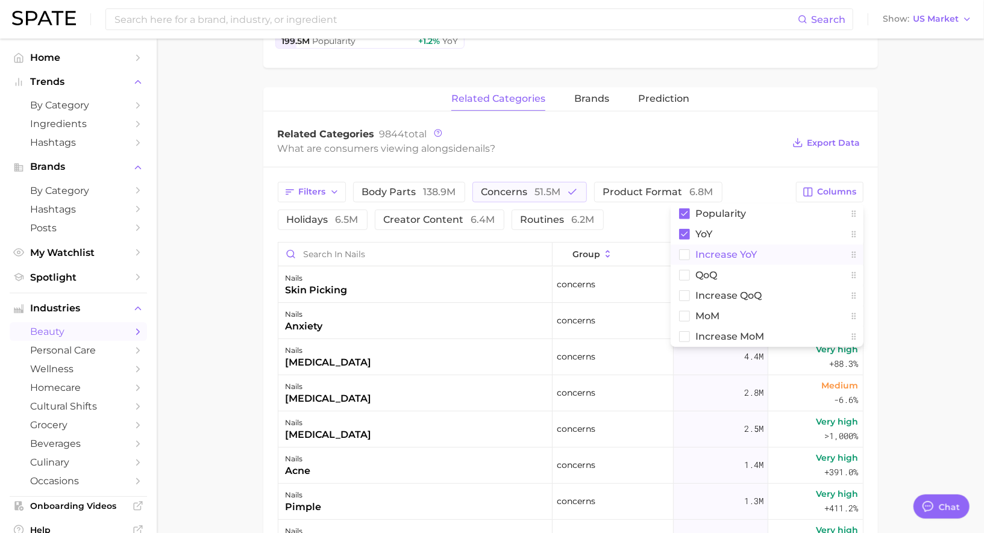
click at [723, 245] on button "Increase YoY" at bounding box center [766, 255] width 193 height 20
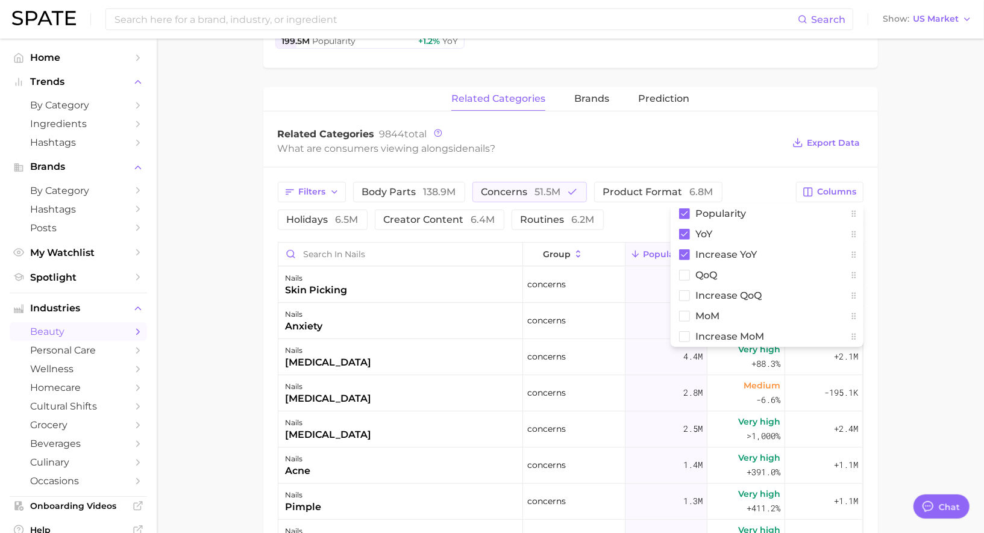
click at [748, 140] on div "What are consumers viewing alongside nails ?" at bounding box center [531, 148] width 506 height 16
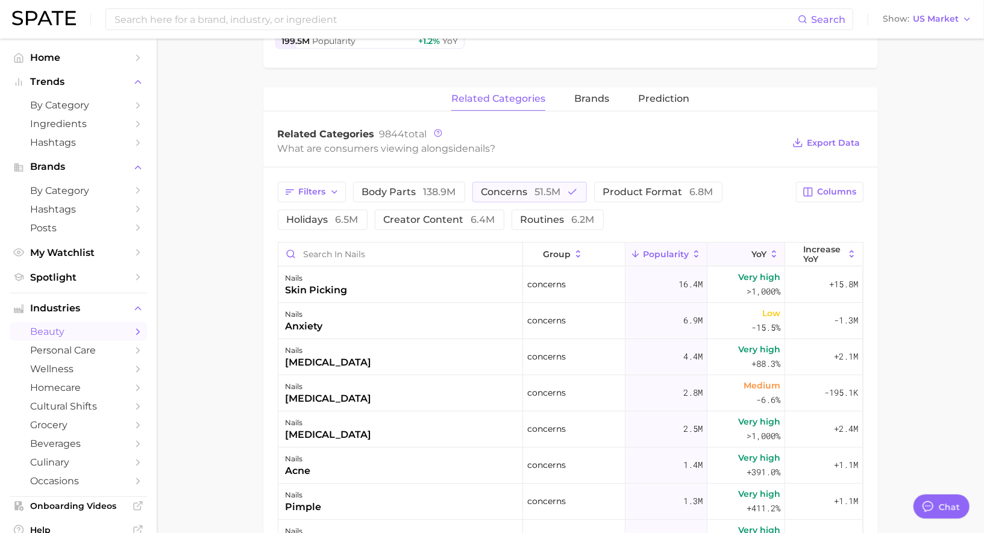
click at [753, 249] on span "YoY" at bounding box center [758, 254] width 15 height 10
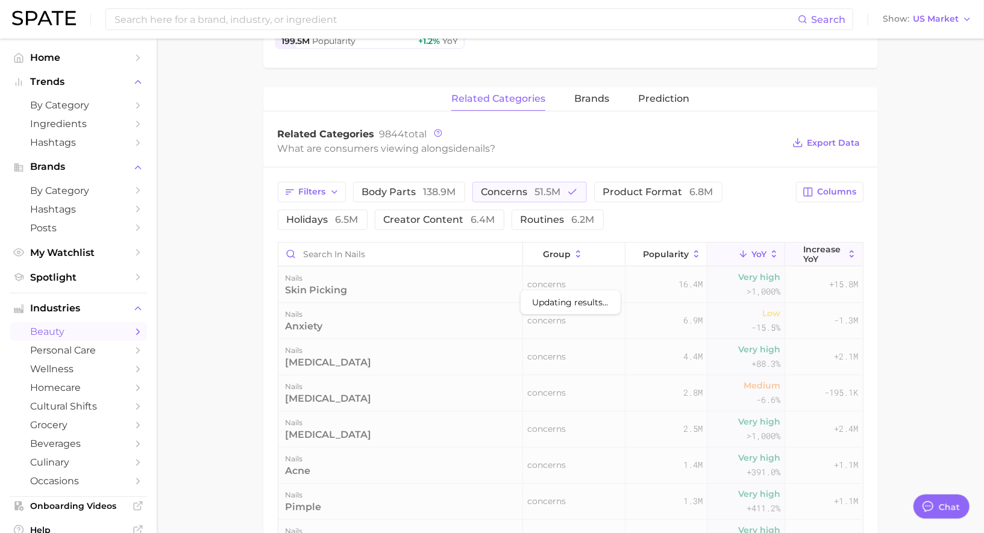
click at [824, 251] on span "Increase YoY" at bounding box center [823, 254] width 41 height 19
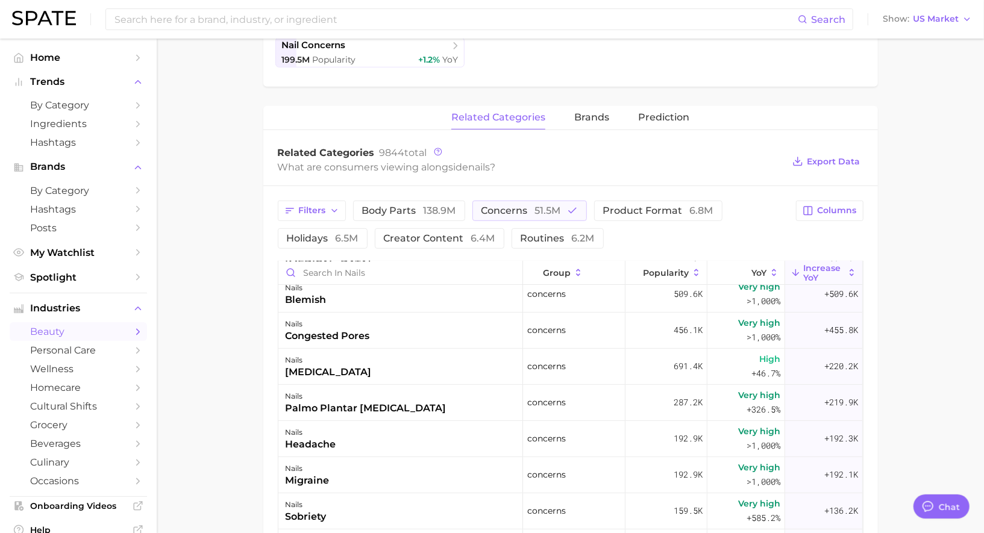
scroll to position [241, 0]
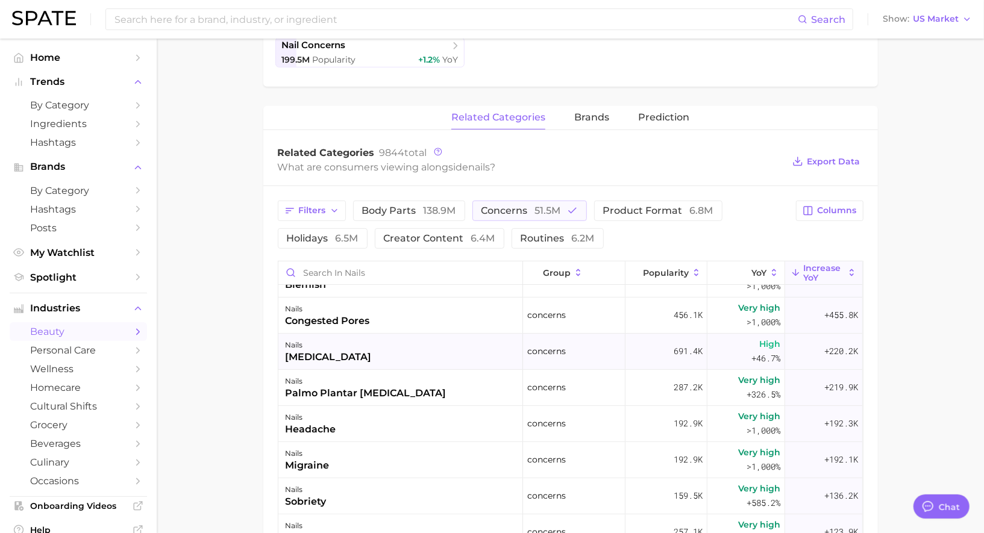
click at [339, 341] on div "nails" at bounding box center [329, 345] width 86 height 14
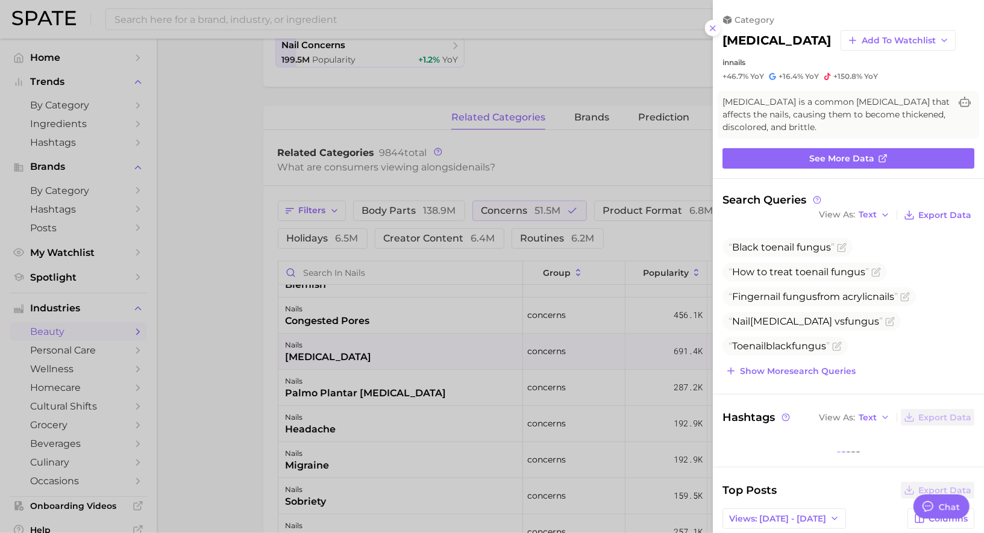
click at [340, 343] on div at bounding box center [492, 266] width 984 height 533
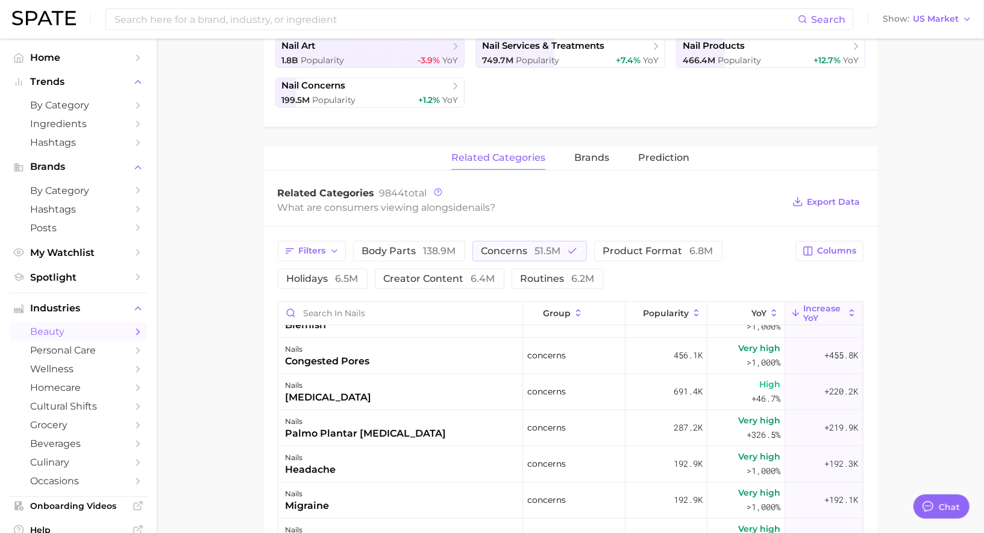
scroll to position [0, 0]
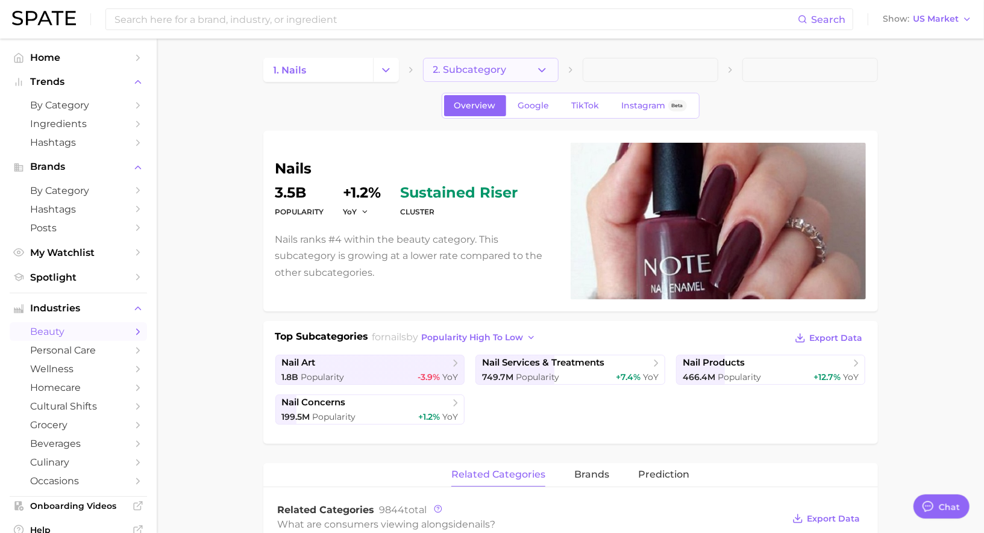
click at [523, 78] on button "2. Subcategory" at bounding box center [491, 70] width 136 height 24
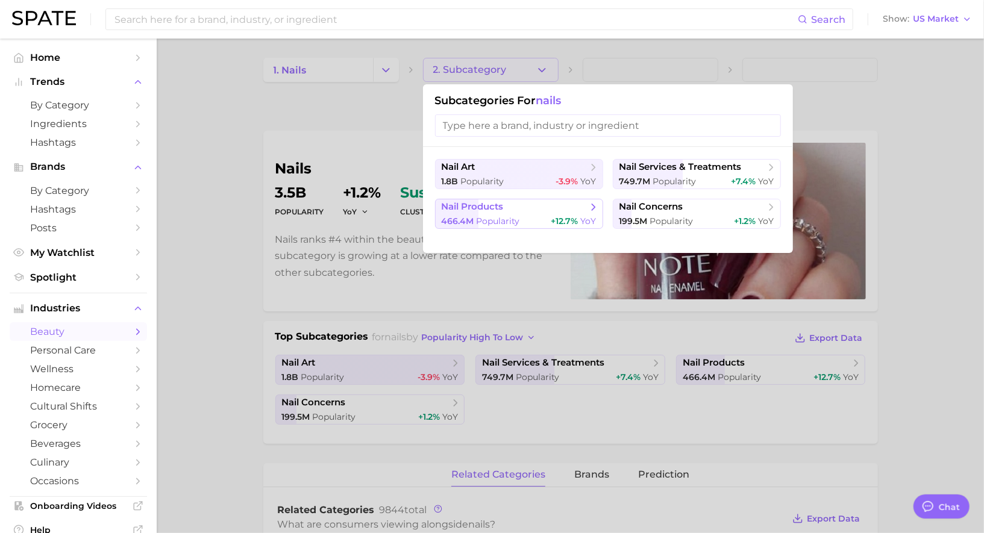
click at [532, 211] on span "nail products" at bounding box center [515, 207] width 146 height 12
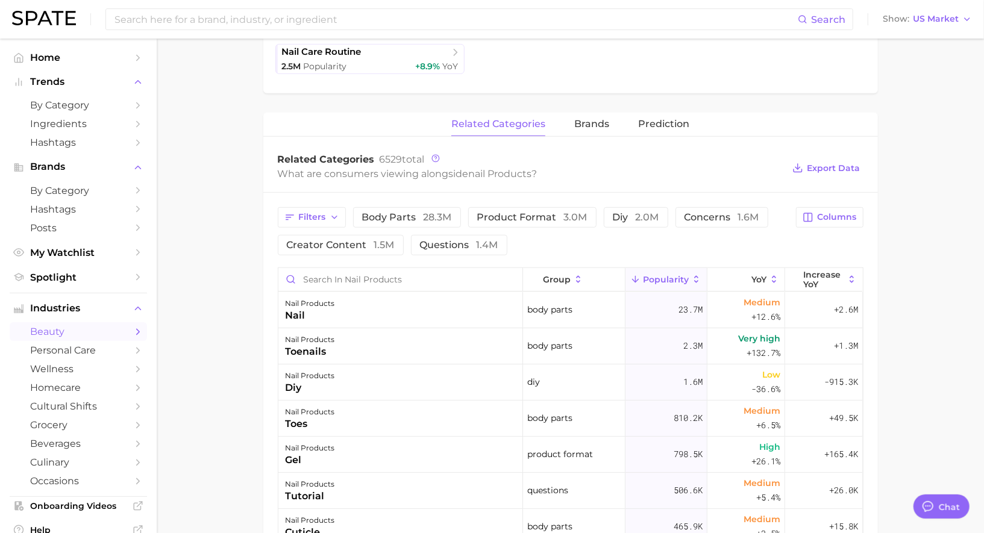
scroll to position [395, 0]
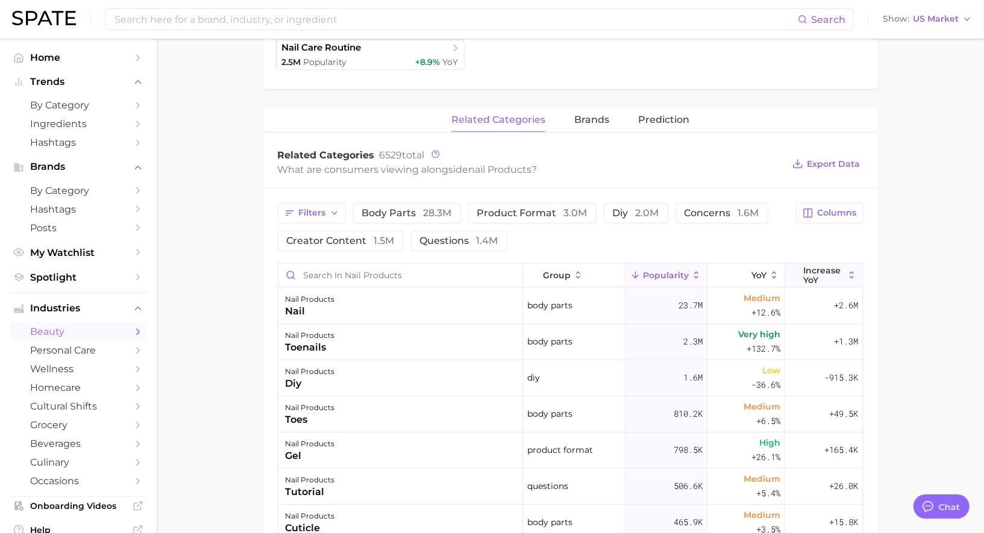
click at [822, 272] on span "Increase YoY" at bounding box center [823, 275] width 41 height 19
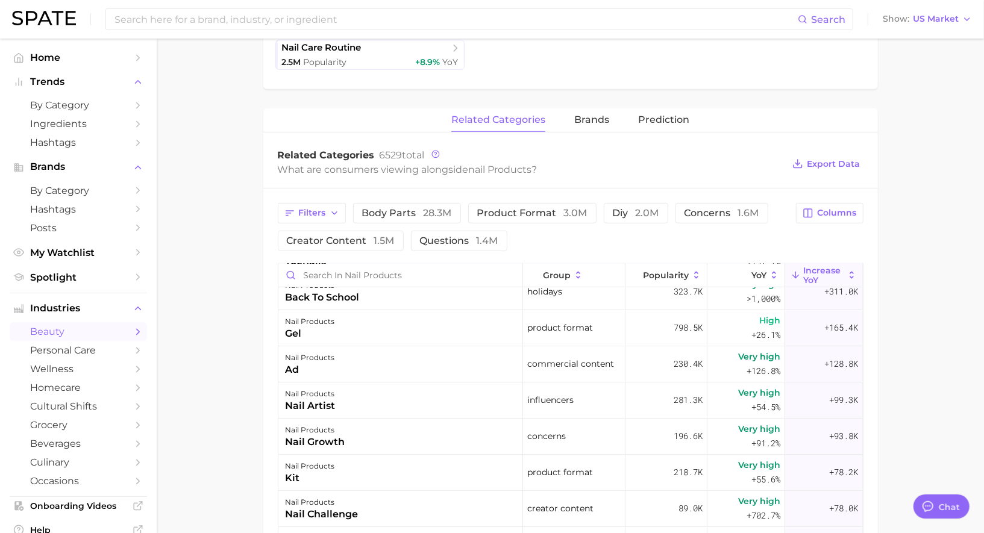
scroll to position [88, 0]
